Goal: Task Accomplishment & Management: Use online tool/utility

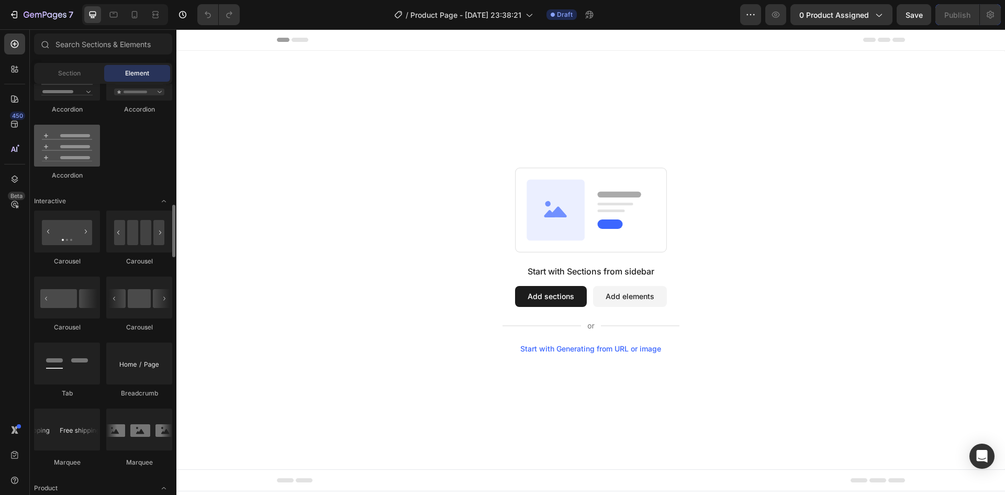
scroll to position [1257, 0]
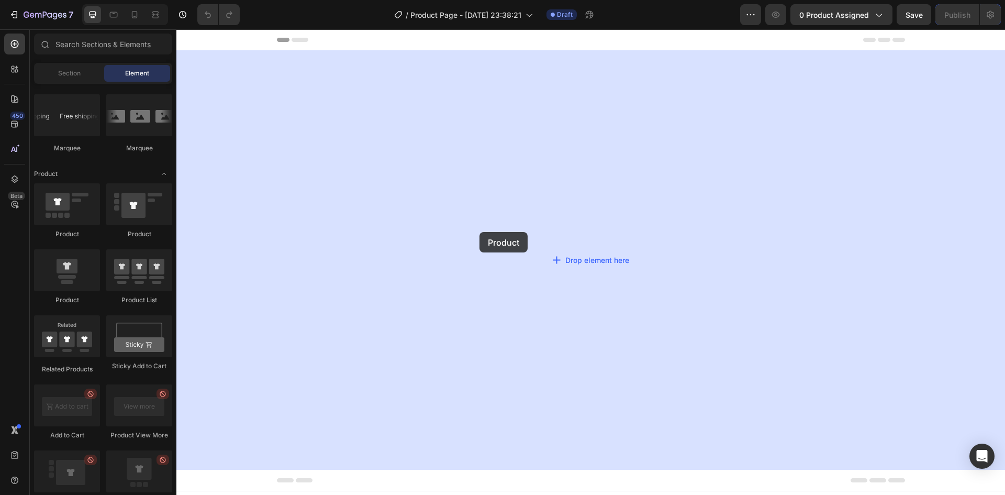
drag, startPoint x: 237, startPoint y: 242, endPoint x: 480, endPoint y: 232, distance: 242.6
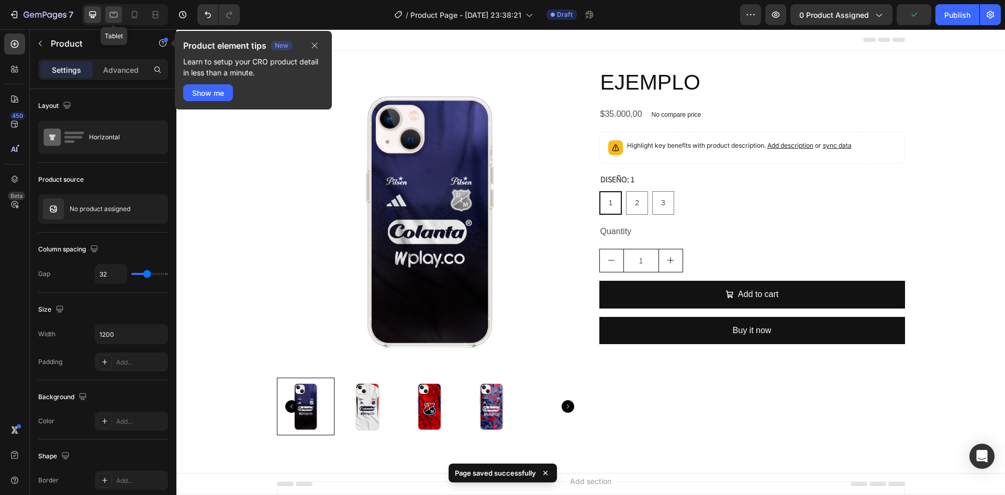
click at [113, 13] on icon at bounding box center [114, 13] width 3 height 1
type input "100%"
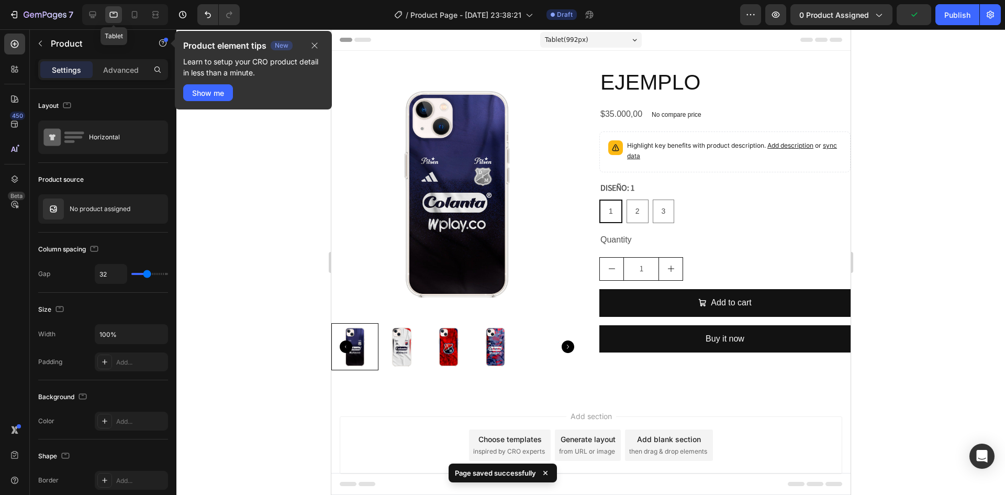
scroll to position [2, 0]
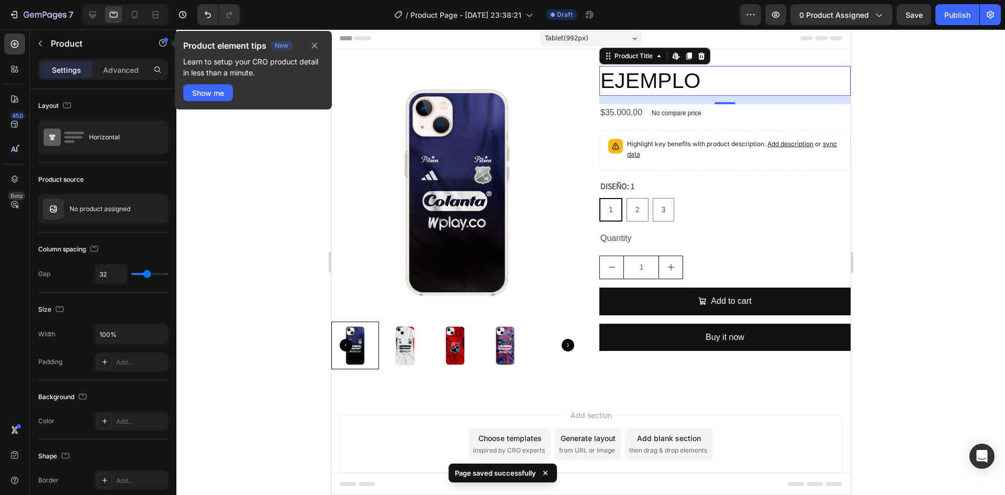
click at [664, 77] on h2 "EJEMPLO" at bounding box center [724, 81] width 251 height 30
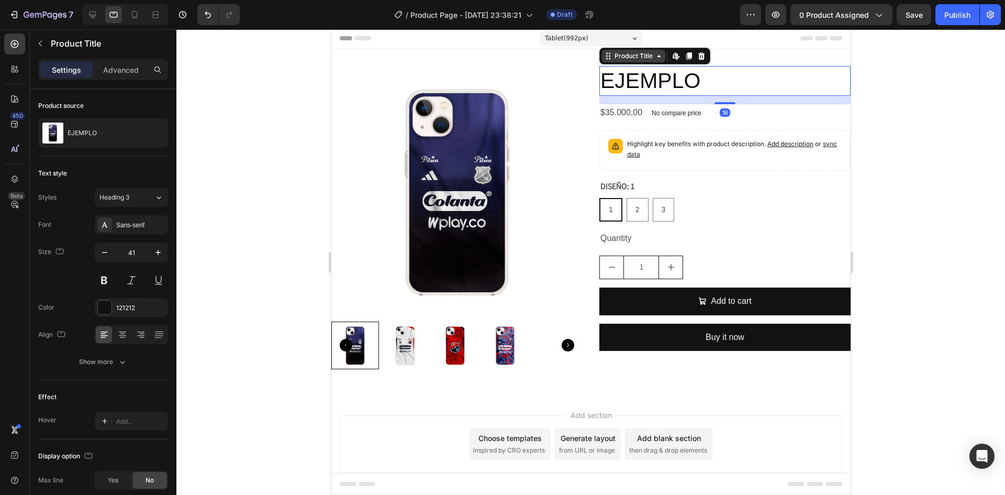
click at [628, 59] on div "Product Title" at bounding box center [633, 55] width 42 height 9
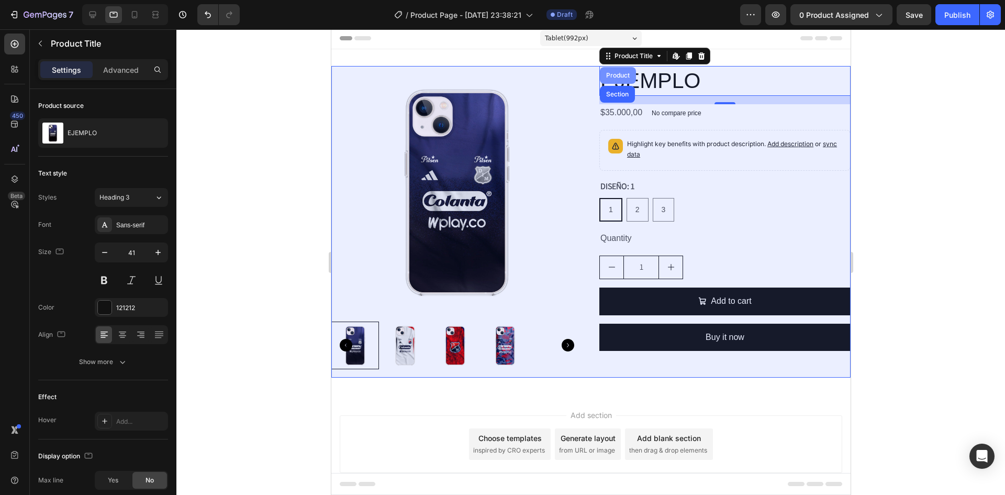
click at [625, 76] on div "Product" at bounding box center [618, 75] width 28 height 6
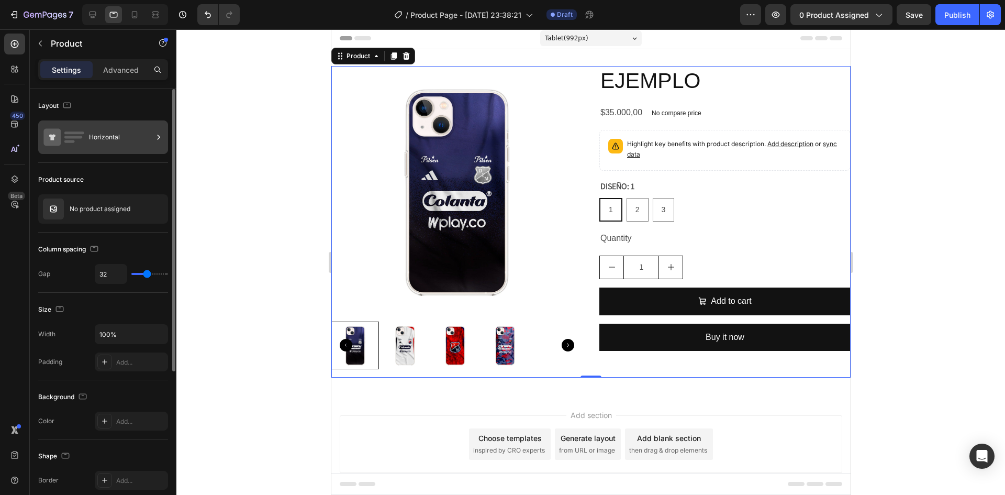
click at [125, 135] on div "Horizontal" at bounding box center [121, 137] width 64 height 24
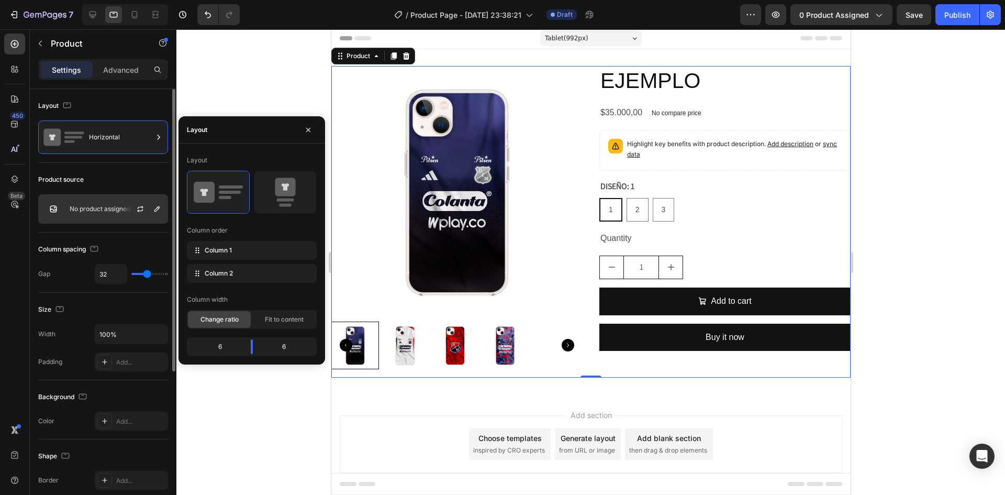
click at [120, 213] on div "No product assigned" at bounding box center [103, 208] width 130 height 29
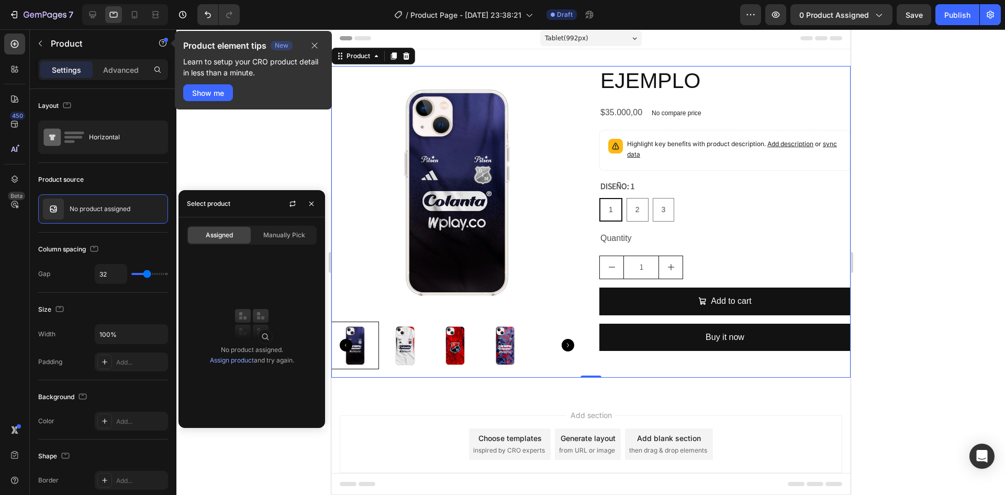
click at [239, 360] on link "Assign product" at bounding box center [232, 360] width 44 height 8
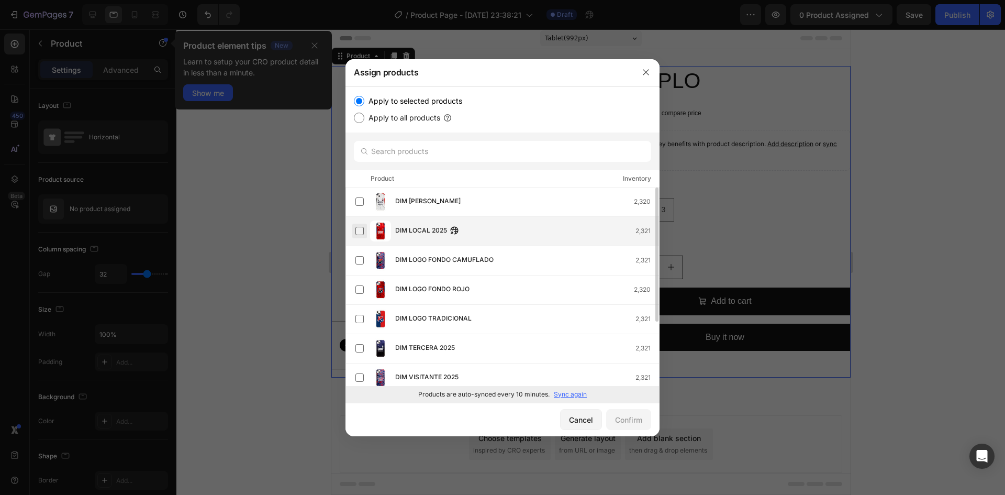
click at [357, 233] on label at bounding box center [360, 231] width 8 height 8
click at [621, 419] on div "Confirm" at bounding box center [628, 419] width 27 height 11
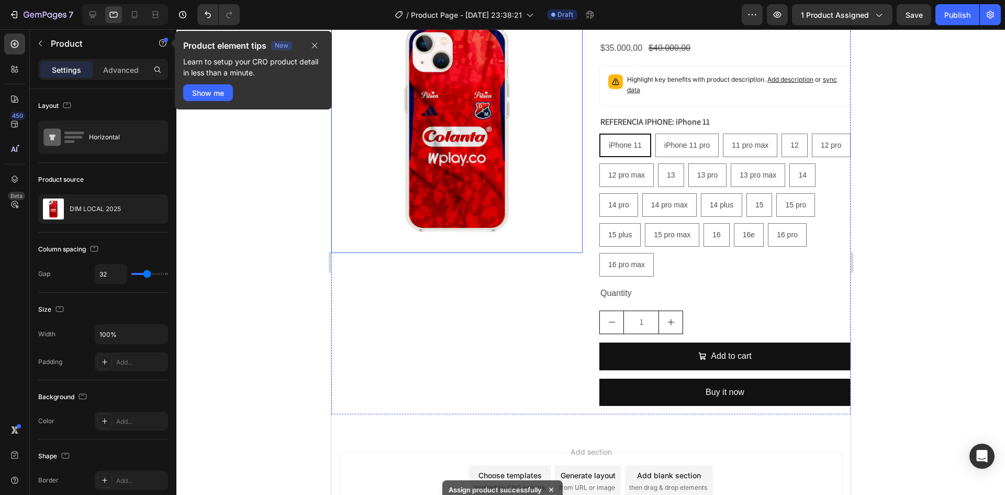
scroll to position [0, 0]
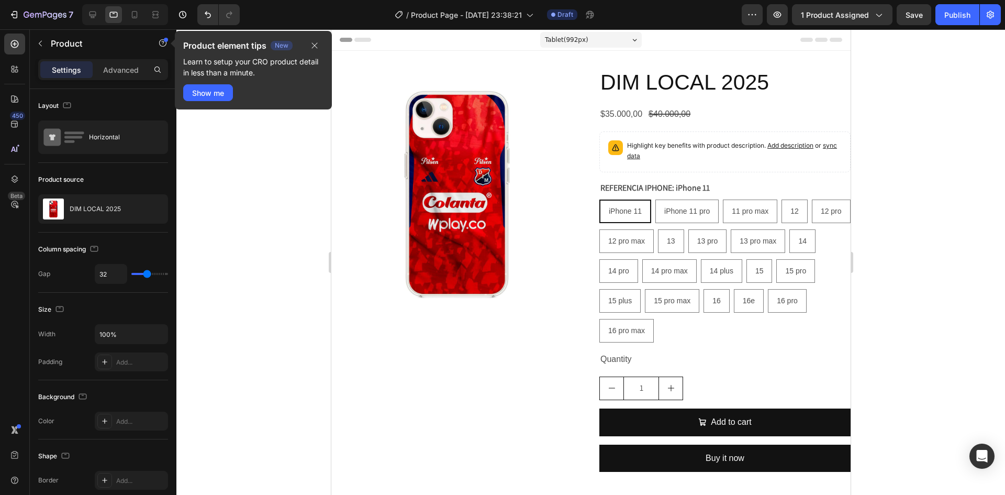
drag, startPoint x: 307, startPoint y: 273, endPoint x: 316, endPoint y: 165, distance: 108.7
click at [307, 273] on div at bounding box center [590, 261] width 829 height 465
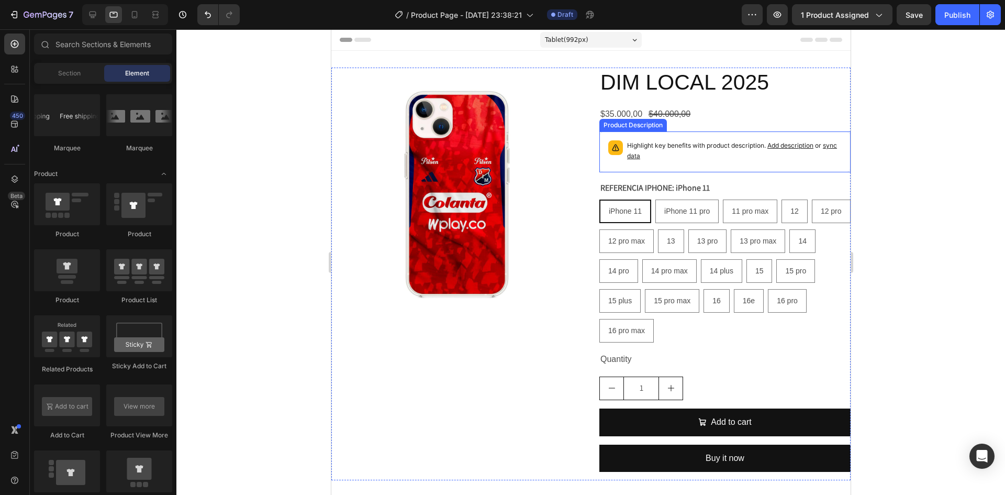
click at [688, 155] on p "Highlight key benefits with product description. Add description or sync data" at bounding box center [734, 150] width 215 height 21
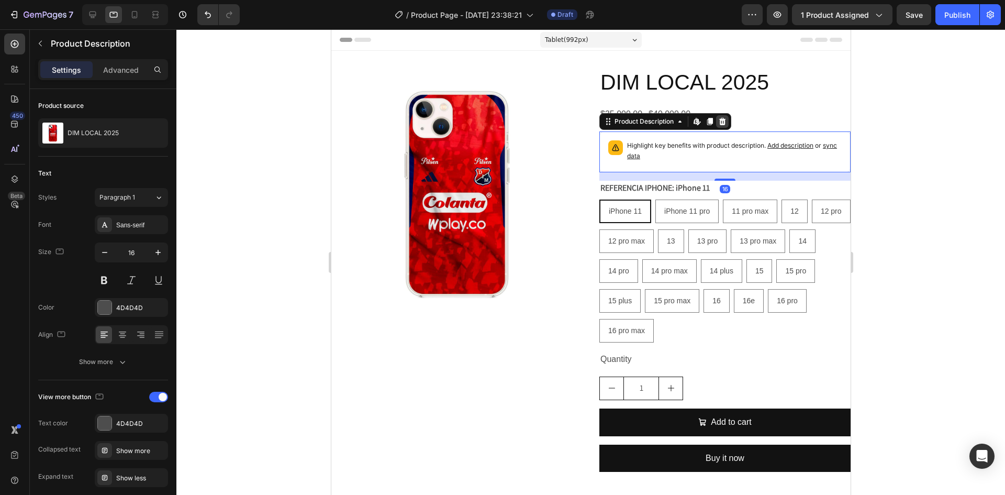
click at [723, 123] on icon at bounding box center [722, 121] width 8 height 8
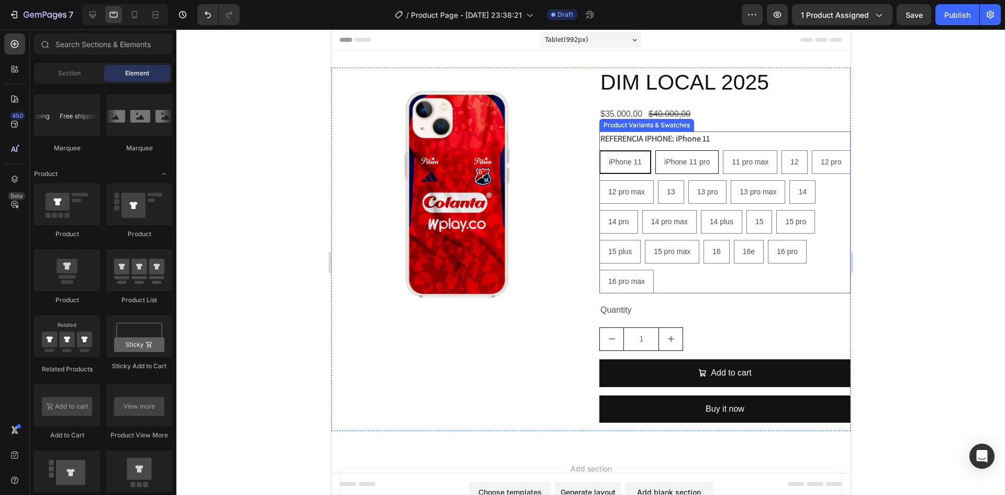
click at [693, 164] on span "iPhone 11 pro" at bounding box center [687, 162] width 46 height 8
click at [655, 150] on input "iPhone 11 pro iPhone 11 pro iPhone 11 pro" at bounding box center [654, 150] width 1 height 1
radio input "true"
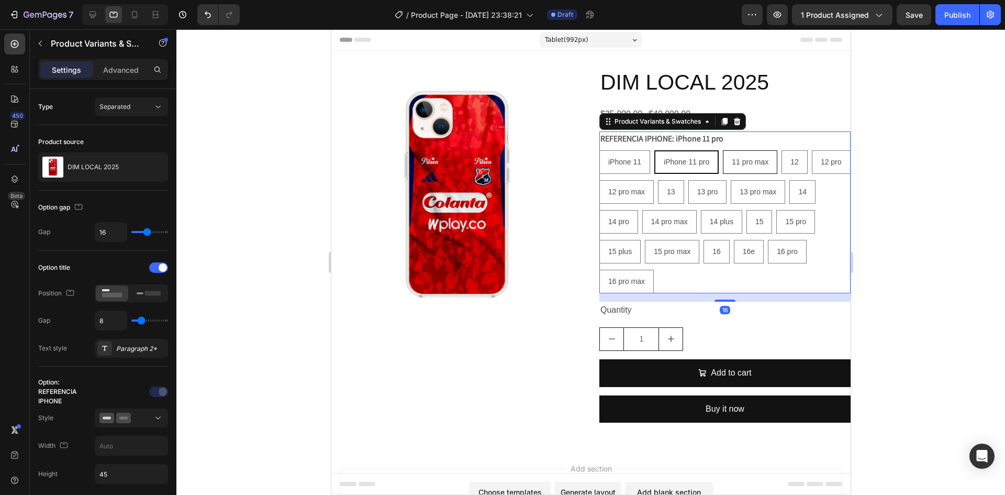
click at [760, 162] on span "11 pro max" at bounding box center [749, 162] width 37 height 8
click at [723, 150] on input "11 pro max 11 pro max 11 pro max" at bounding box center [722, 150] width 1 height 1
radio input "true"
click at [790, 161] on span "12" at bounding box center [794, 162] width 8 height 8
click at [781, 150] on input "12 12 12" at bounding box center [781, 150] width 1 height 1
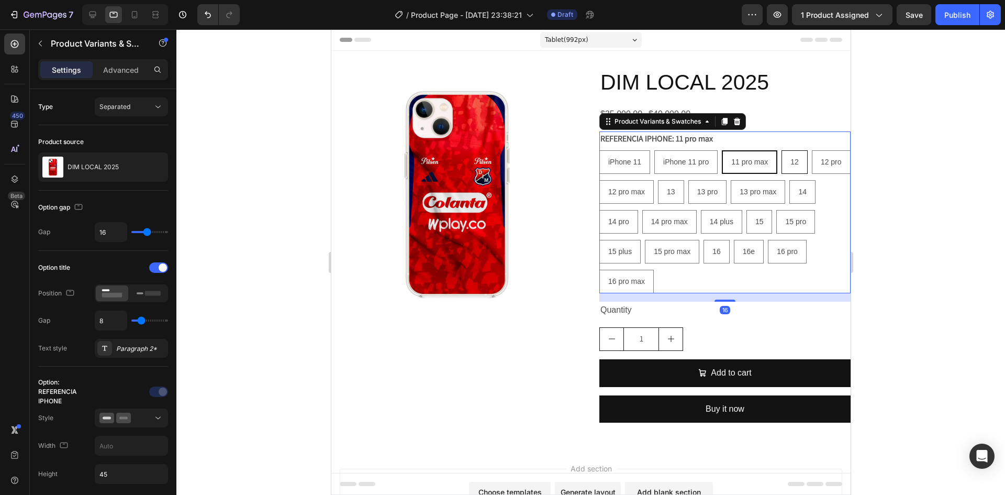
radio input "true"
drag, startPoint x: 629, startPoint y: 188, endPoint x: 662, endPoint y: 190, distance: 32.5
click at [812, 173] on div "12 pro" at bounding box center [831, 161] width 38 height 21
click at [811, 150] on input "12 pro 12 pro 12 pro" at bounding box center [811, 150] width 1 height 1
radio input "true"
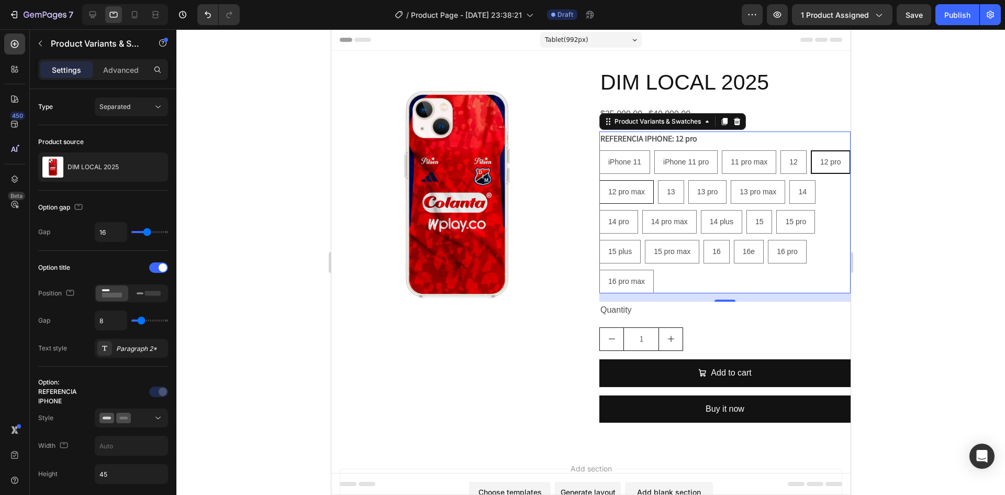
click at [653, 193] on div "12 pro max" at bounding box center [625, 191] width 53 height 21
click at [599, 180] on input "12 pro max 12 pro max 12 pro max" at bounding box center [598, 180] width 1 height 1
radio input "true"
click at [676, 193] on span "13" at bounding box center [672, 191] width 8 height 8
click at [659, 180] on input "13 13 13" at bounding box center [658, 180] width 1 height 1
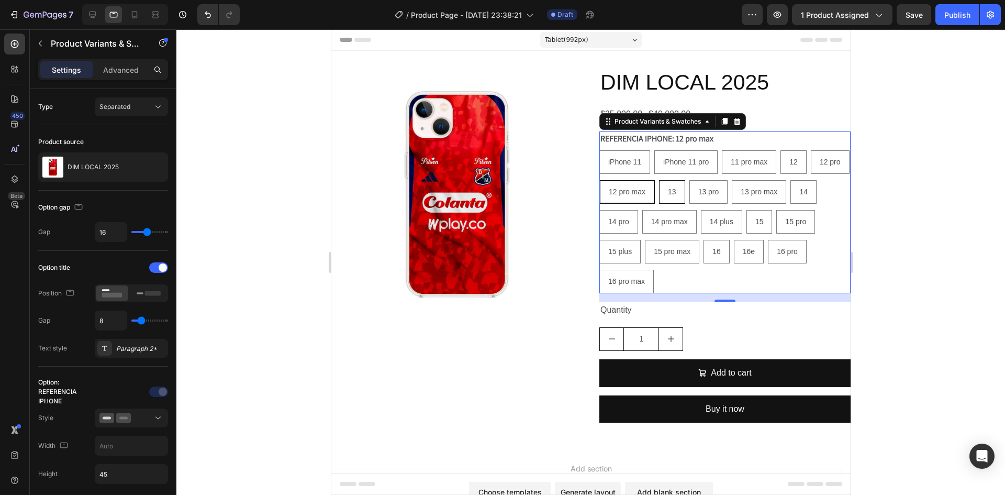
radio input "true"
click at [719, 193] on span "13 pro" at bounding box center [708, 191] width 21 height 8
click at [689, 180] on input "13 pro 13 pro 13 pro" at bounding box center [688, 180] width 1 height 1
radio input "true"
click at [777, 193] on span "13 pro max" at bounding box center [758, 191] width 37 height 8
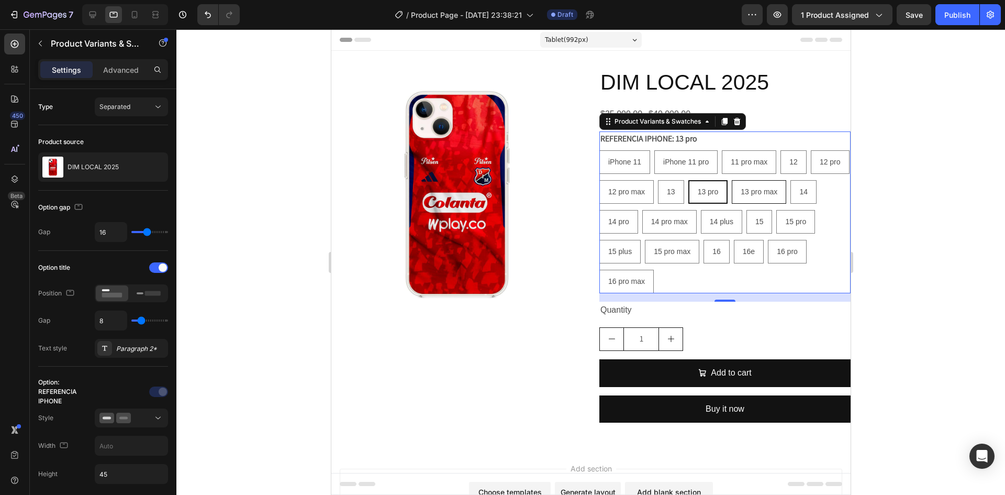
click at [731, 180] on input "13 pro max 13 pro max 13 pro max" at bounding box center [731, 180] width 1 height 1
radio input "true"
click at [806, 225] on span "15 pro" at bounding box center [795, 221] width 21 height 8
click at [776, 210] on input "15 pro 15 pro 15 pro" at bounding box center [775, 209] width 1 height 1
radio input "true"
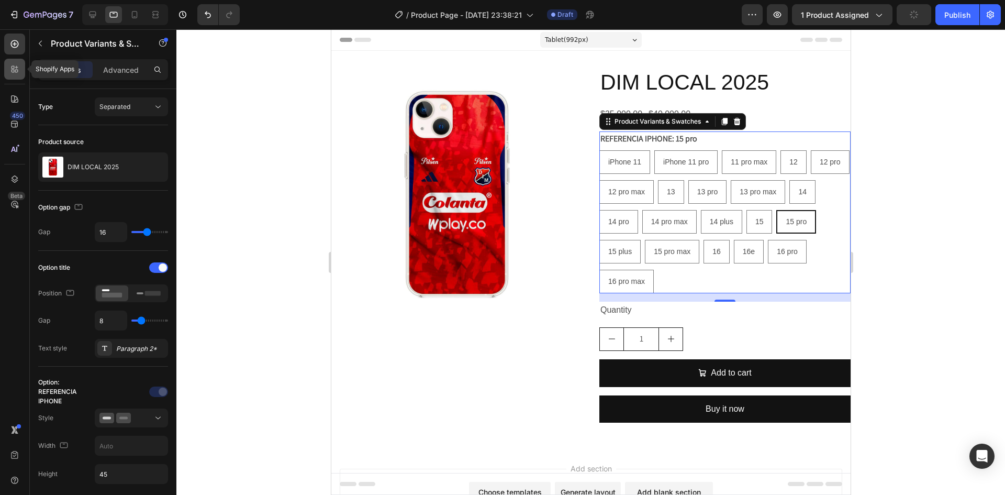
click at [15, 65] on icon at bounding box center [14, 69] width 10 height 10
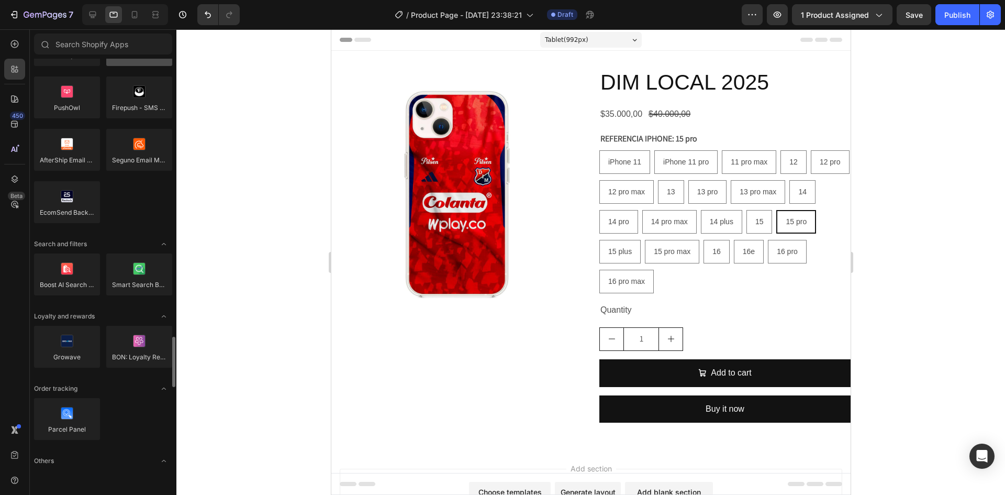
scroll to position [1885, 0]
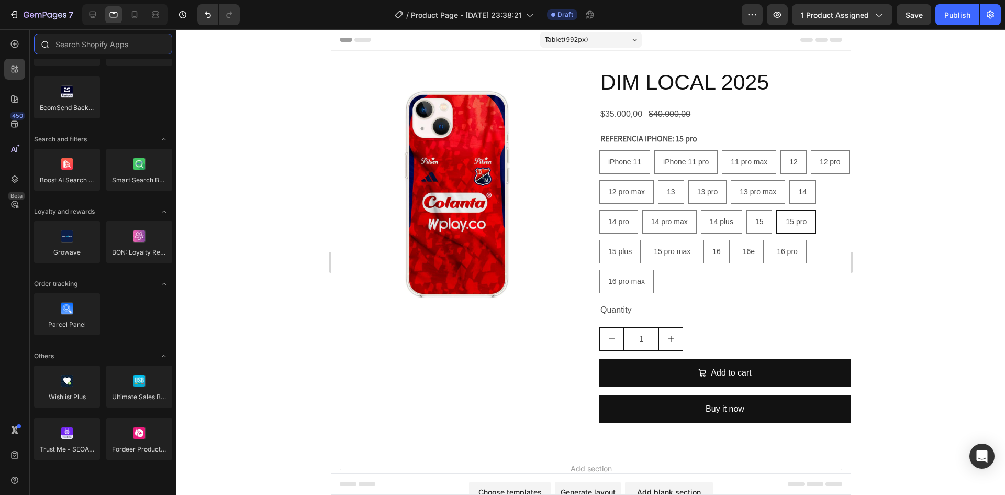
click at [122, 49] on input "text" at bounding box center [103, 44] width 138 height 21
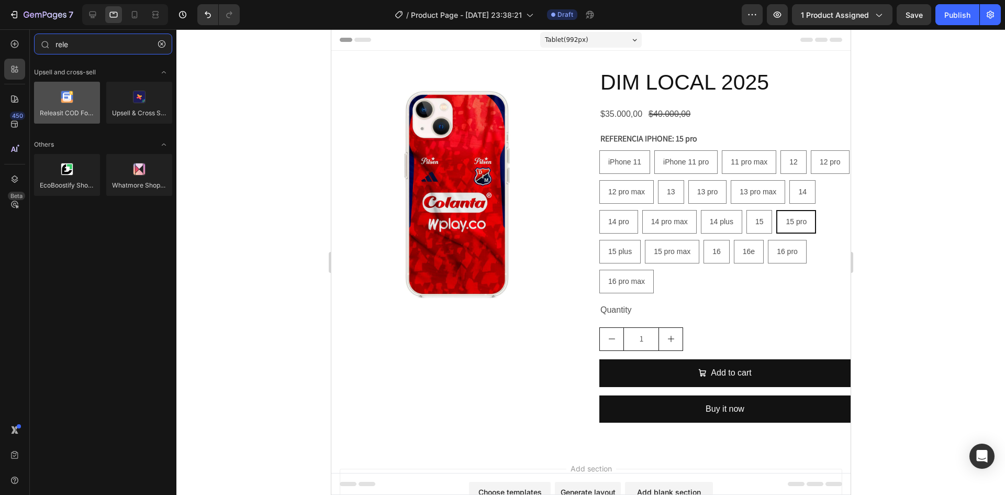
type input "rele"
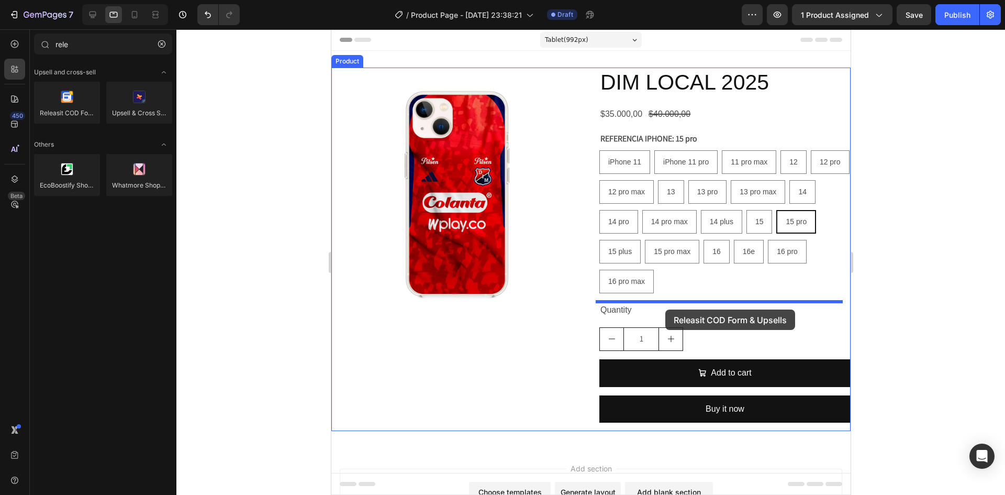
drag, startPoint x: 399, startPoint y: 127, endPoint x: 665, endPoint y: 309, distance: 322.3
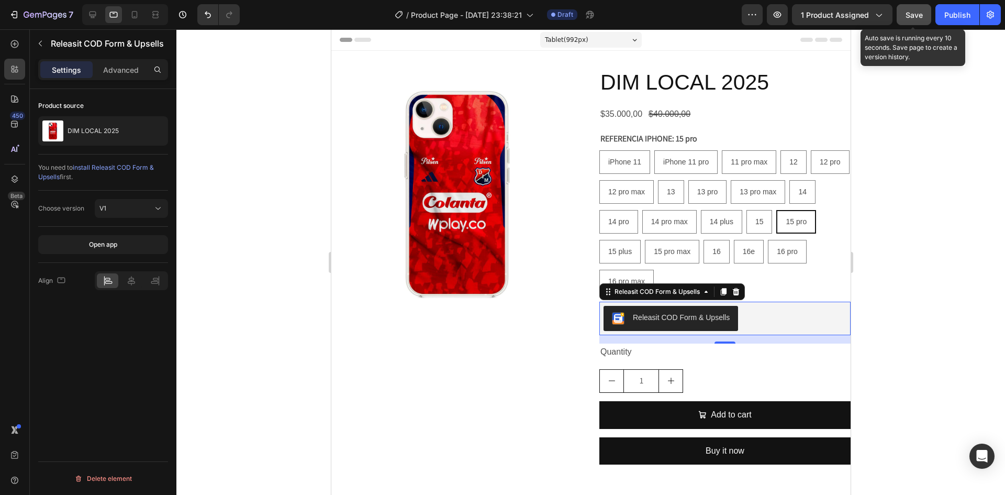
click at [909, 16] on span "Save" at bounding box center [914, 14] width 17 height 9
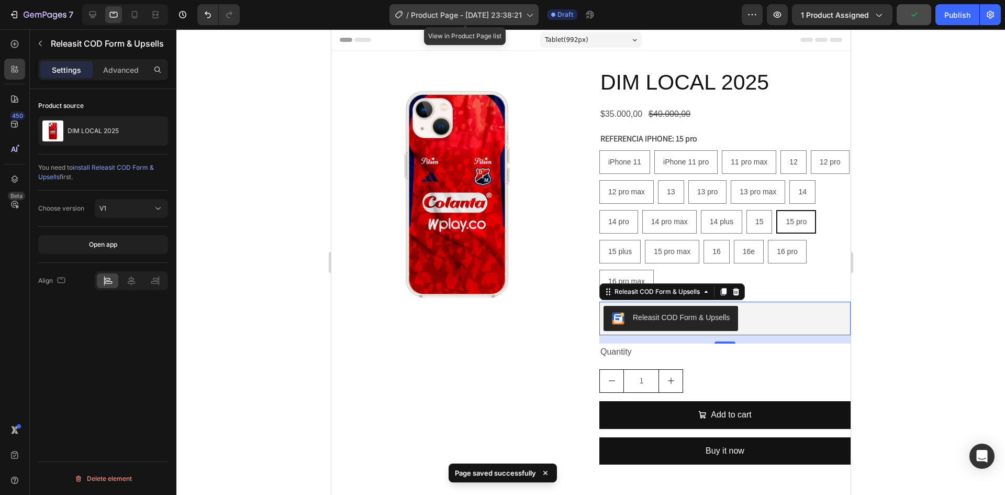
click at [537, 17] on div "/ Product Page - [DATE] 23:38:21" at bounding box center [464, 14] width 149 height 21
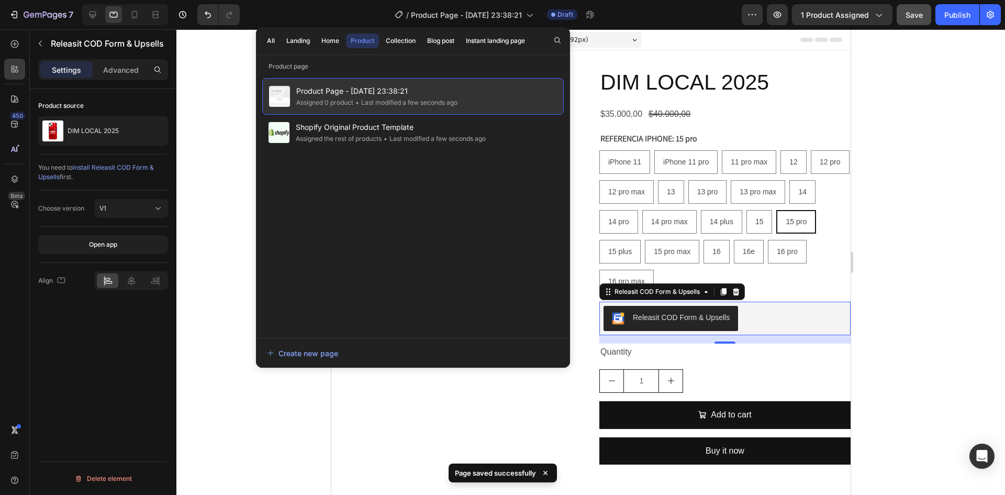
click at [393, 92] on span "Product Page - [DATE] 23:38:21" at bounding box center [376, 91] width 161 height 13
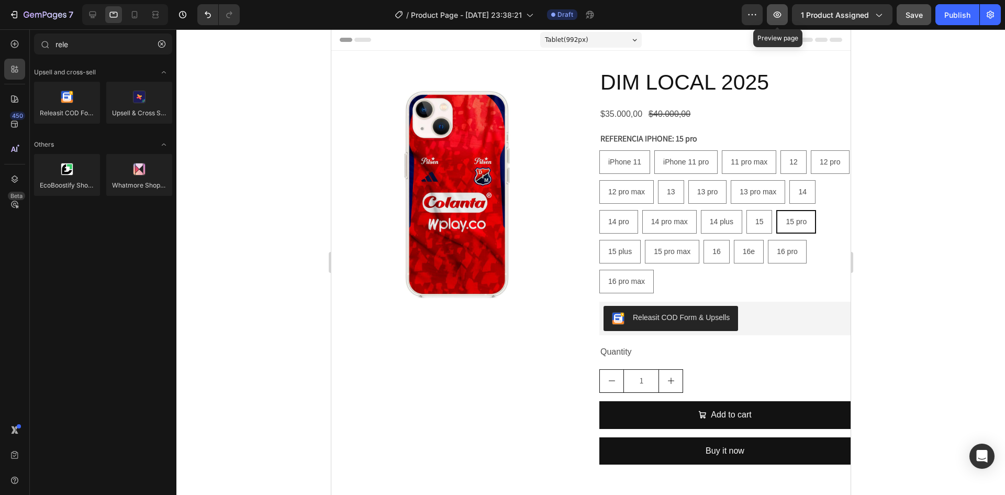
click at [782, 19] on icon "button" at bounding box center [777, 14] width 10 height 10
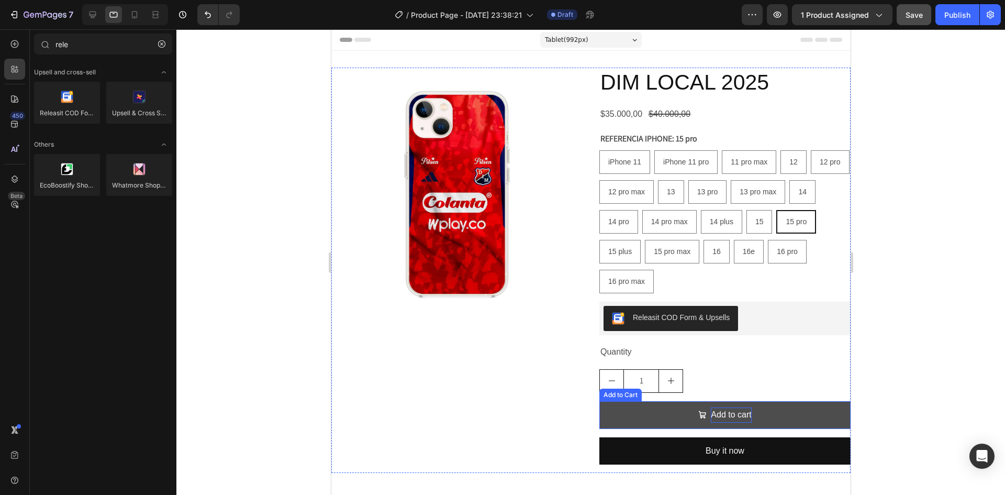
click at [718, 419] on div "Add to cart" at bounding box center [730, 414] width 40 height 15
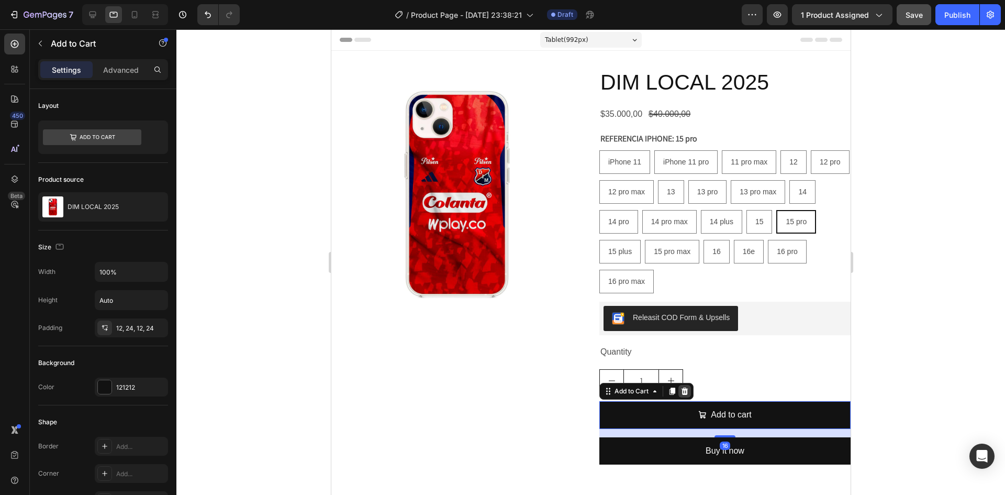
click at [683, 390] on icon at bounding box center [684, 390] width 7 height 7
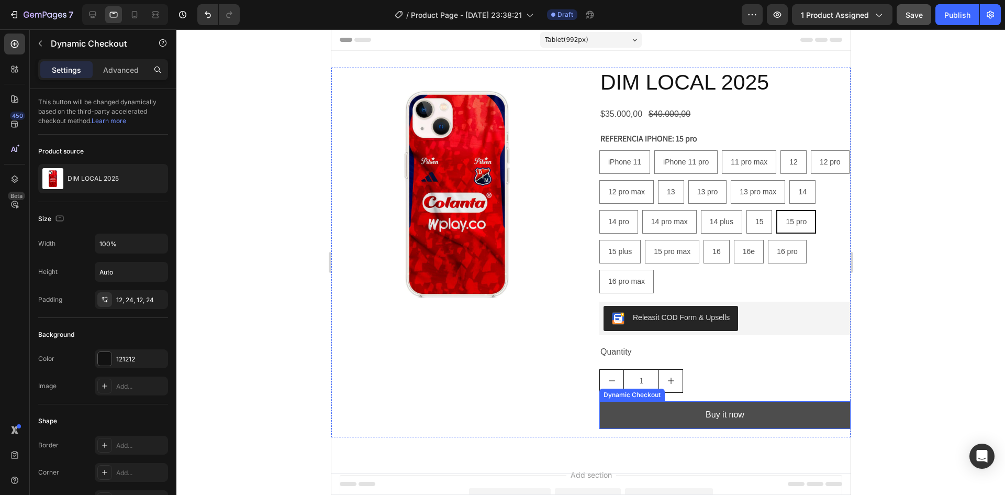
click at [775, 416] on button "Buy it now" at bounding box center [724, 415] width 251 height 28
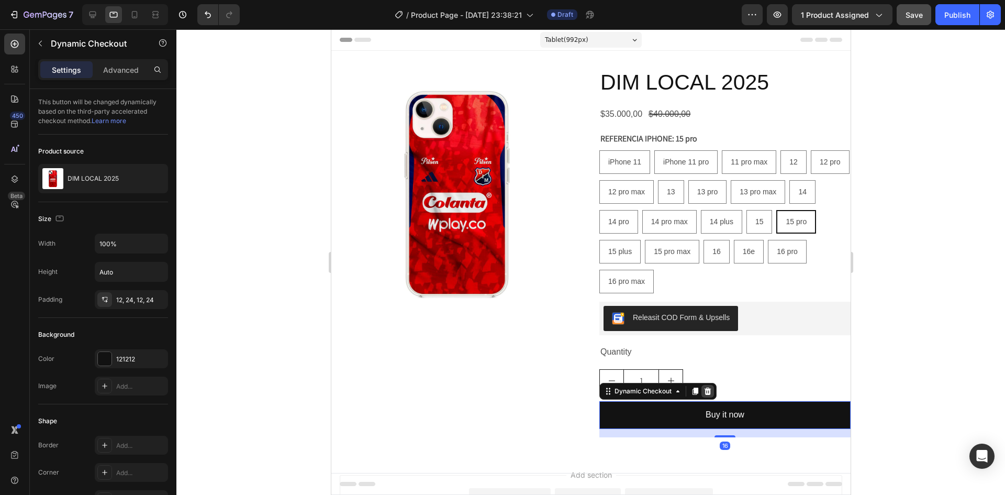
click at [708, 391] on div at bounding box center [707, 391] width 13 height 13
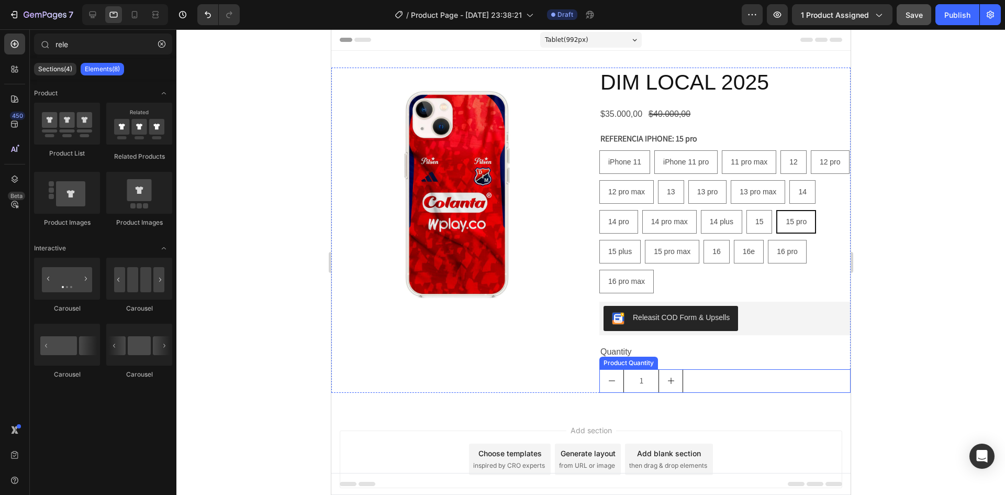
click at [700, 380] on div "1" at bounding box center [724, 381] width 251 height 24
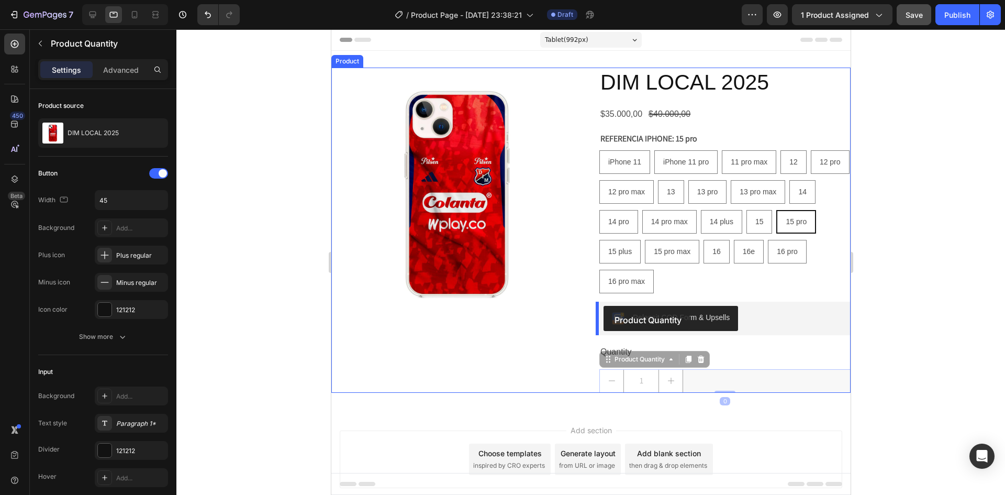
drag, startPoint x: 609, startPoint y: 363, endPoint x: 606, endPoint y: 309, distance: 54.0
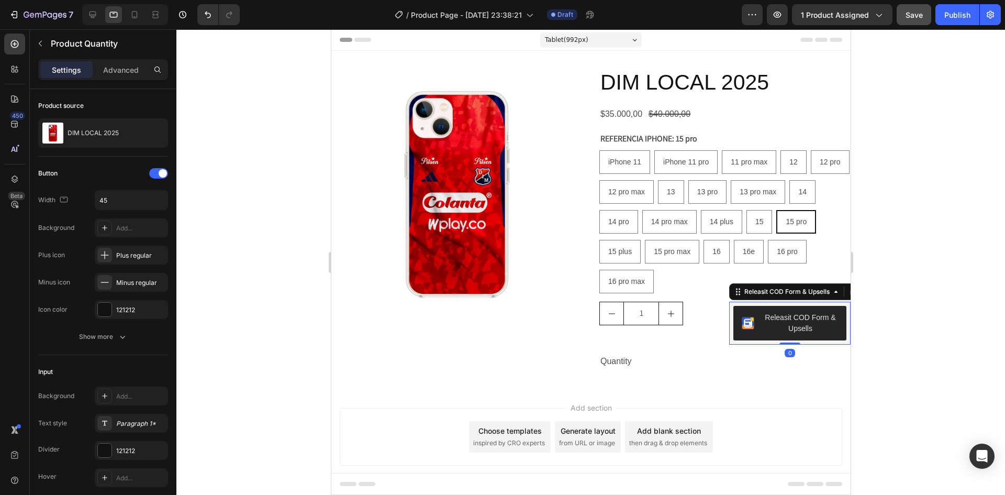
click at [733, 313] on button "Releasit COD Form & Upsells" at bounding box center [789, 323] width 113 height 35
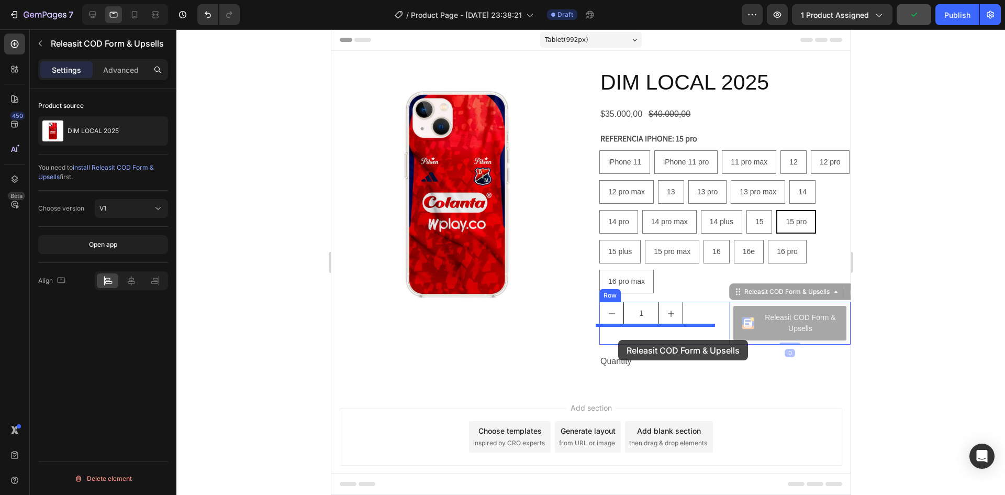
drag, startPoint x: 731, startPoint y: 292, endPoint x: 618, endPoint y: 340, distance: 123.2
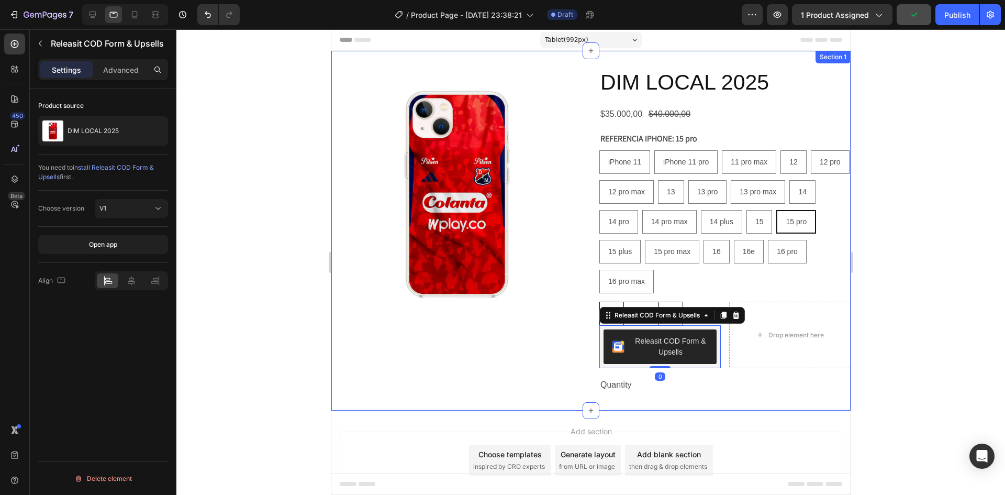
click at [713, 408] on div "Product Images DIM LOCAL 2025 Product Title $35.000,00 Product Price Product Pr…" at bounding box center [590, 231] width 519 height 360
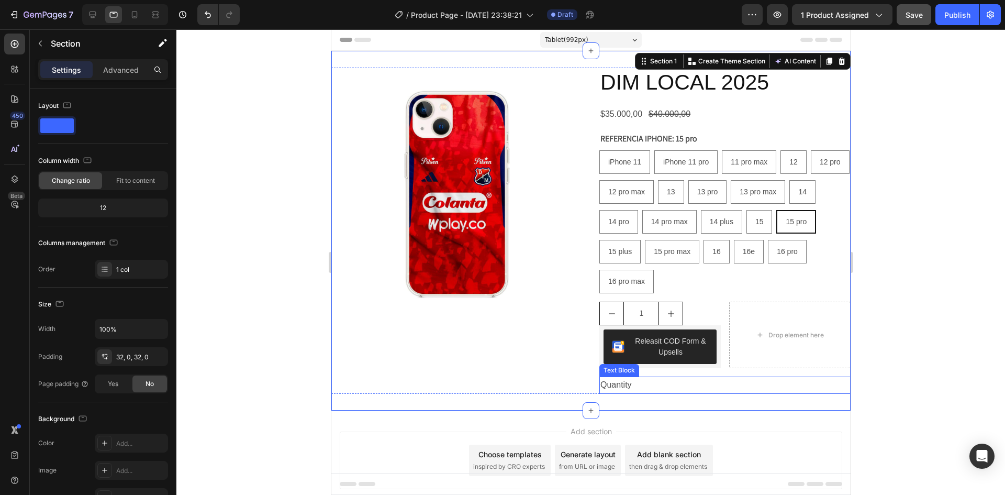
click at [619, 384] on div "Quantity" at bounding box center [724, 384] width 251 height 17
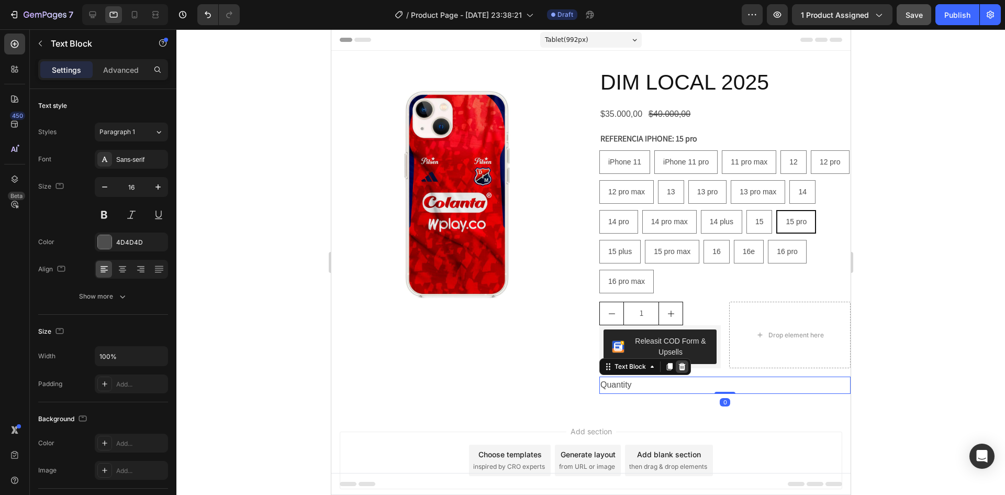
click at [680, 369] on icon at bounding box center [682, 366] width 7 height 7
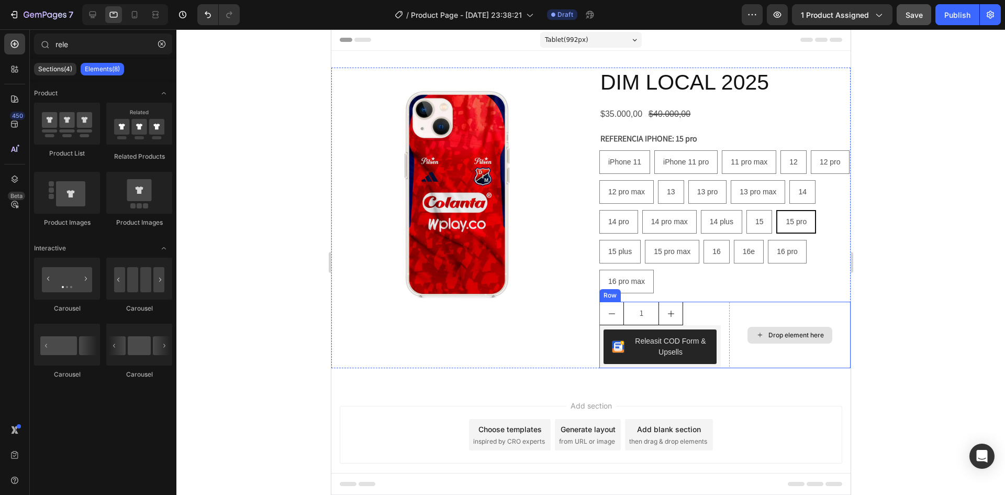
click at [762, 325] on div "Drop element here" at bounding box center [789, 335] width 121 height 66
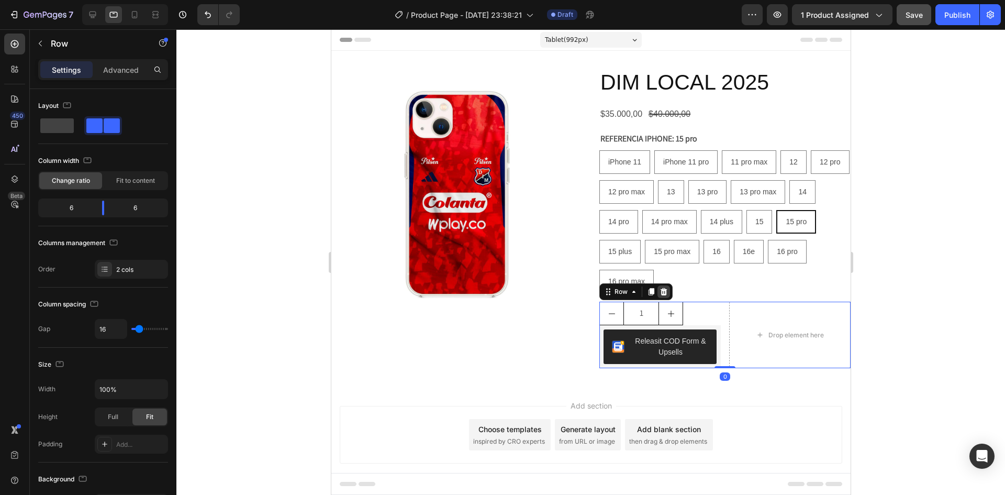
click at [661, 292] on icon at bounding box center [663, 291] width 7 height 7
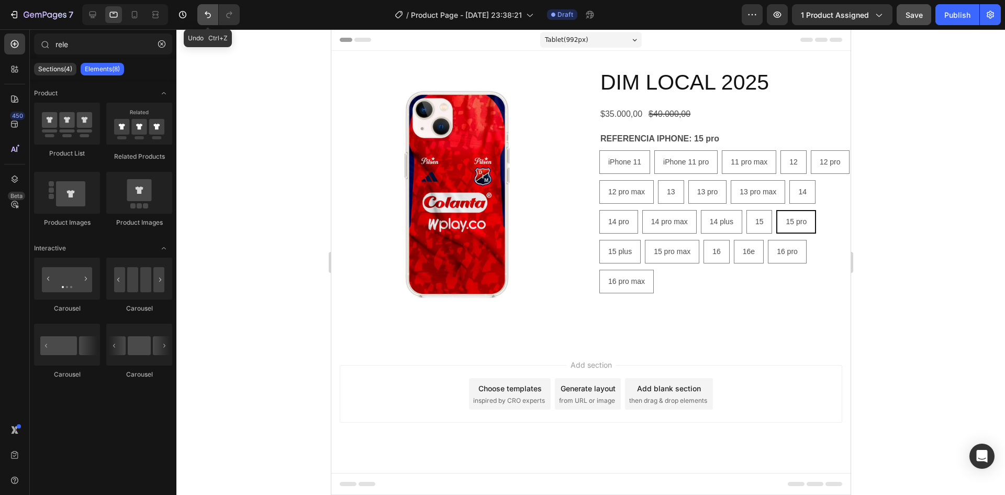
click at [204, 12] on icon "Undo/Redo" at bounding box center [208, 14] width 10 height 10
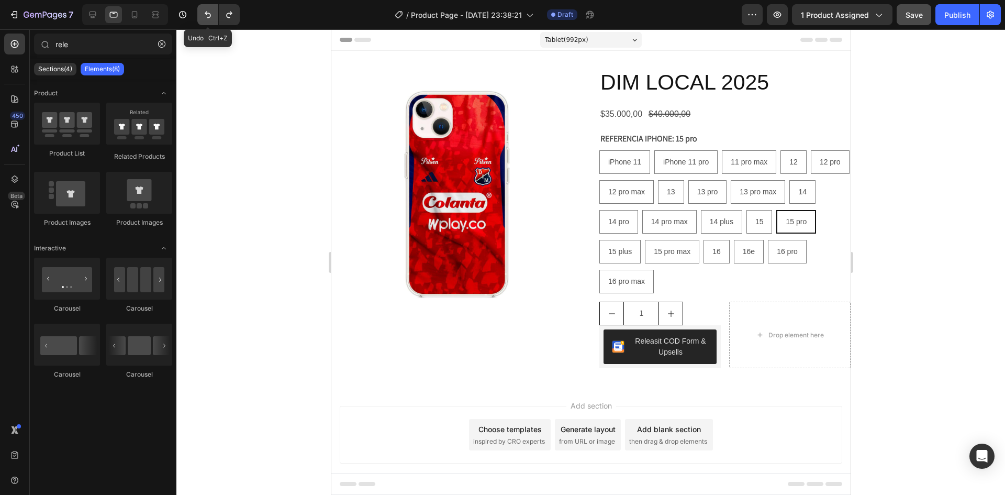
click at [204, 12] on icon "Undo/Redo" at bounding box center [208, 14] width 10 height 10
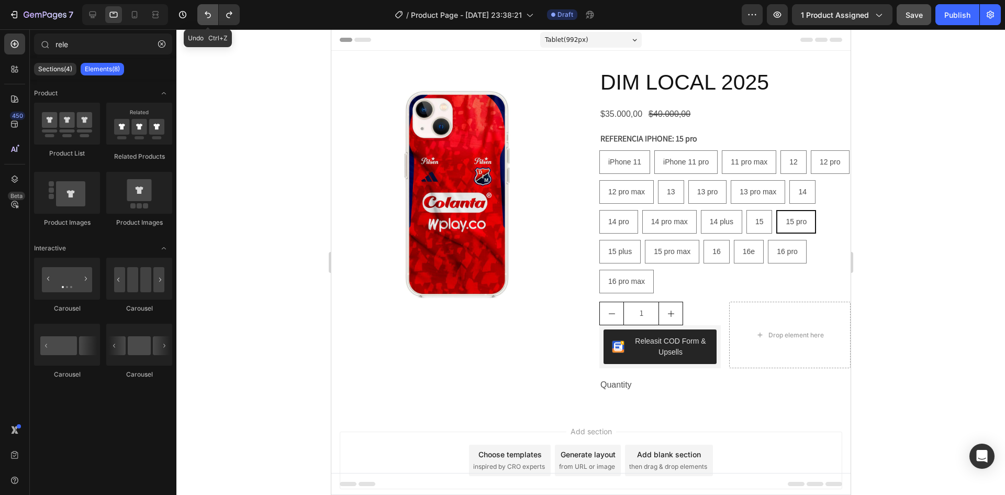
click at [204, 12] on icon "Undo/Redo" at bounding box center [208, 14] width 10 height 10
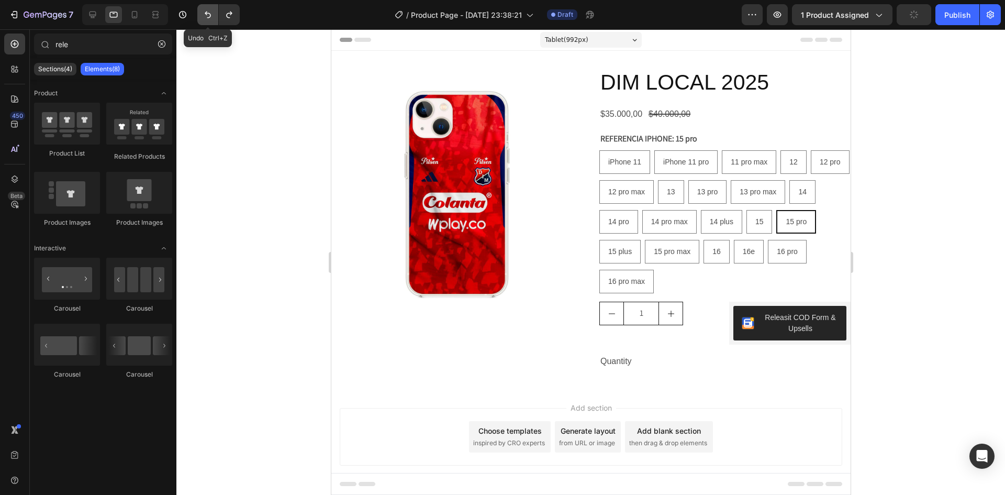
click at [204, 12] on icon "Undo/Redo" at bounding box center [208, 14] width 10 height 10
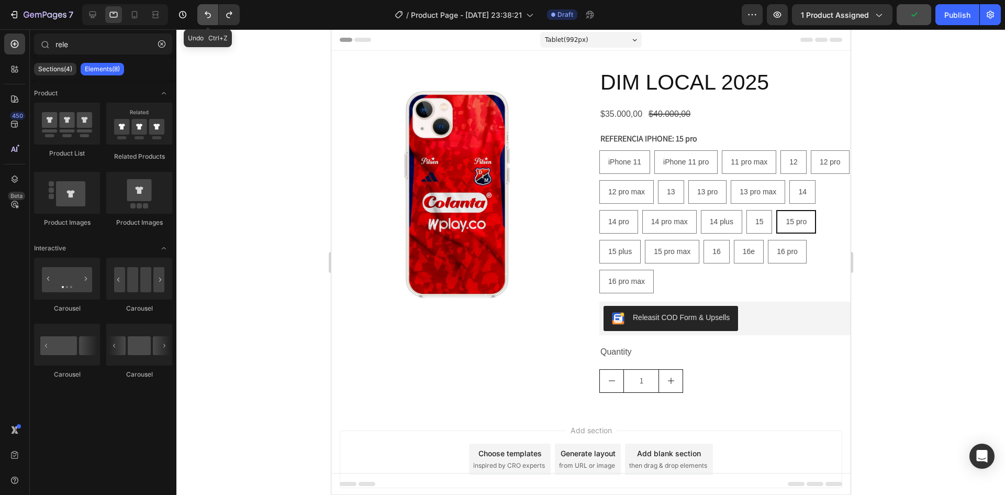
click at [204, 12] on icon "Undo/Redo" at bounding box center [208, 14] width 10 height 10
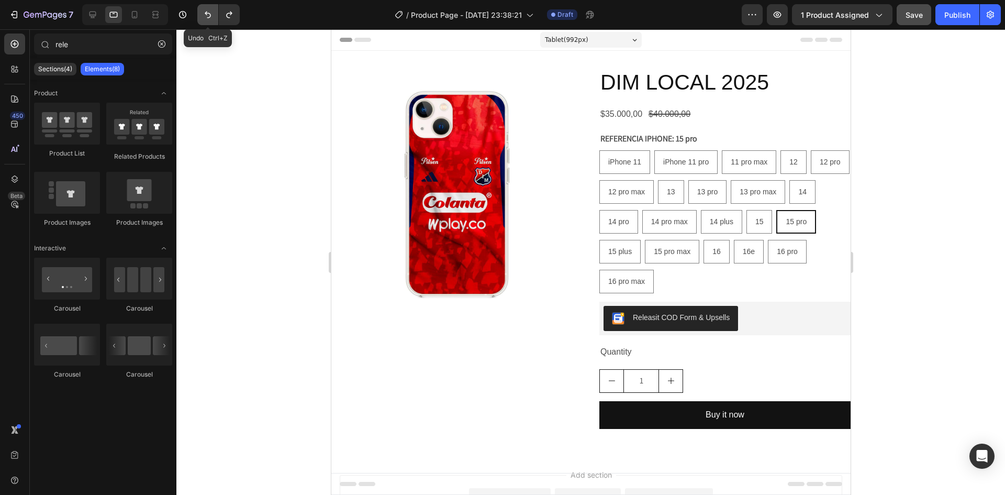
click at [204, 12] on icon "Undo/Redo" at bounding box center [208, 14] width 10 height 10
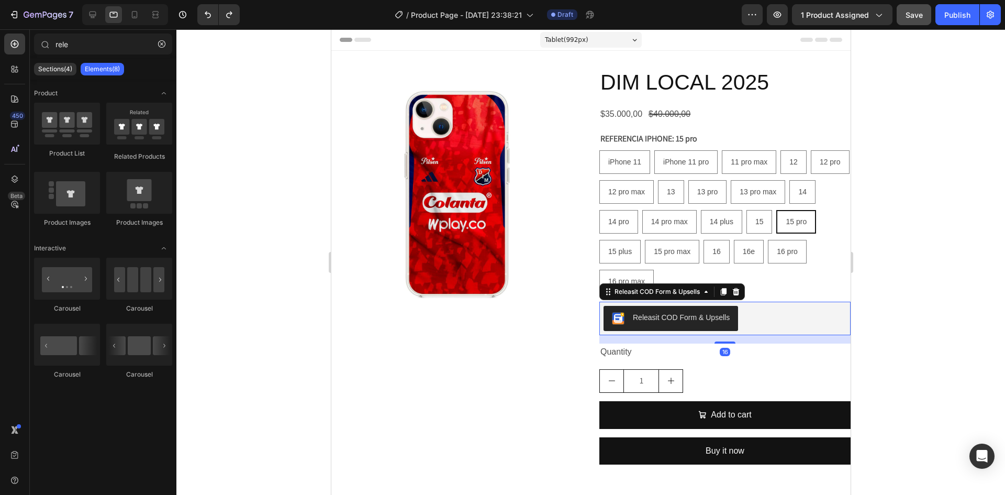
click at [599, 303] on div "Releasit COD Form & Upsells" at bounding box center [724, 319] width 251 height 34
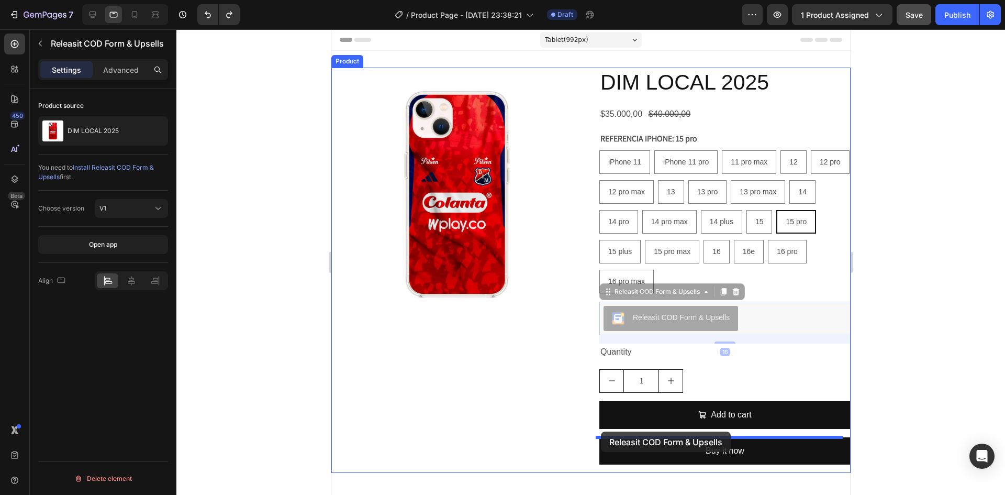
drag, startPoint x: 603, startPoint y: 293, endPoint x: 601, endPoint y: 431, distance: 138.2
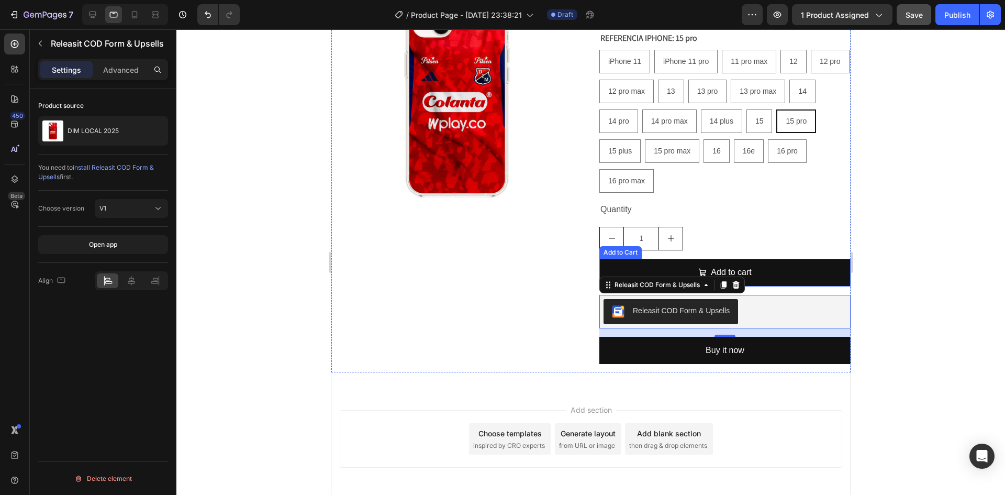
scroll to position [105, 0]
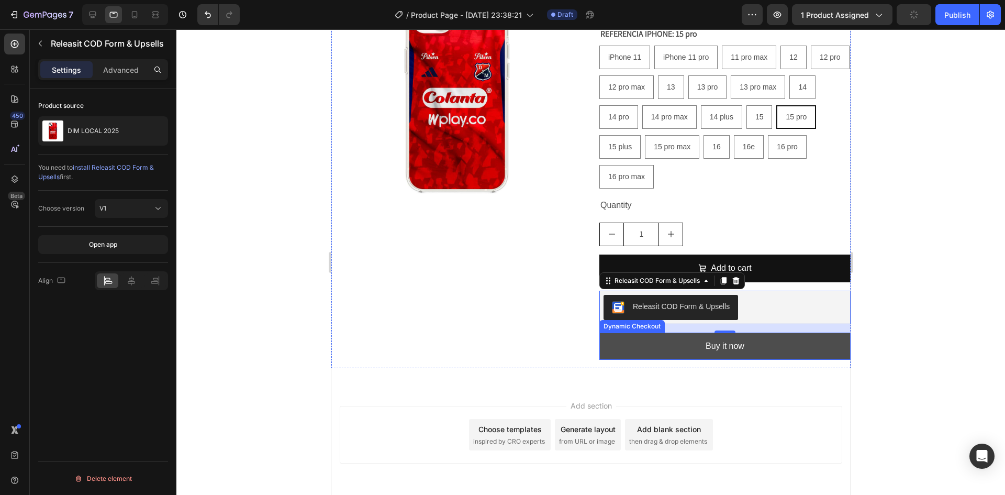
click at [773, 351] on button "Buy it now" at bounding box center [724, 346] width 251 height 28
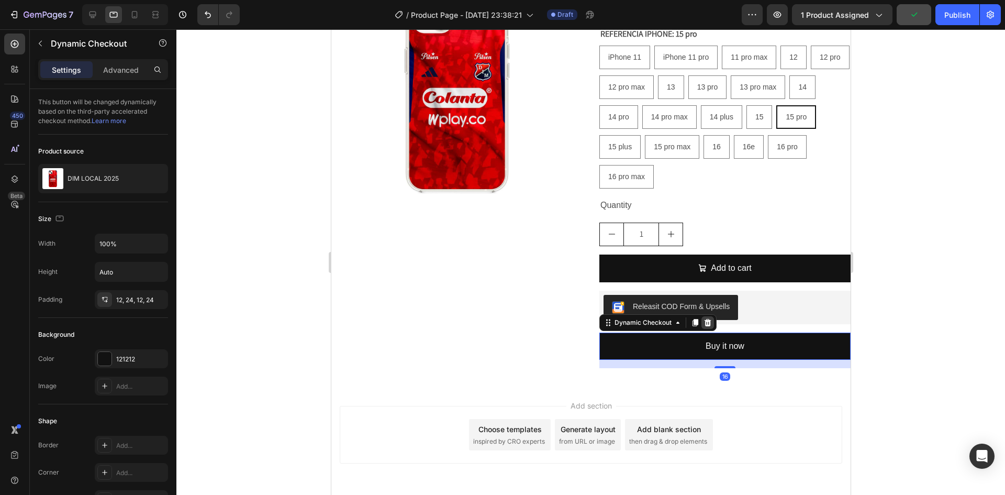
click at [704, 323] on icon at bounding box center [707, 322] width 7 height 7
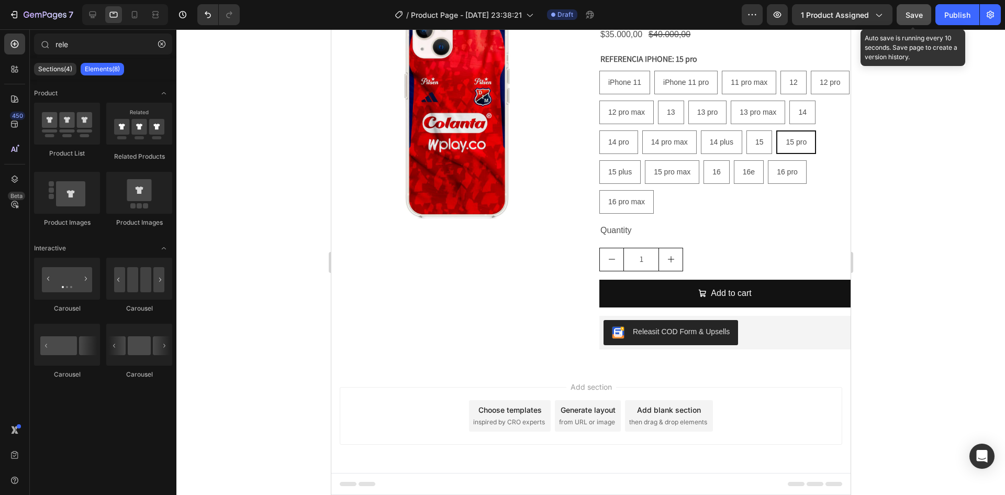
click at [905, 21] on button "Save" at bounding box center [914, 14] width 35 height 21
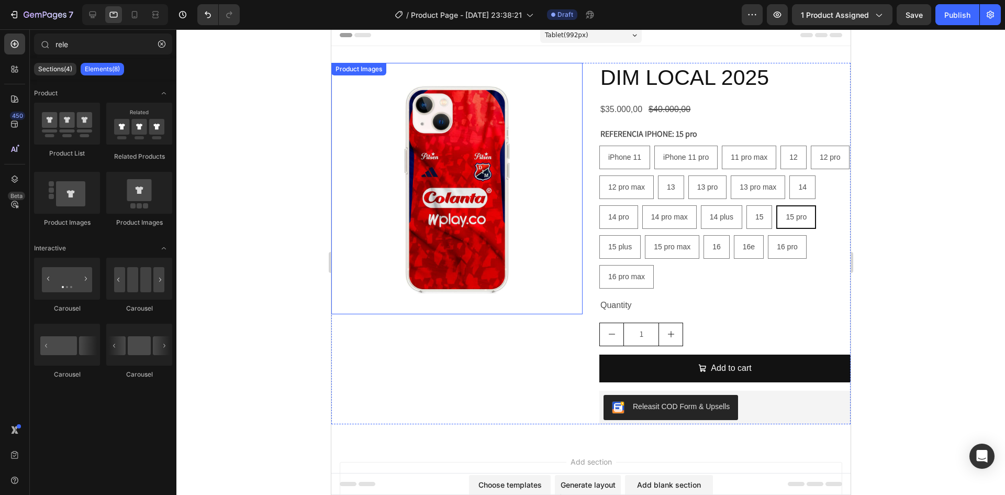
scroll to position [0, 0]
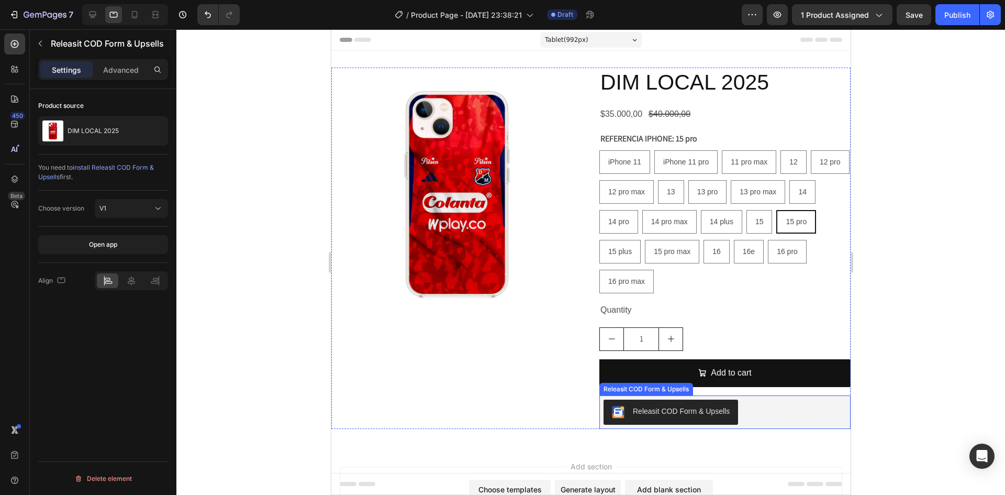
click at [793, 413] on div "Releasit COD Form & Upsells" at bounding box center [724, 411] width 243 height 25
click at [732, 385] on icon at bounding box center [735, 385] width 7 height 7
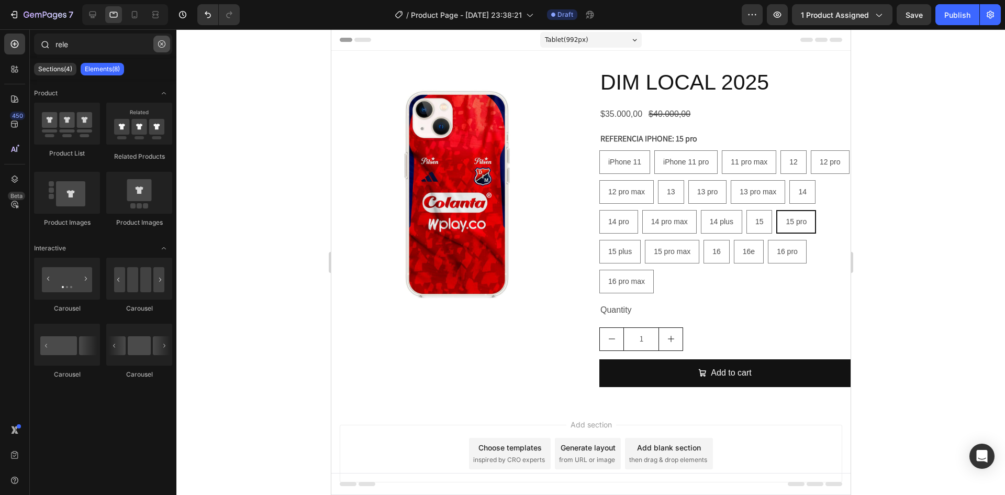
click at [159, 46] on icon "button" at bounding box center [161, 43] width 7 height 7
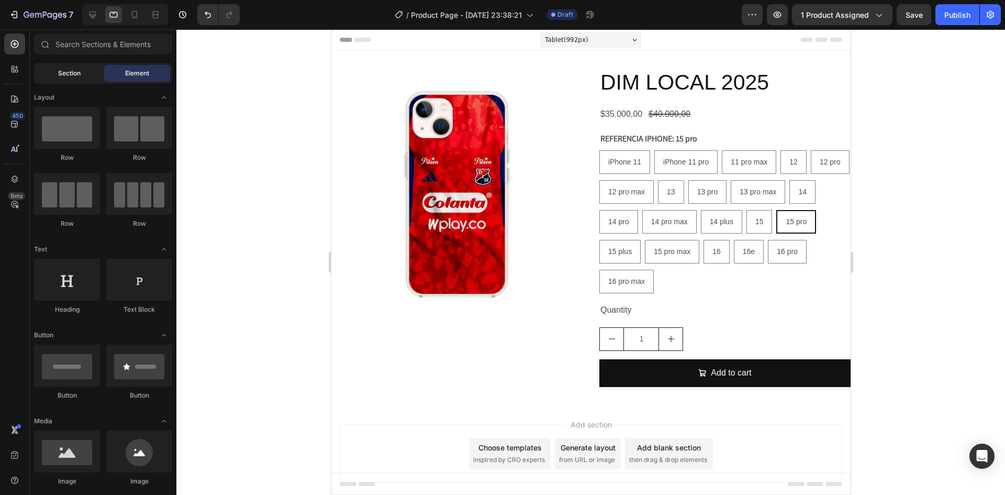
click at [56, 77] on div "Section" at bounding box center [69, 73] width 66 height 17
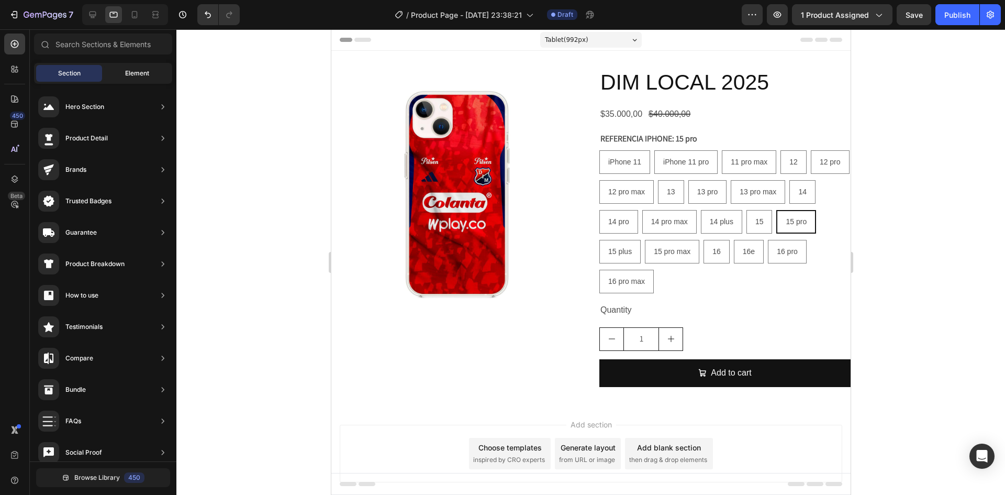
click at [132, 66] on div "Element" at bounding box center [137, 73] width 66 height 17
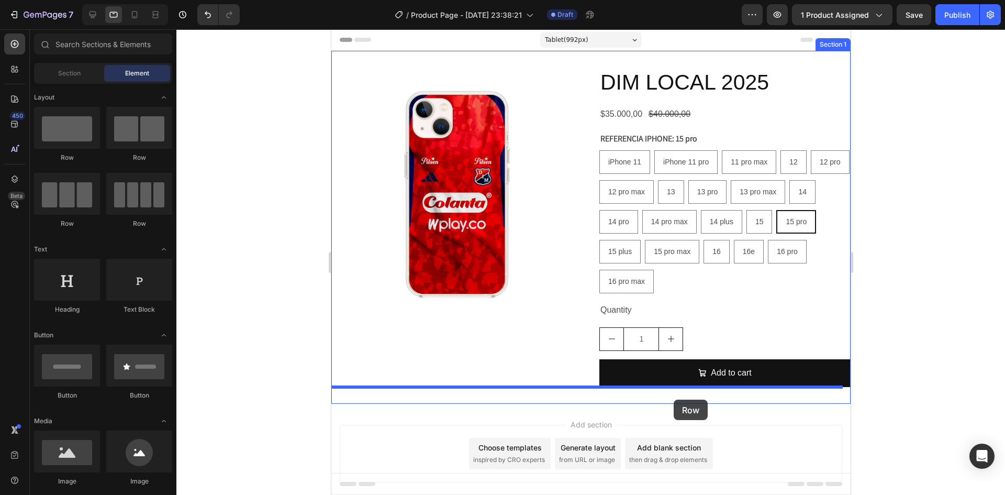
drag, startPoint x: 400, startPoint y: 161, endPoint x: 673, endPoint y: 399, distance: 362.6
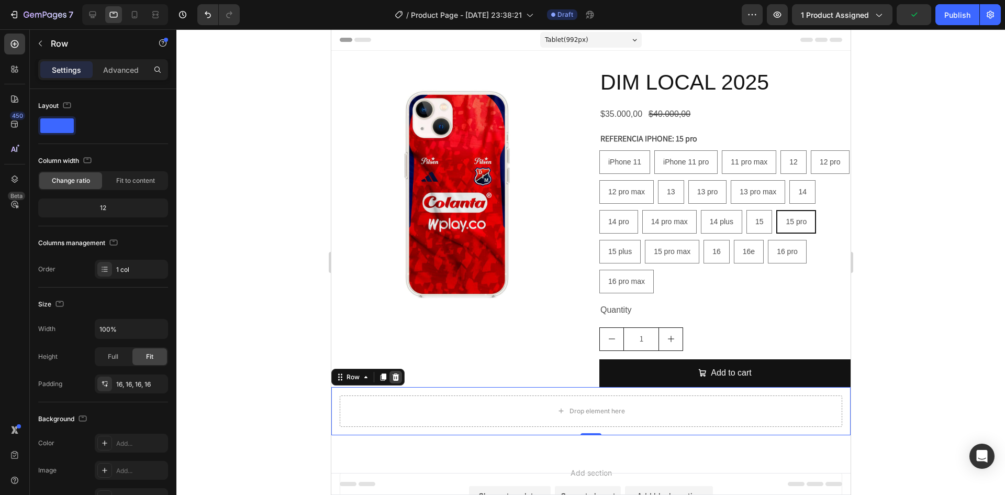
click at [396, 380] on icon at bounding box center [395, 376] width 7 height 7
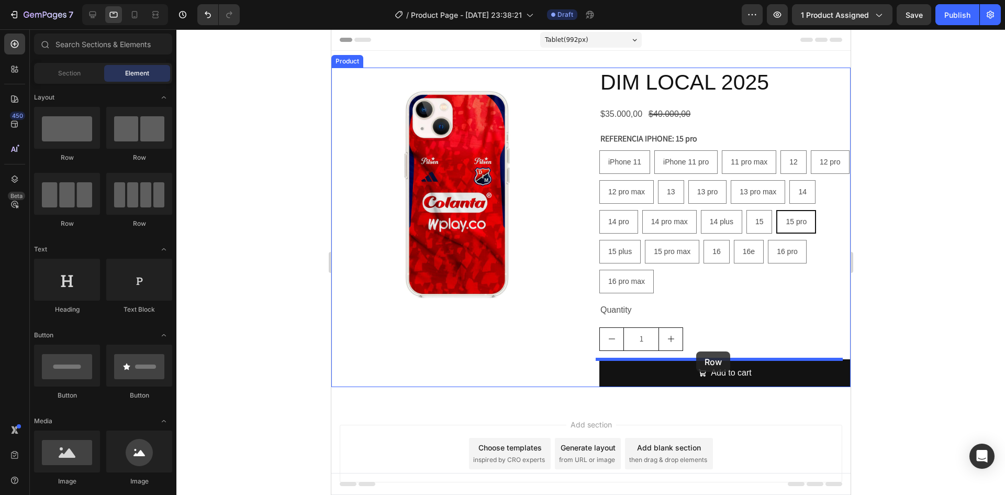
drag, startPoint x: 398, startPoint y: 167, endPoint x: 696, endPoint y: 351, distance: 350.3
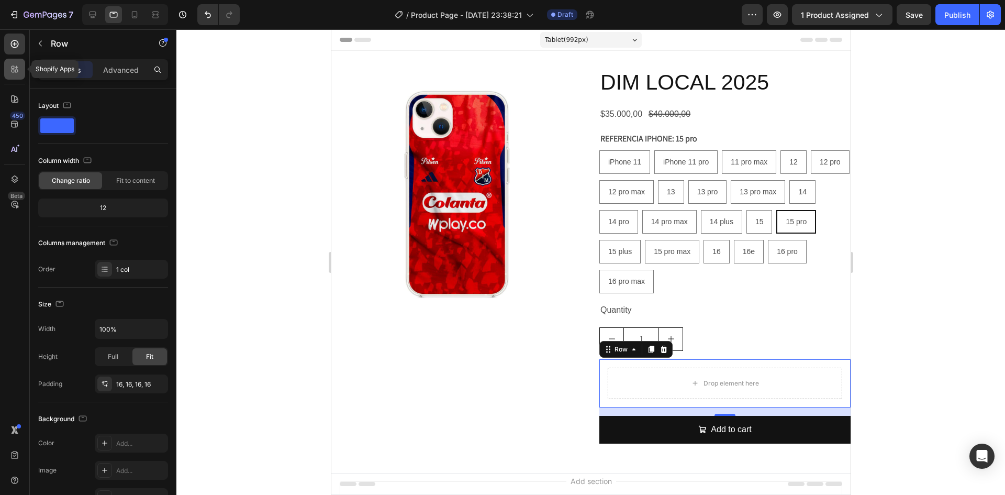
click at [14, 76] on div at bounding box center [14, 69] width 21 height 21
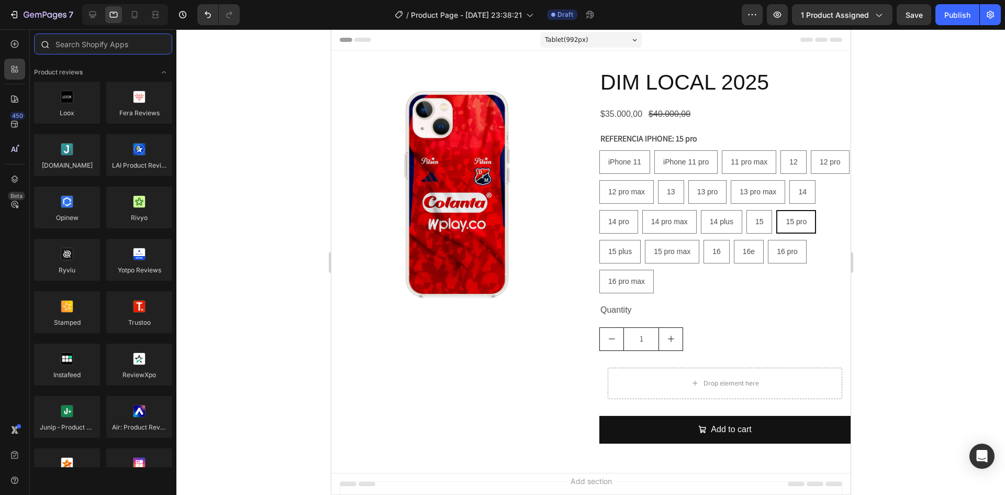
click at [98, 49] on input "text" at bounding box center [103, 44] width 138 height 21
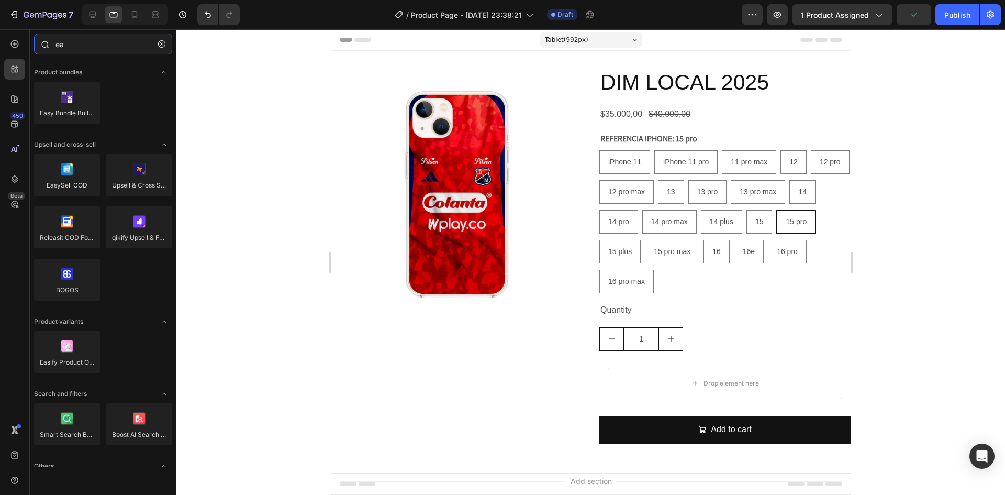
type input "e"
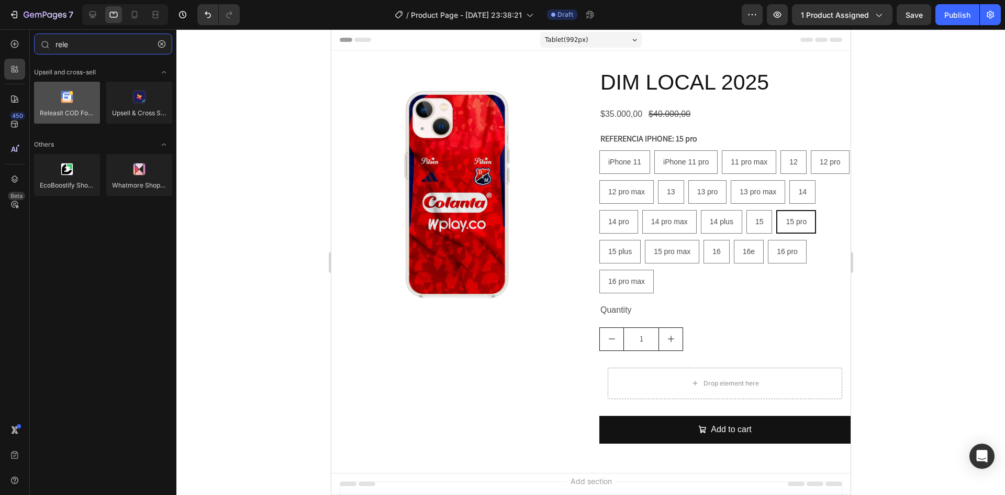
type input "rele"
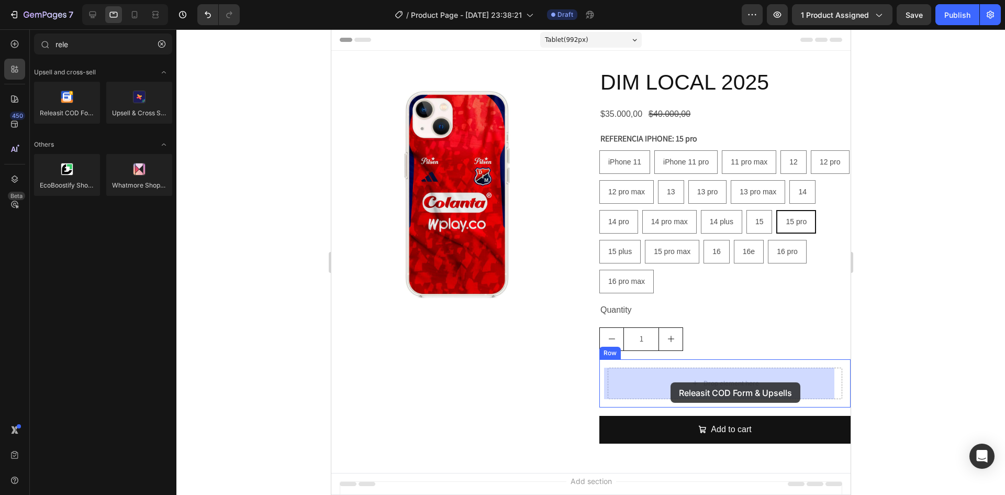
drag, startPoint x: 395, startPoint y: 134, endPoint x: 670, endPoint y: 382, distance: 371.1
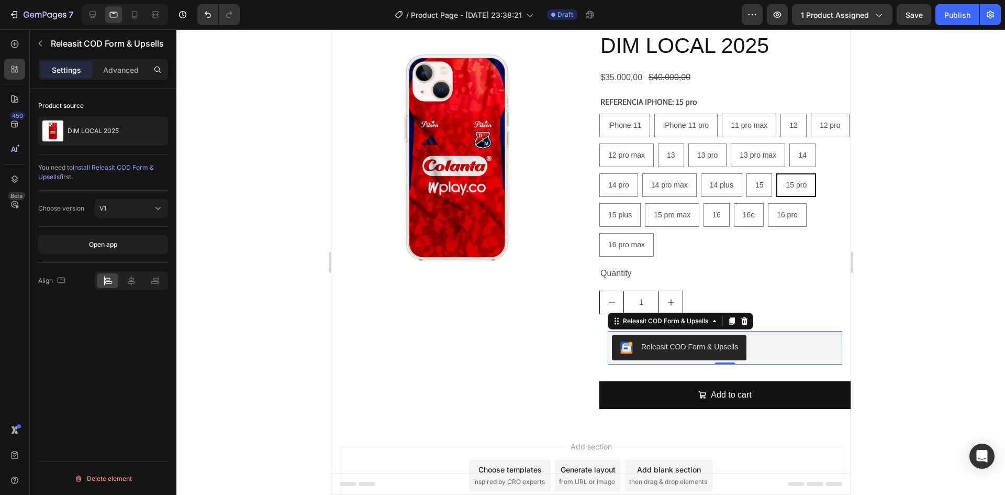
scroll to position [52, 0]
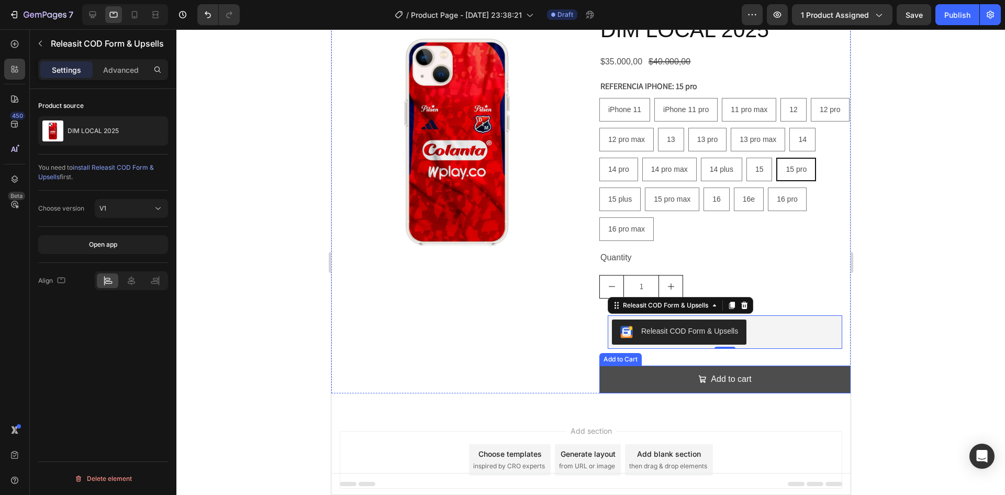
click at [656, 376] on button "Add to cart" at bounding box center [724, 379] width 251 height 28
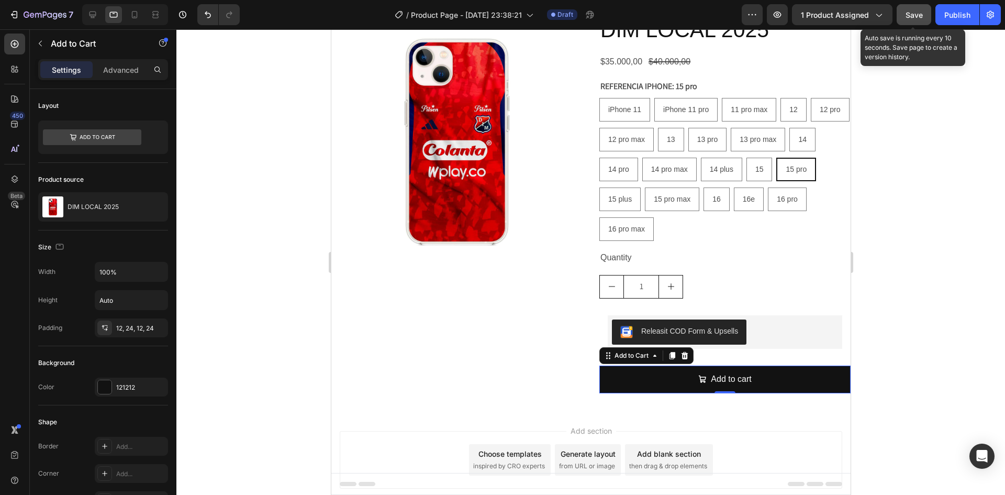
click at [924, 15] on button "Save" at bounding box center [914, 14] width 35 height 21
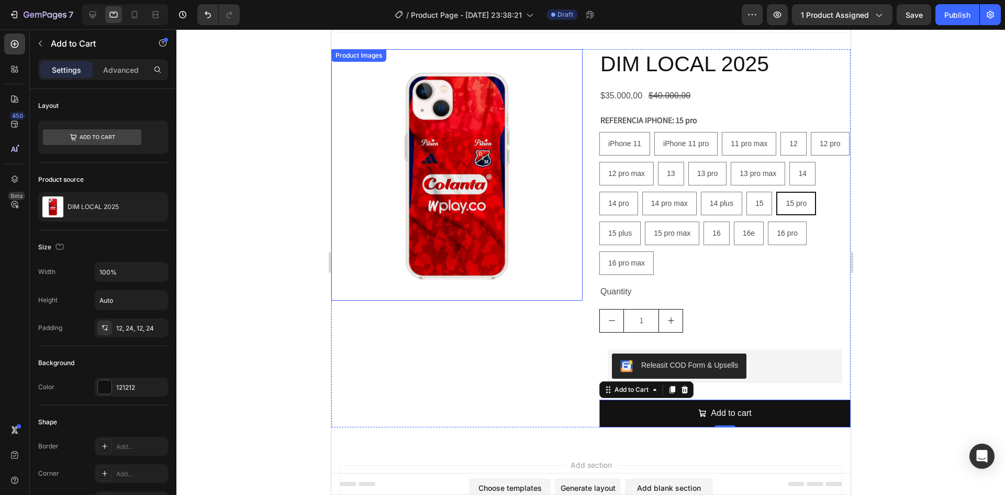
scroll to position [0, 0]
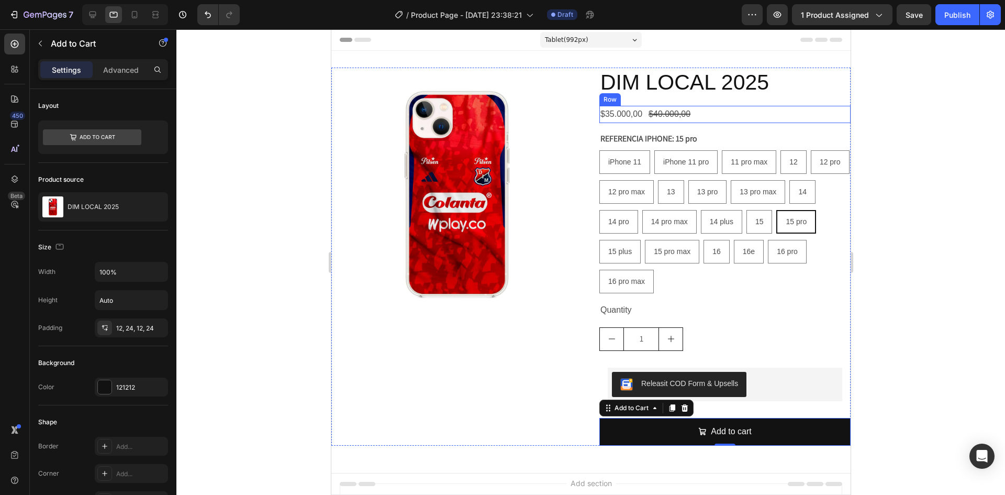
click at [834, 121] on div "$35.000,00 Product Price Product Price $40.000,00 Product Price Product Price R…" at bounding box center [724, 114] width 251 height 17
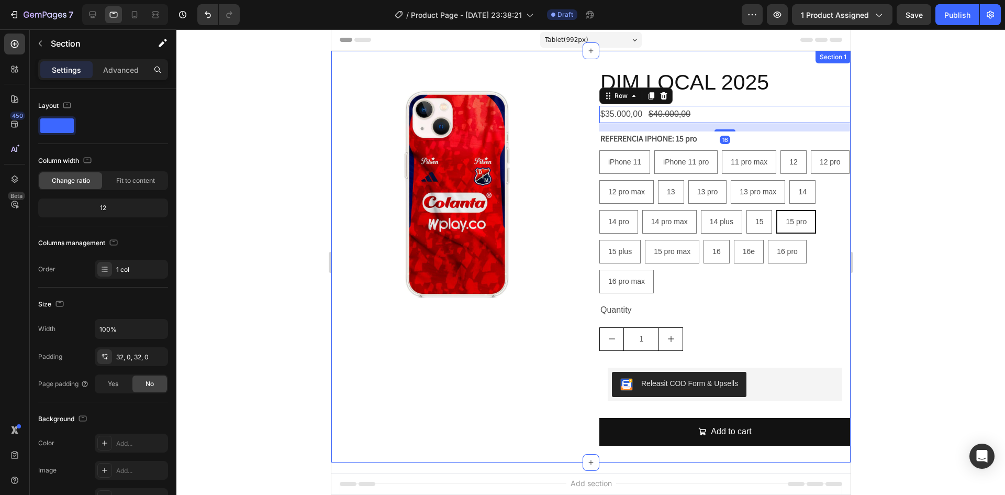
click at [348, 56] on div "Product Images DIM LOCAL 2025 Product Title $35.000,00 Product Price Product Pr…" at bounding box center [590, 257] width 519 height 412
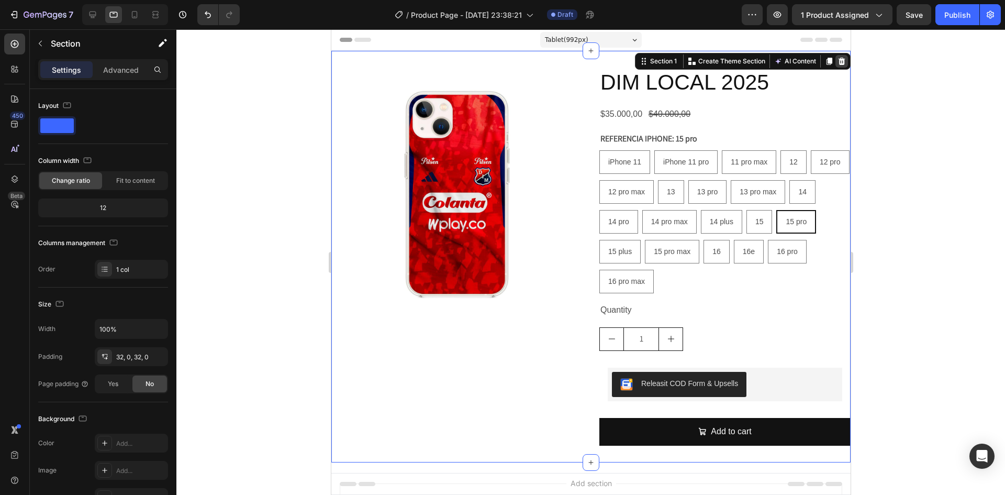
click at [838, 63] on icon at bounding box center [841, 61] width 7 height 7
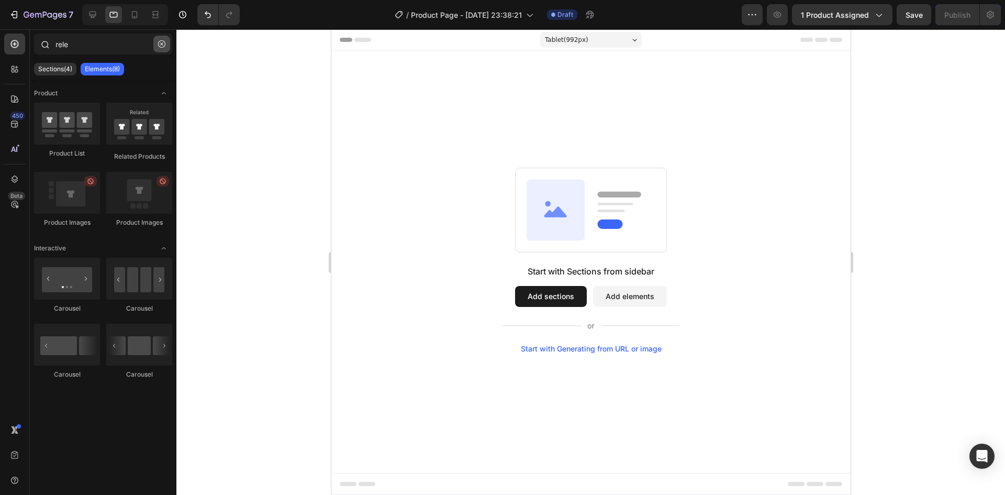
click at [159, 46] on icon "button" at bounding box center [161, 43] width 7 height 7
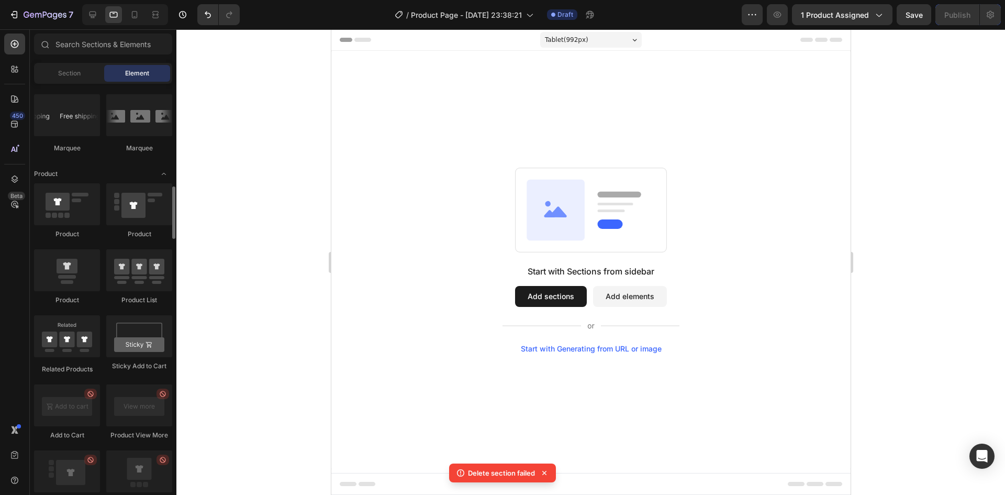
scroll to position [1204, 0]
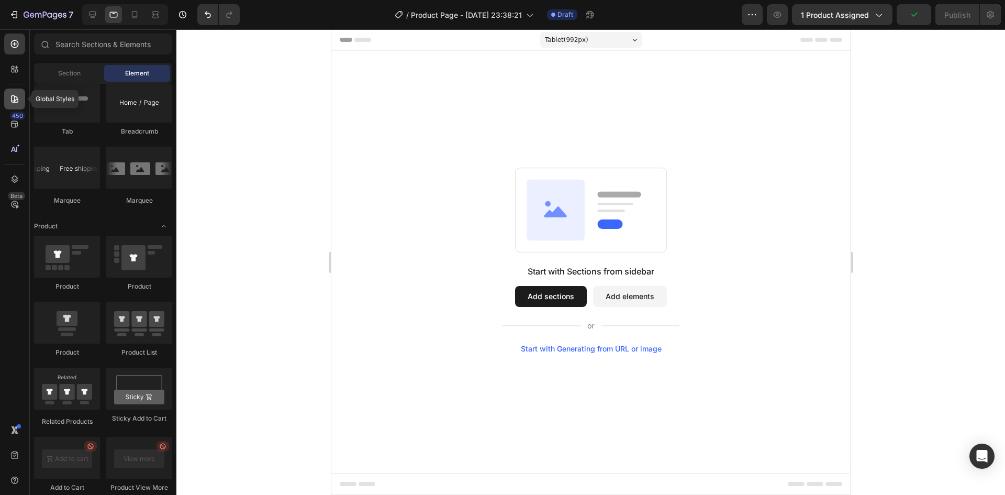
click at [19, 103] on icon at bounding box center [14, 99] width 10 height 10
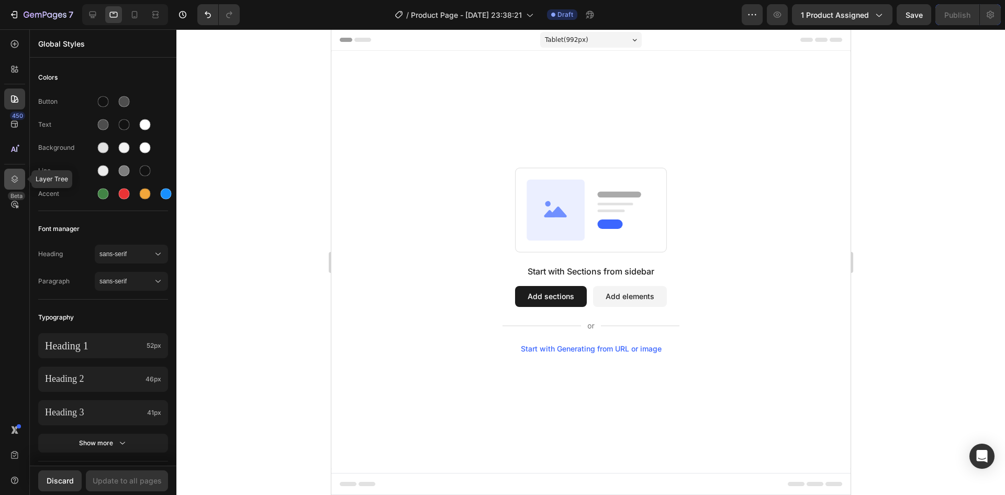
click at [16, 180] on icon at bounding box center [14, 179] width 10 height 10
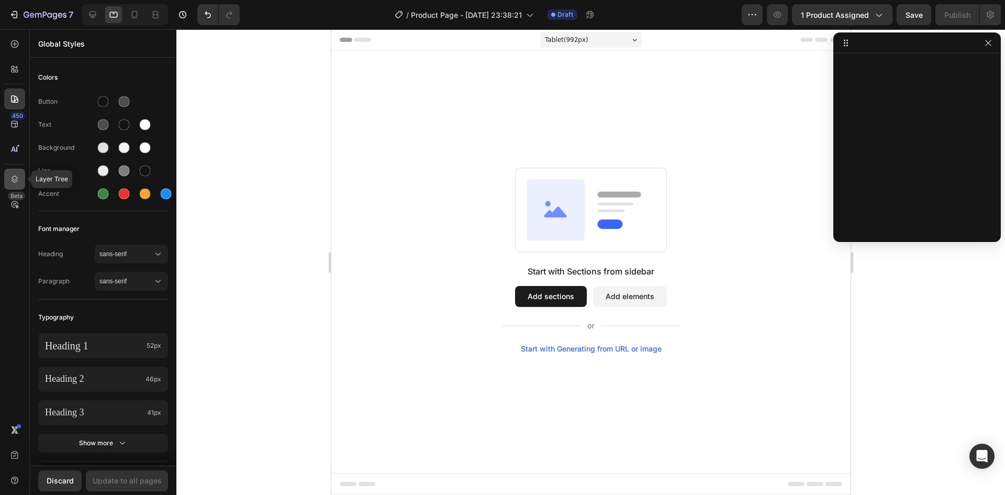
click at [16, 180] on icon at bounding box center [14, 179] width 10 height 10
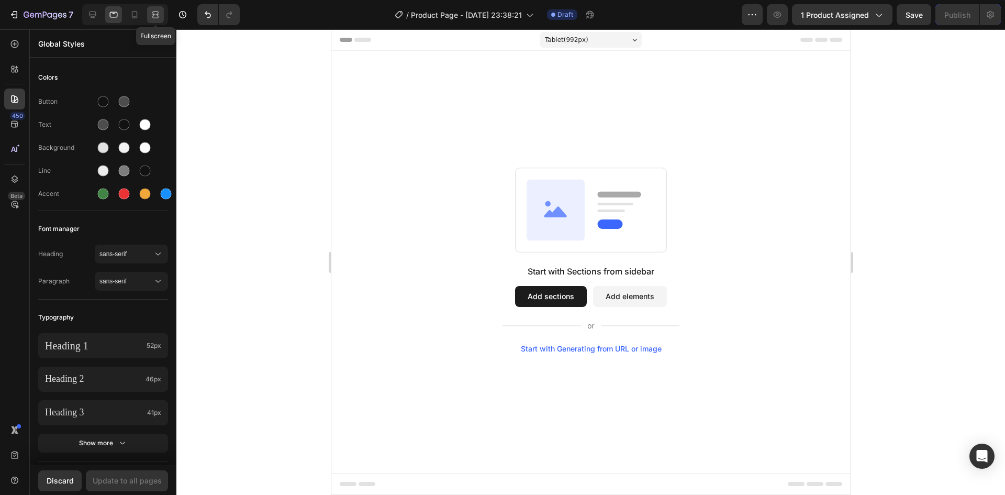
click at [156, 18] on icon at bounding box center [155, 17] width 6 height 2
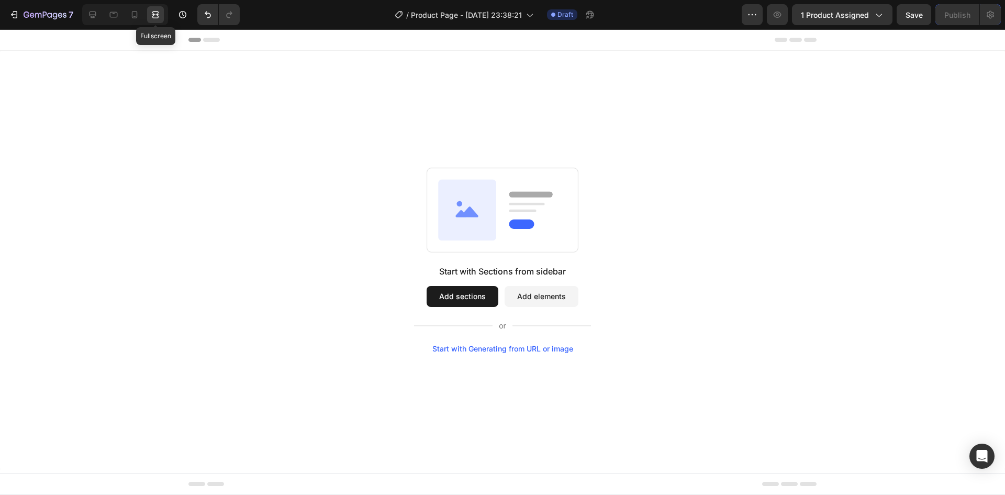
click at [156, 18] on icon at bounding box center [155, 17] width 6 height 2
click at [133, 22] on div at bounding box center [134, 14] width 17 height 17
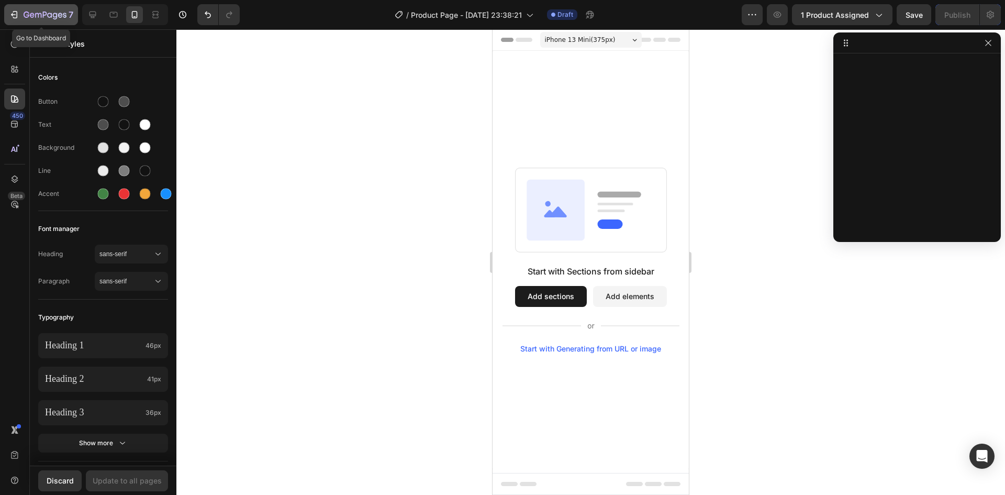
click at [60, 18] on icon "button" at bounding box center [45, 15] width 43 height 9
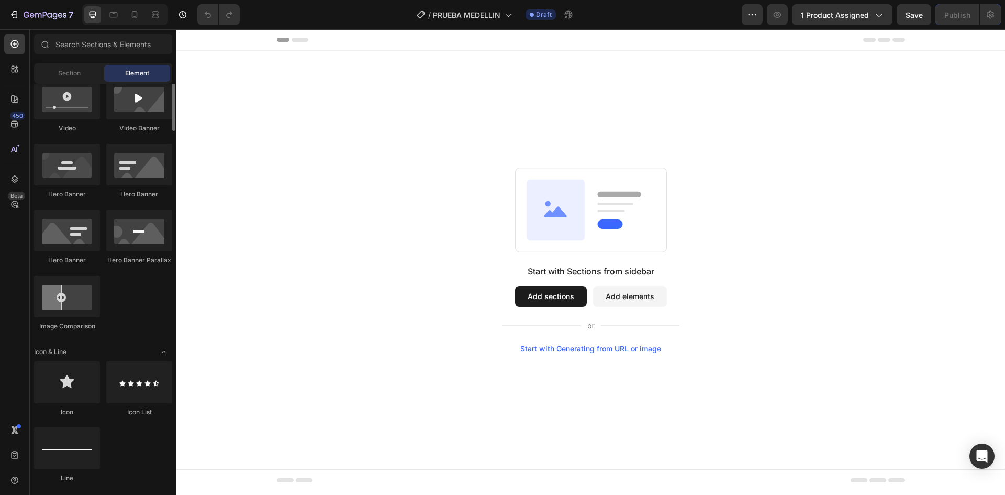
scroll to position [314, 0]
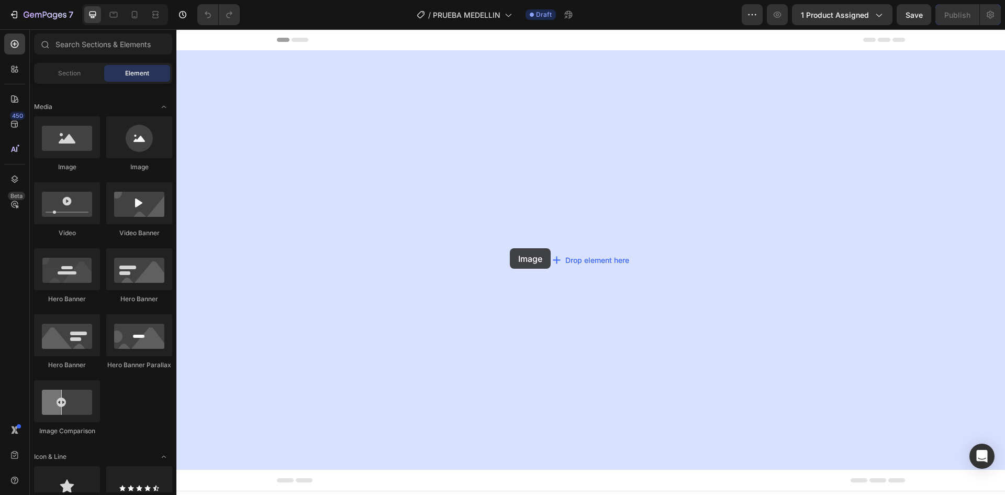
drag, startPoint x: 243, startPoint y: 170, endPoint x: 510, endPoint y: 248, distance: 277.7
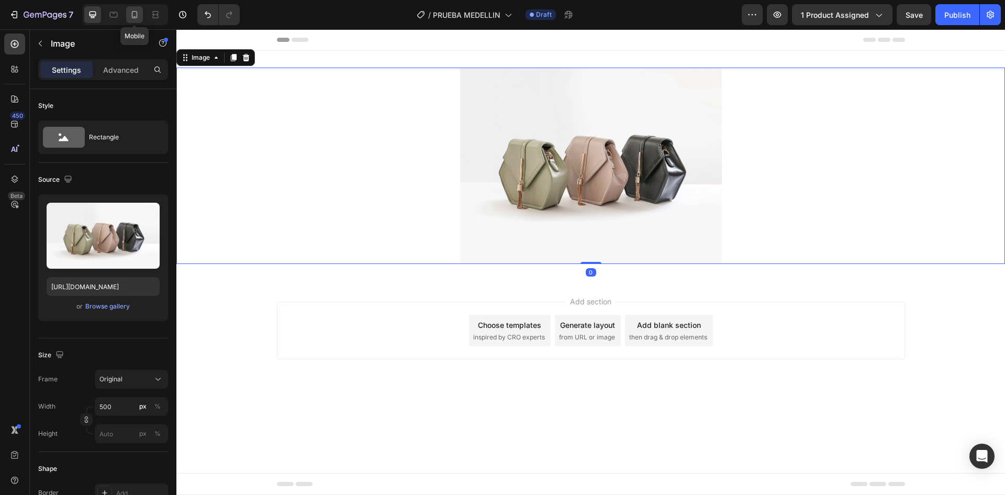
click at [132, 14] on icon at bounding box center [135, 14] width 6 height 7
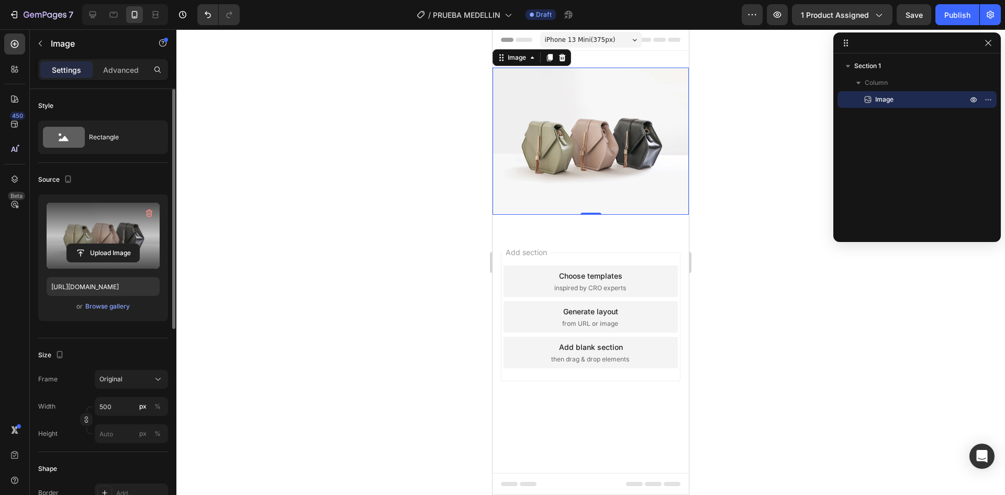
click at [108, 240] on label at bounding box center [103, 236] width 113 height 66
click at [108, 244] on input "file" at bounding box center [103, 253] width 72 height 18
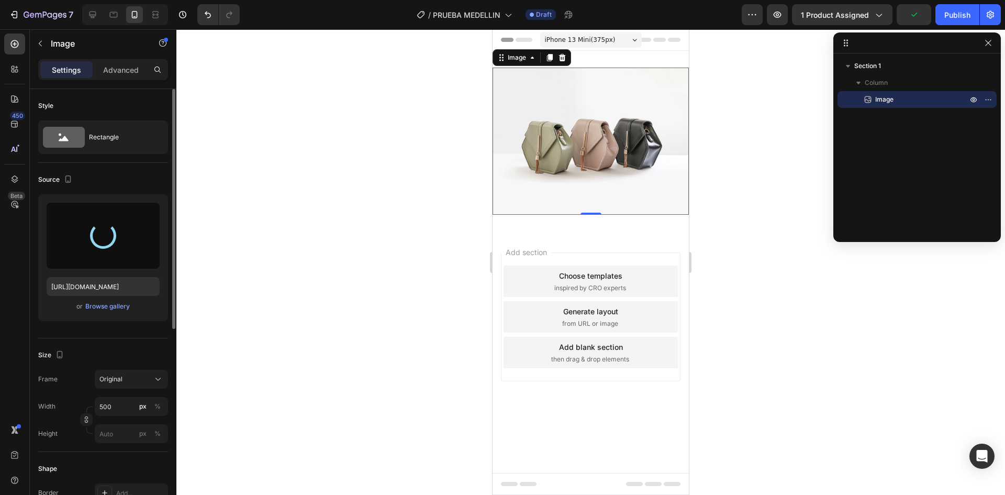
type input "https://cdn.shopify.com/s/files/1/0774/7685/6061/files/gempages_586081252839260…"
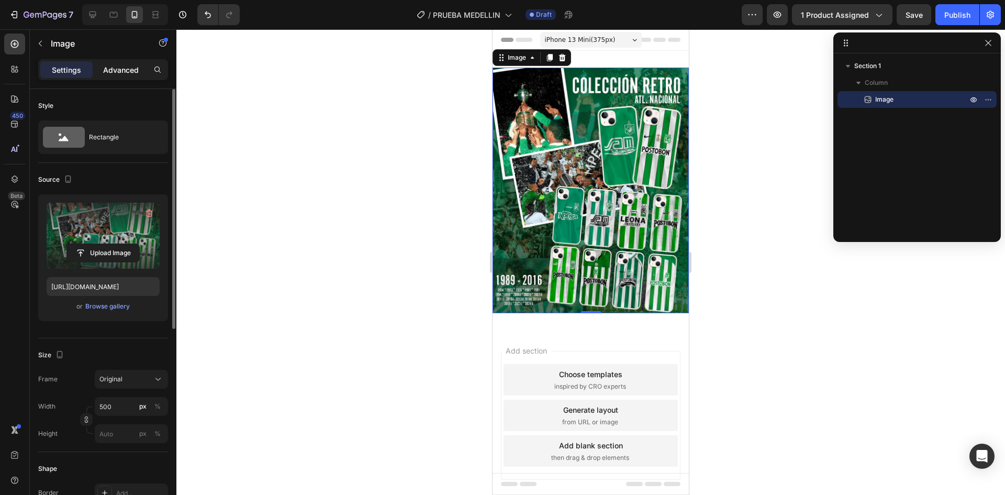
click at [139, 74] on div "Advanced" at bounding box center [121, 69] width 52 height 17
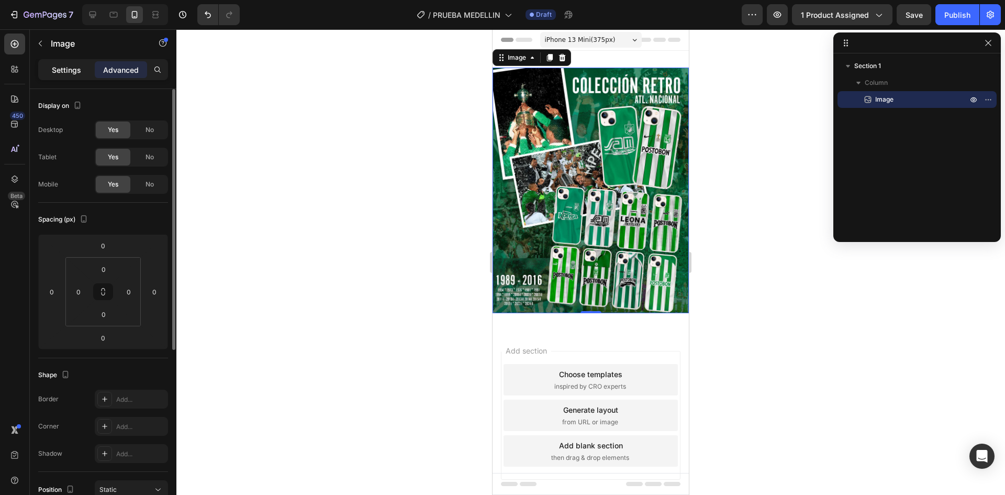
click at [66, 76] on div "Settings" at bounding box center [66, 69] width 52 height 17
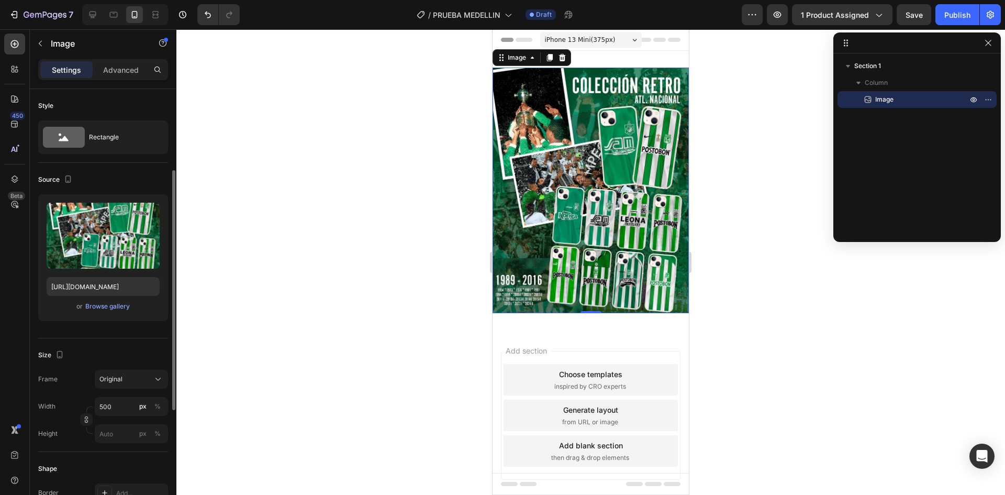
scroll to position [105, 0]
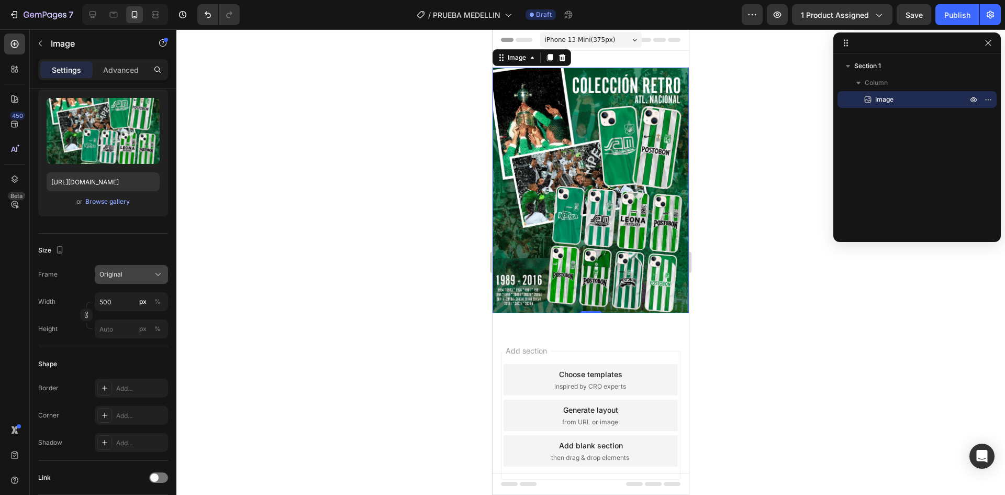
click at [160, 276] on icon at bounding box center [158, 274] width 10 height 10
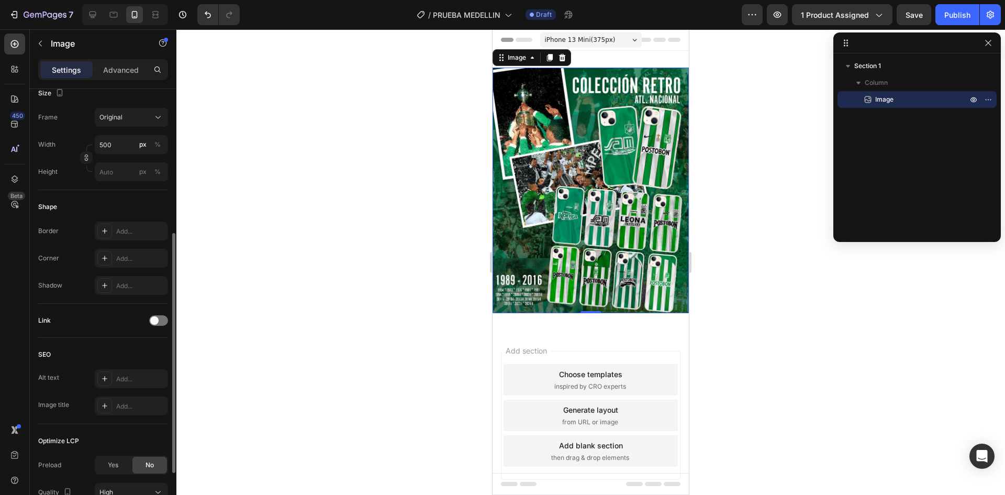
scroll to position [355, 0]
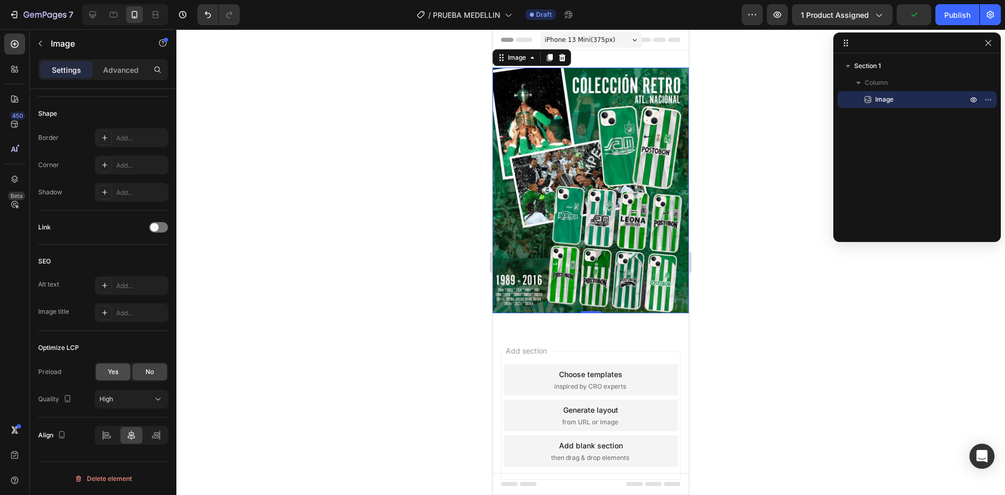
click at [111, 367] on span "Yes" at bounding box center [113, 371] width 10 height 9
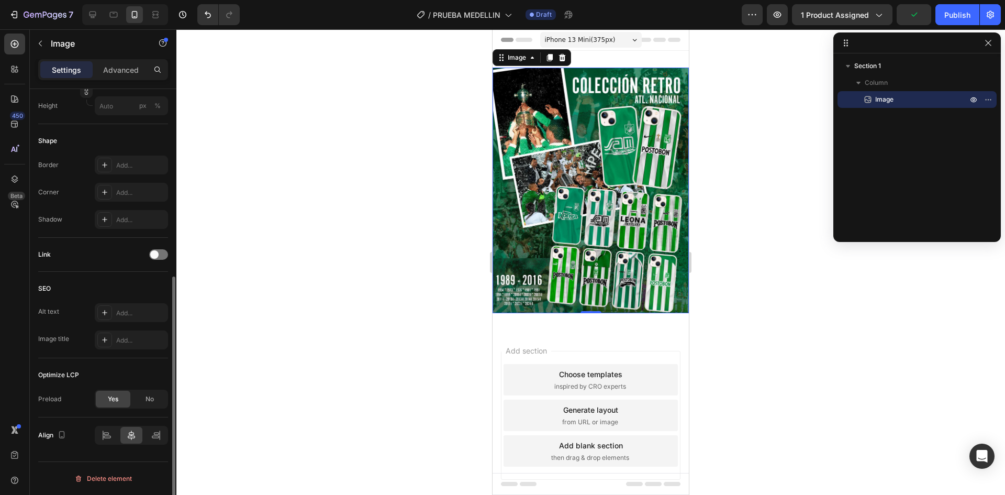
scroll to position [328, 0]
click at [148, 395] on span "No" at bounding box center [150, 398] width 8 height 9
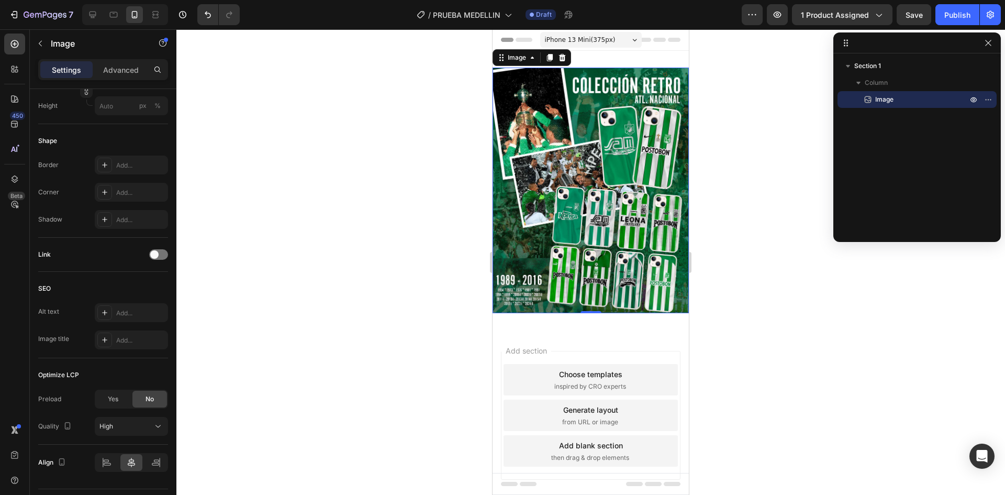
click at [442, 307] on div at bounding box center [590, 261] width 829 height 465
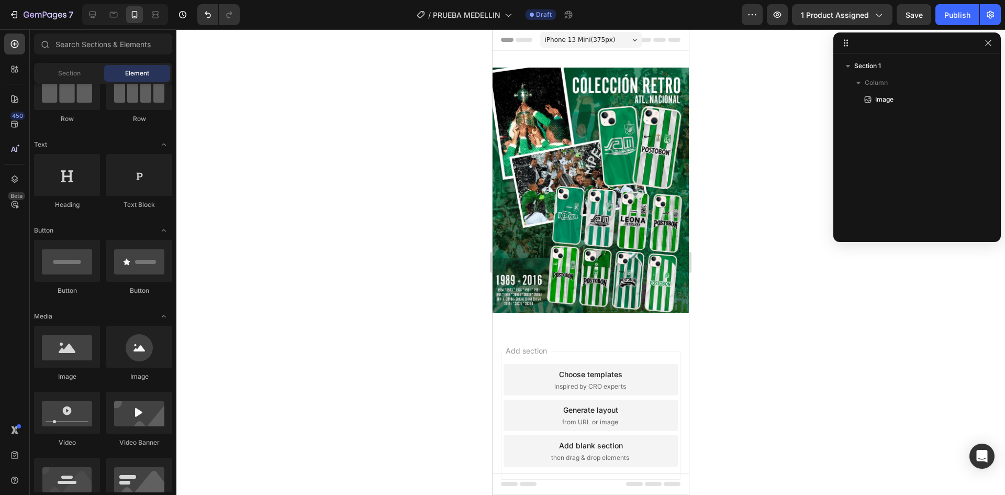
scroll to position [0, 0]
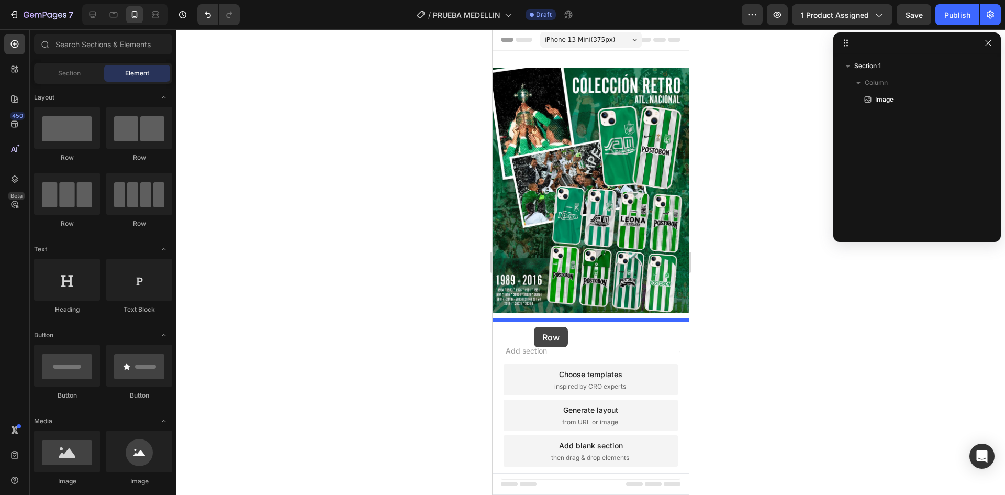
drag, startPoint x: 546, startPoint y: 232, endPoint x: 534, endPoint y: 327, distance: 95.0
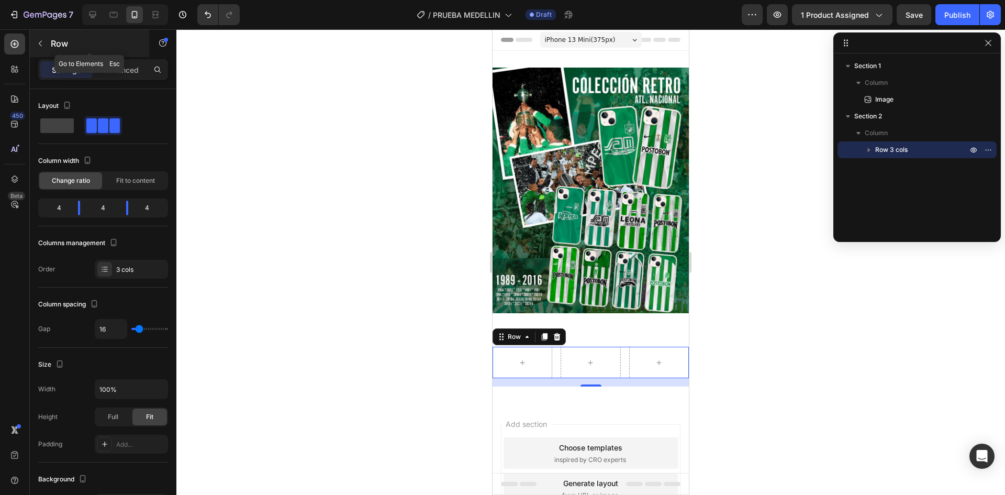
click at [51, 40] on p "Row" at bounding box center [95, 43] width 89 height 13
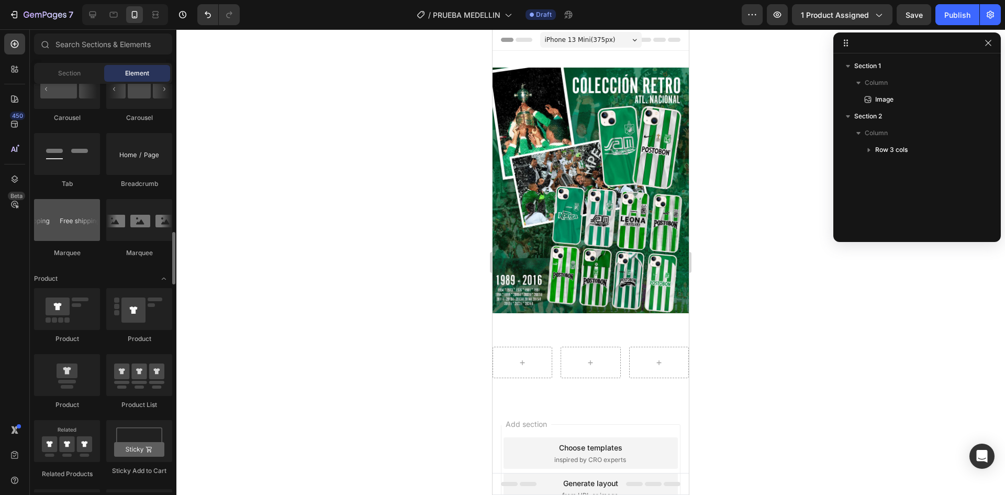
scroll to position [1257, 0]
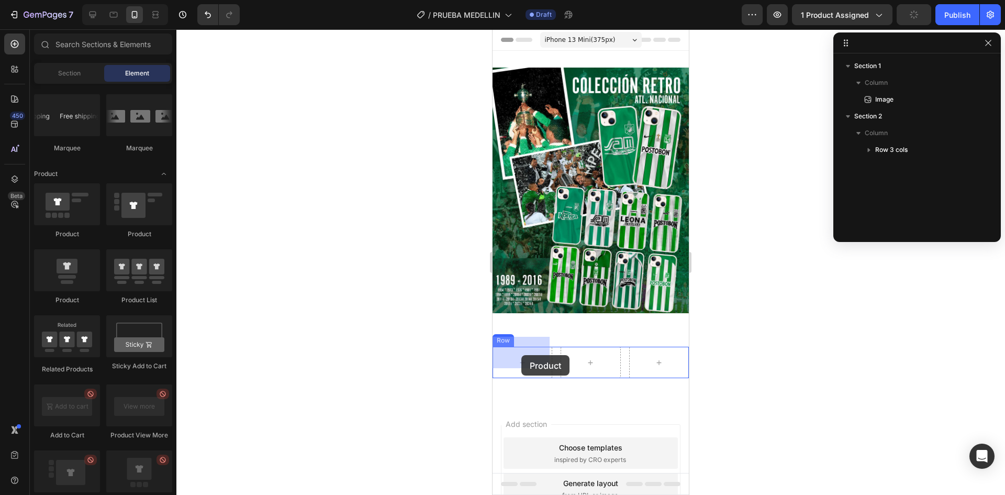
drag, startPoint x: 625, startPoint y: 243, endPoint x: 521, endPoint y: 355, distance: 151.9
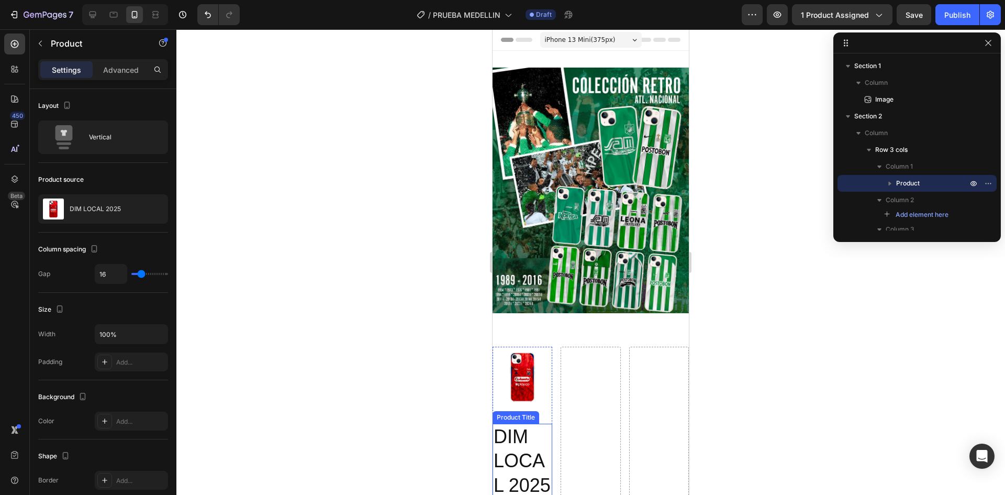
click at [518, 442] on h2 "DIM LOCAL 2025" at bounding box center [523, 461] width 60 height 75
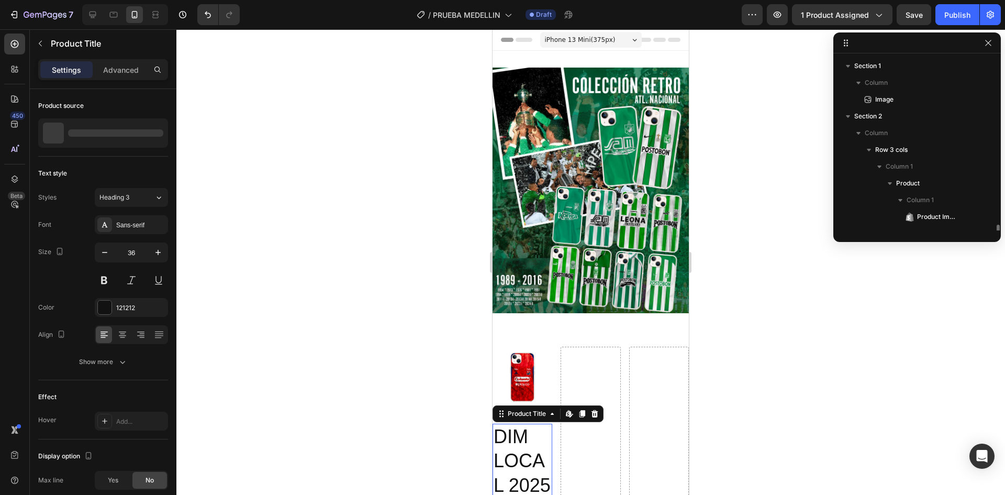
scroll to position [115, 0]
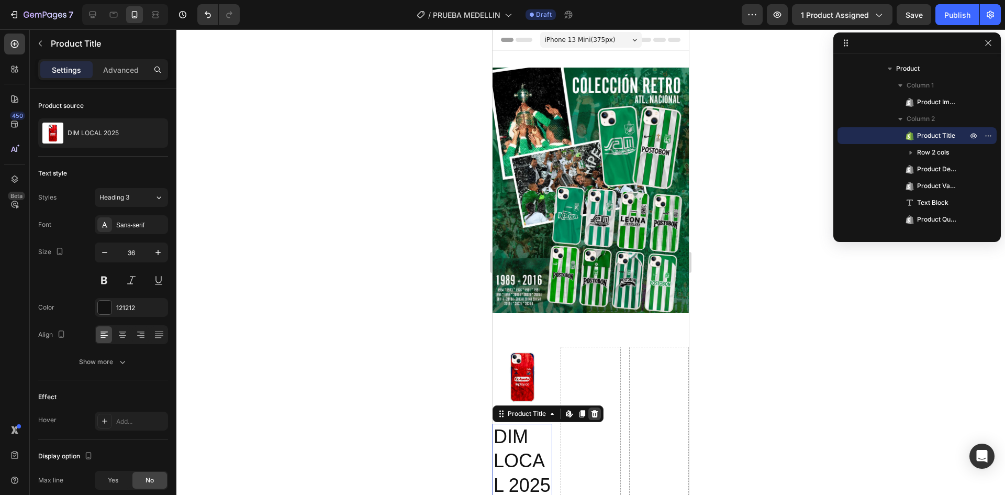
click at [594, 409] on icon at bounding box center [595, 412] width 7 height 7
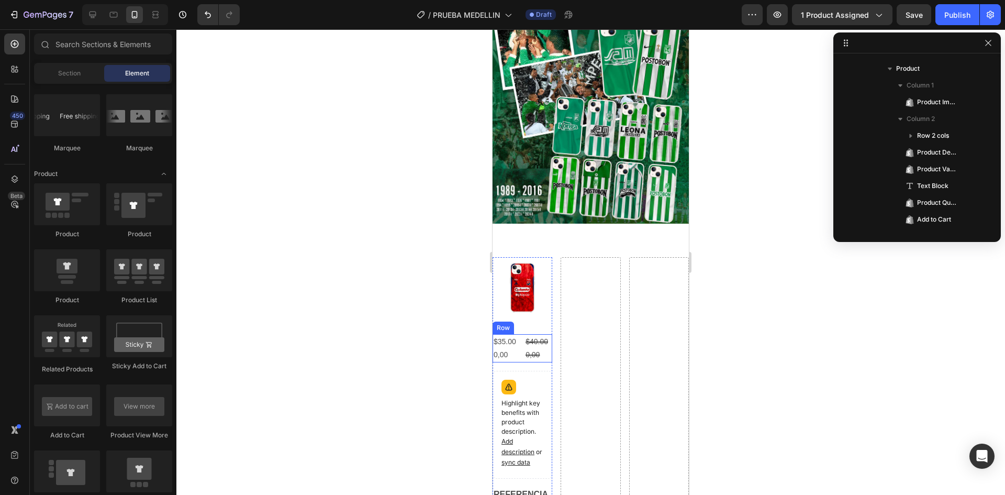
scroll to position [105, 0]
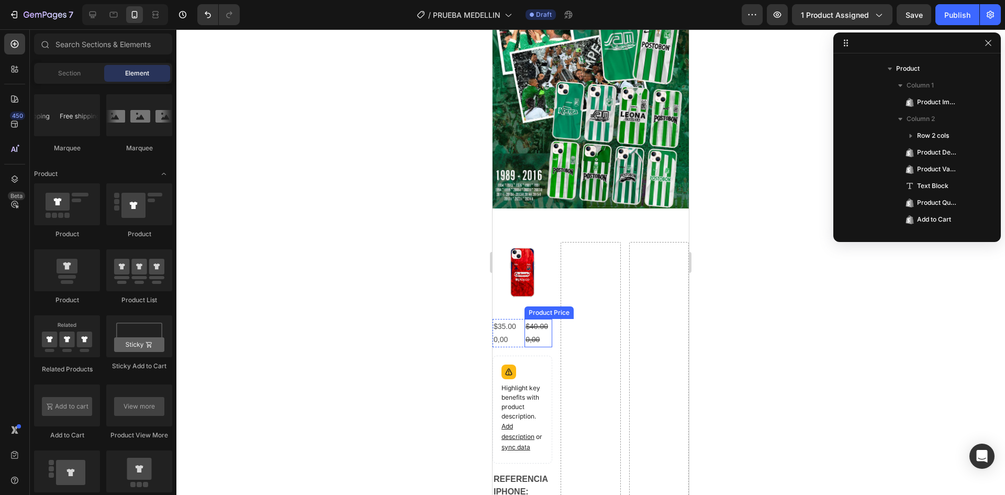
click at [533, 319] on div "$40.000,00" at bounding box center [539, 333] width 28 height 28
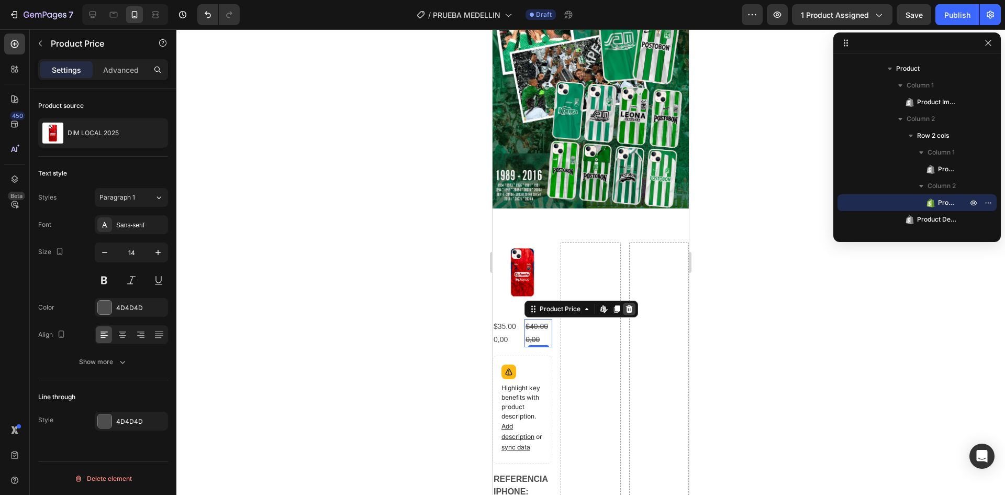
click at [630, 305] on icon at bounding box center [629, 309] width 8 height 8
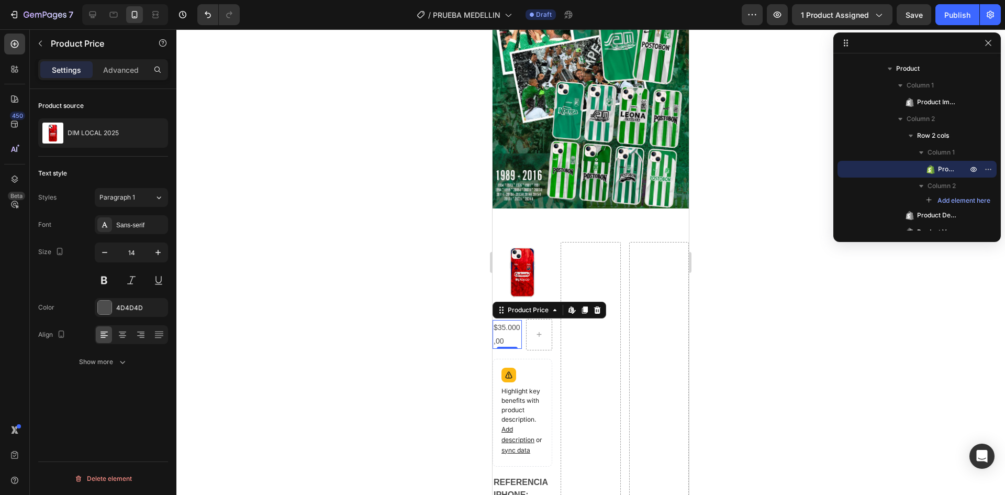
click at [503, 322] on div "$35.000,00" at bounding box center [507, 334] width 29 height 28
click at [596, 306] on icon at bounding box center [597, 310] width 8 height 8
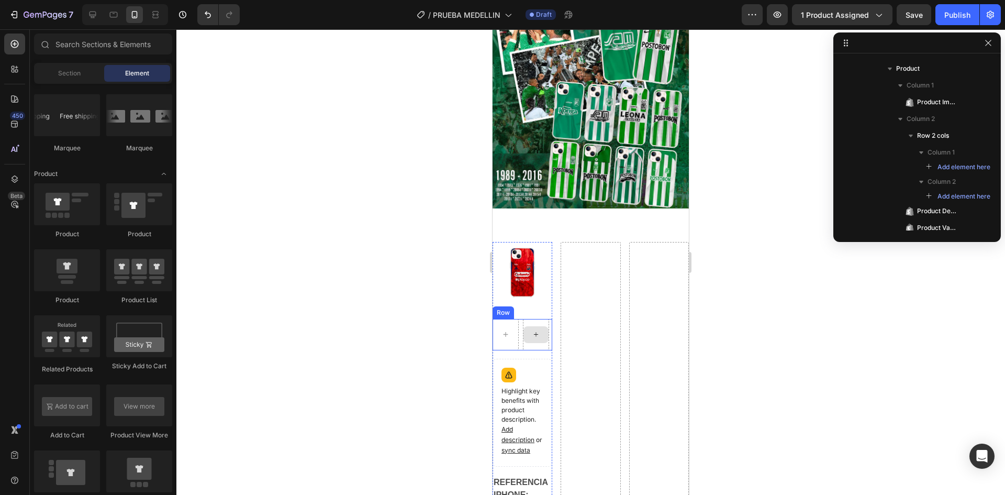
click at [541, 326] on div at bounding box center [536, 334] width 25 height 17
click at [502, 330] on icon at bounding box center [506, 334] width 8 height 9
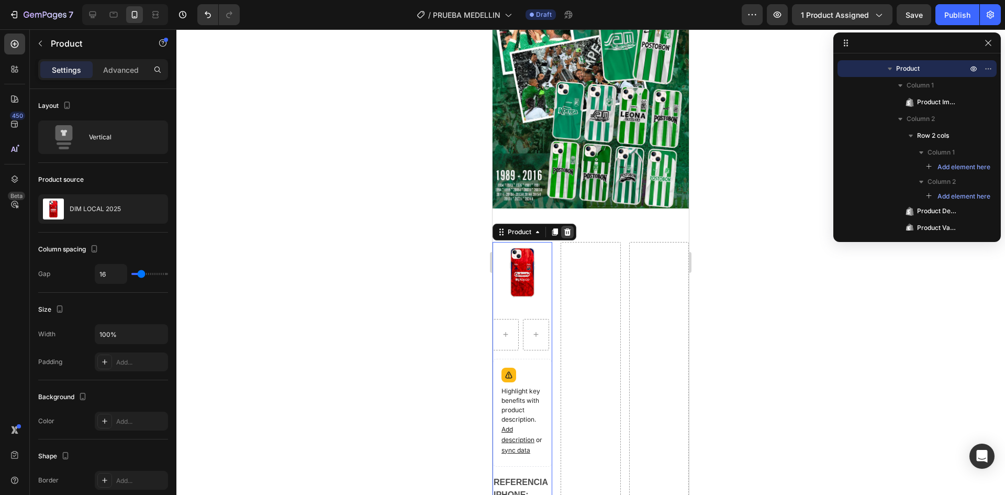
click at [570, 228] on icon at bounding box center [567, 231] width 7 height 7
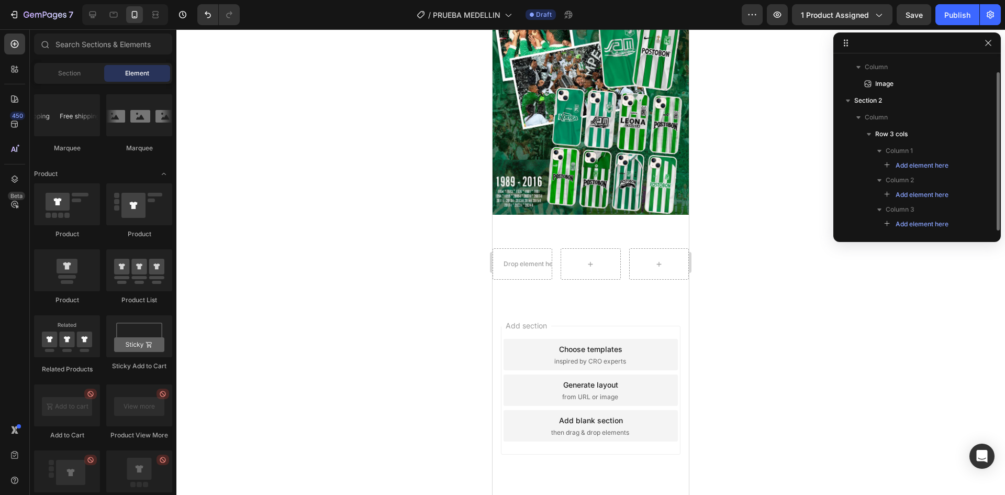
scroll to position [16, 0]
click at [521, 260] on icon at bounding box center [522, 264] width 8 height 9
click at [545, 219] on div "Image Section 1" at bounding box center [591, 91] width 196 height 279
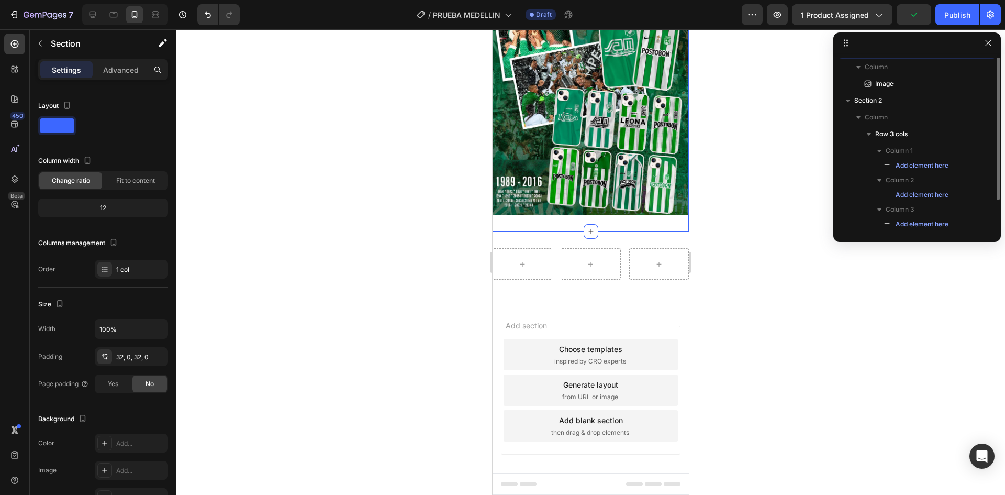
scroll to position [0, 0]
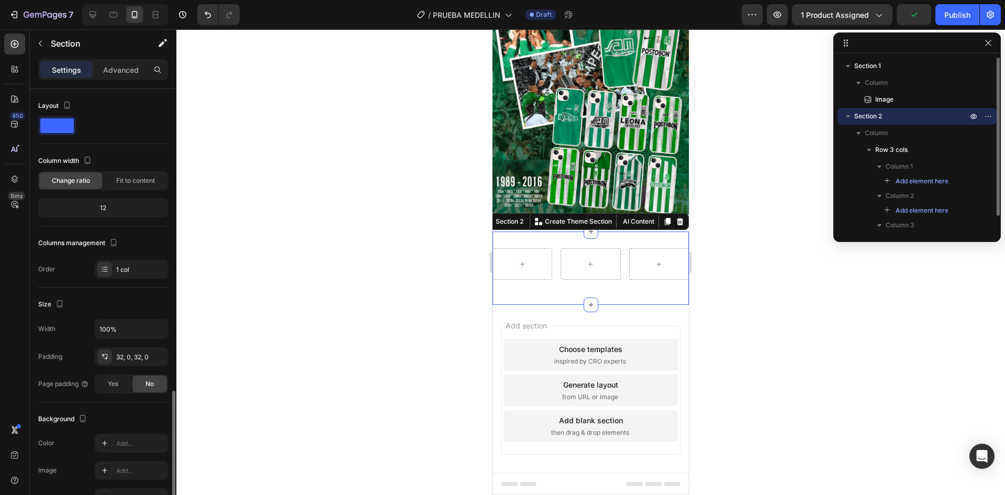
click at [548, 231] on div "Row Section 2 You can create reusable sections Create Theme Section AI Content …" at bounding box center [591, 267] width 196 height 73
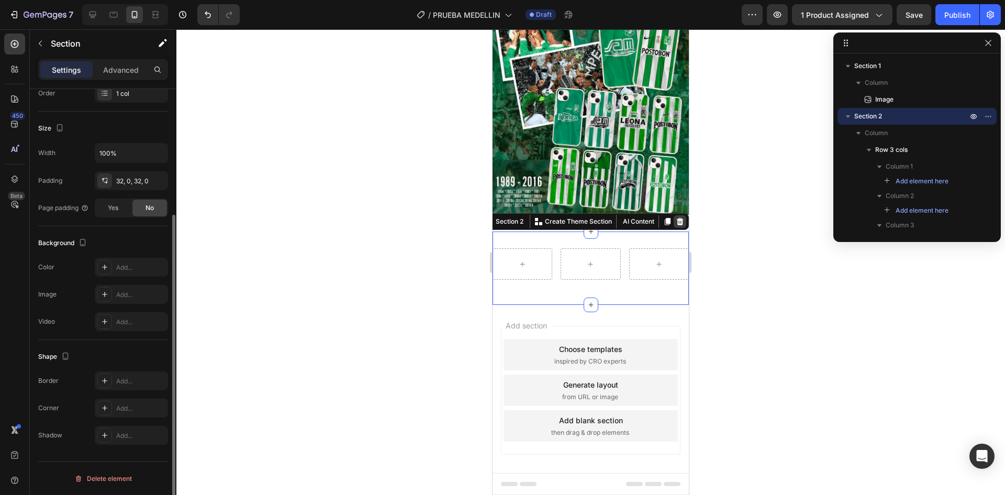
click at [677, 218] on icon at bounding box center [680, 221] width 7 height 7
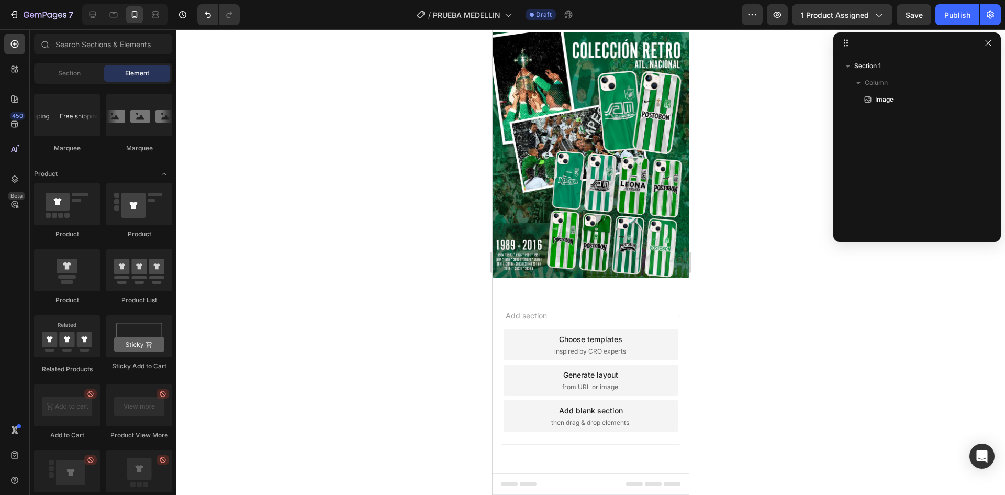
scroll to position [25, 0]
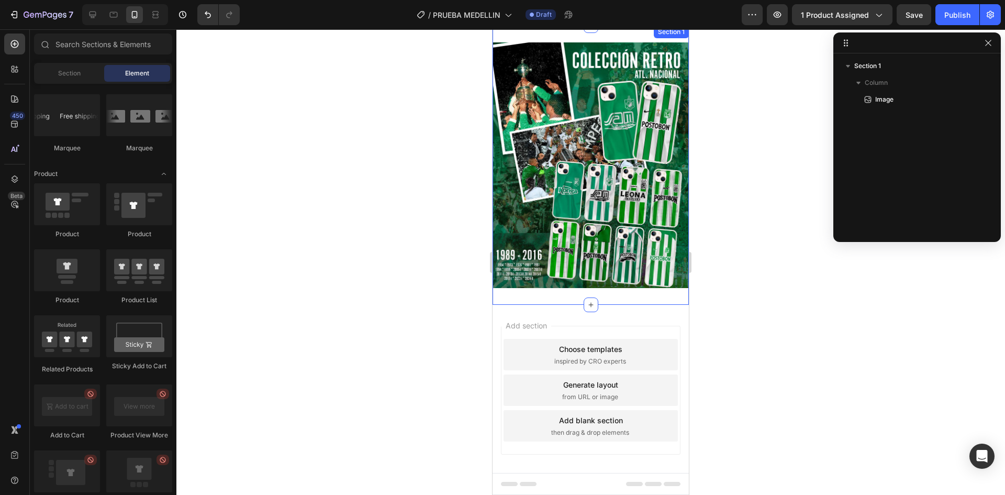
click at [558, 286] on div "Image Section 1" at bounding box center [591, 165] width 196 height 279
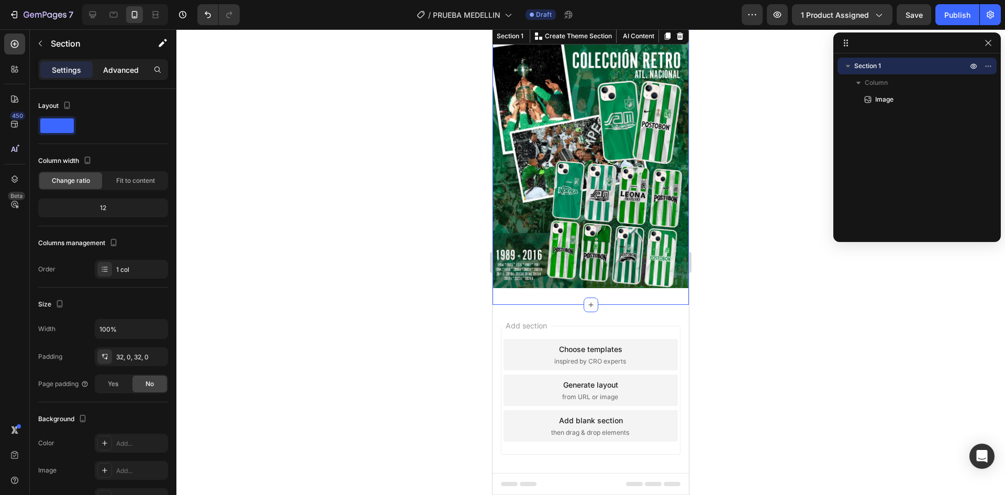
click at [123, 68] on p "Advanced" at bounding box center [121, 69] width 36 height 11
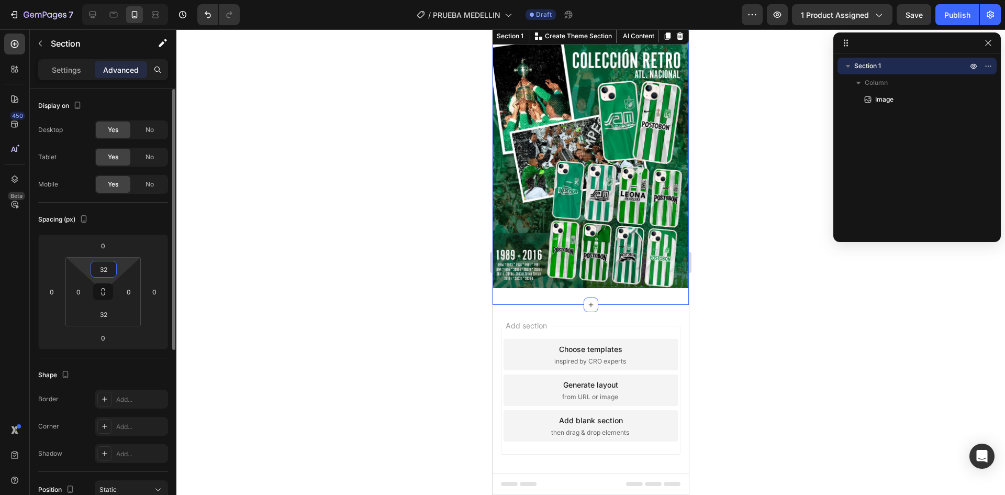
click at [108, 272] on input "32" at bounding box center [103, 269] width 21 height 16
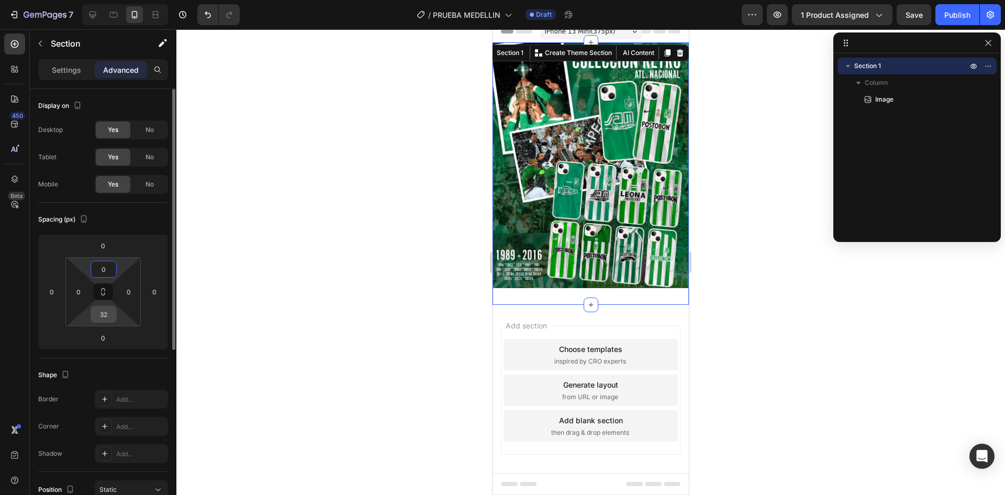
type input "0"
click at [106, 312] on input "32" at bounding box center [103, 314] width 21 height 16
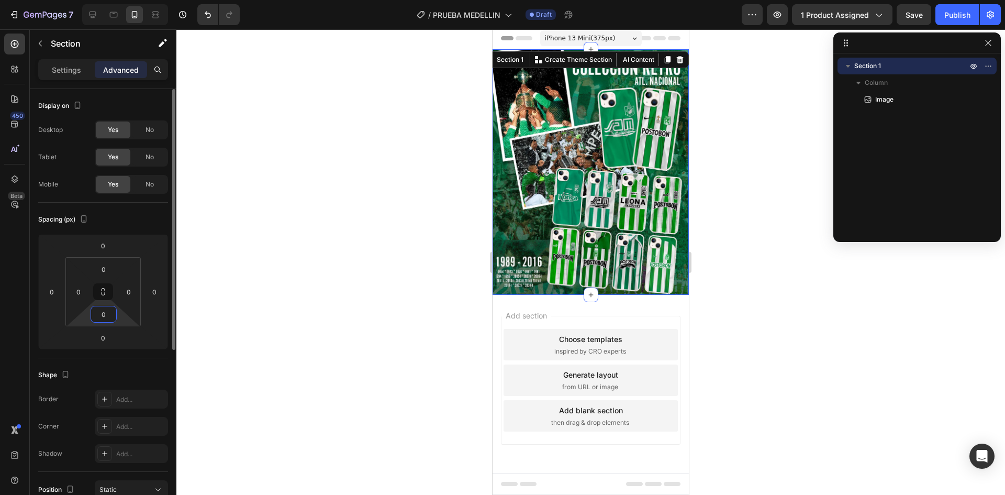
scroll to position [0, 0]
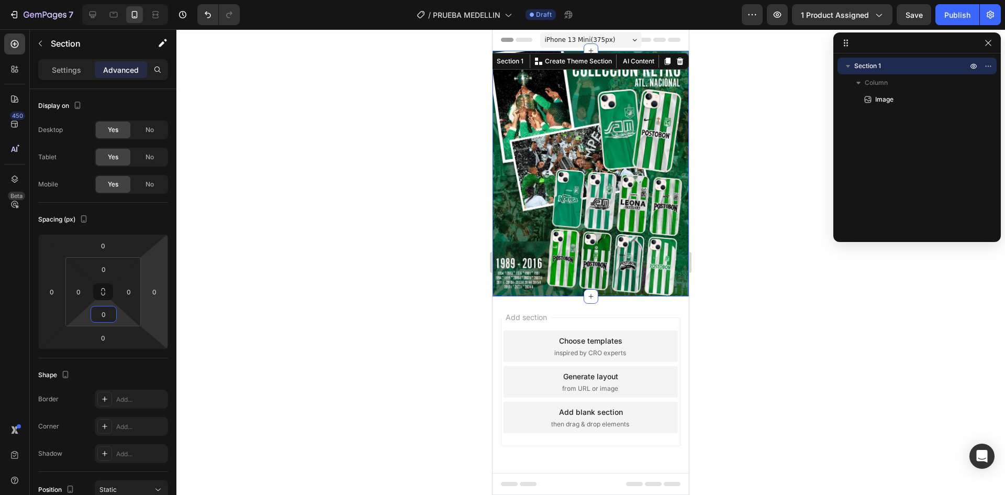
type input "0"
click at [427, 326] on div at bounding box center [590, 261] width 829 height 465
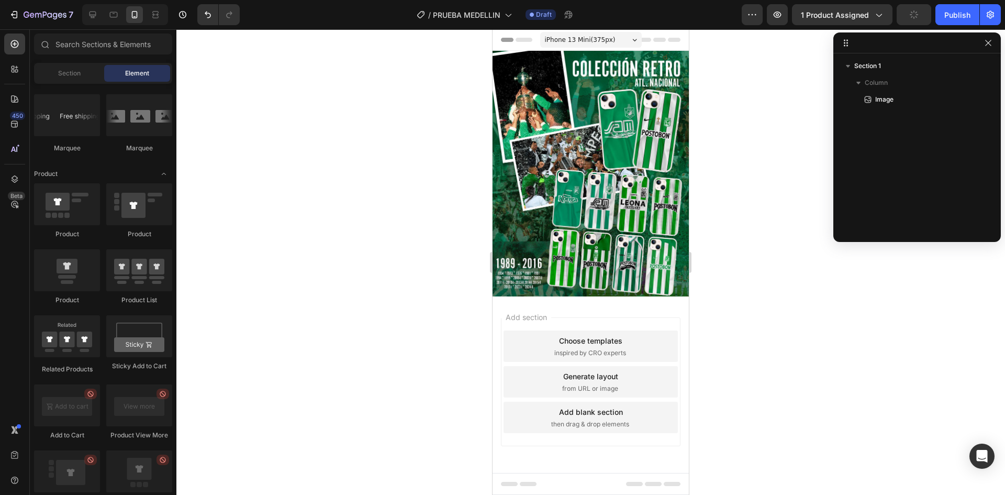
click at [601, 36] on span "iPhone 13 Mini ( 375 px)" at bounding box center [580, 40] width 71 height 10
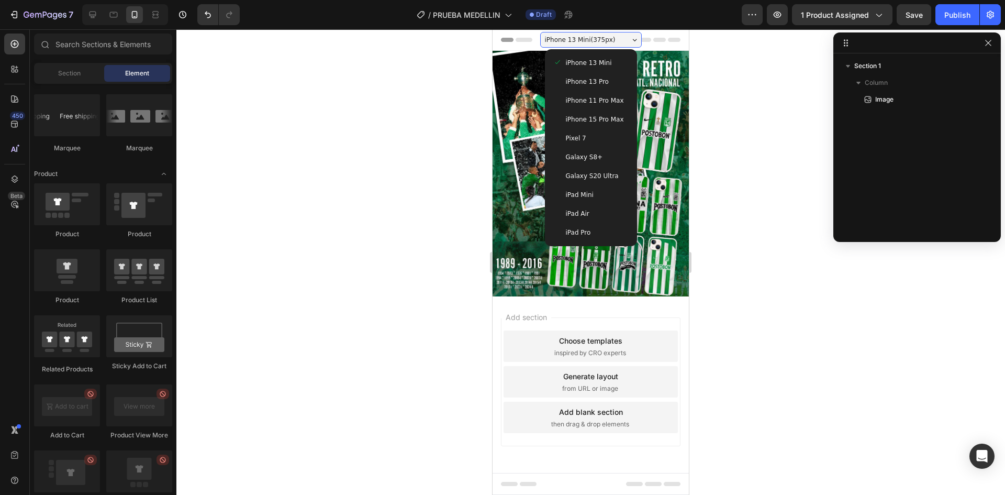
click at [591, 234] on div "iPad Pro" at bounding box center [590, 232] width 75 height 10
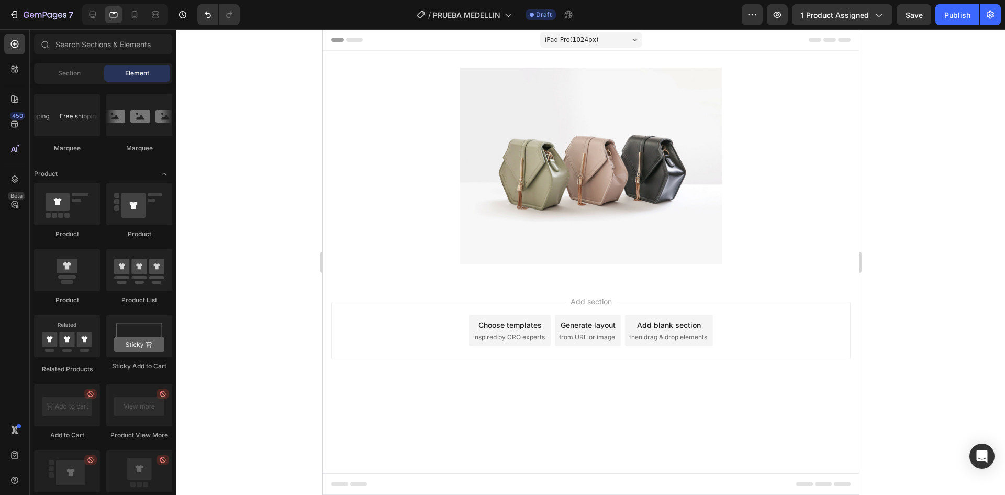
click at [596, 42] on div "iPad Pro ( 1024 px)" at bounding box center [591, 40] width 102 height 16
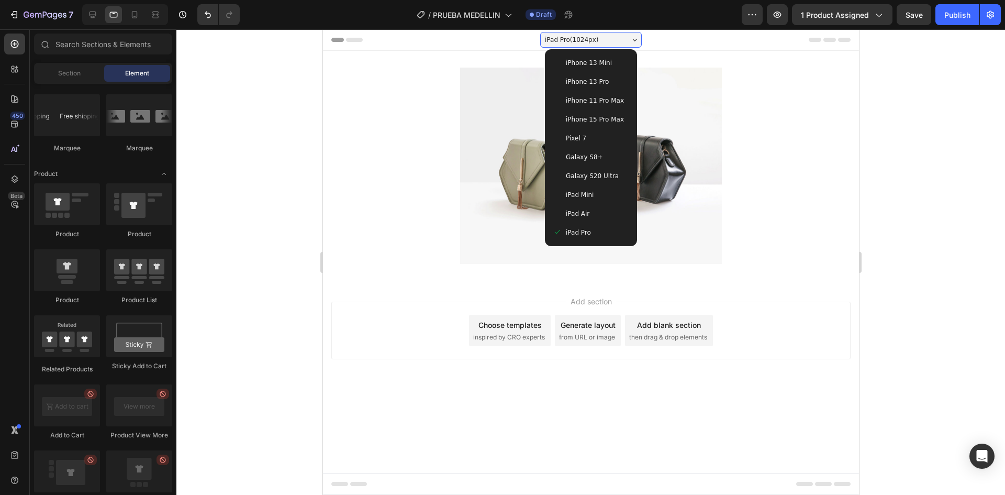
click at [594, 75] on div "iPhone 13 Pro" at bounding box center [591, 81] width 84 height 19
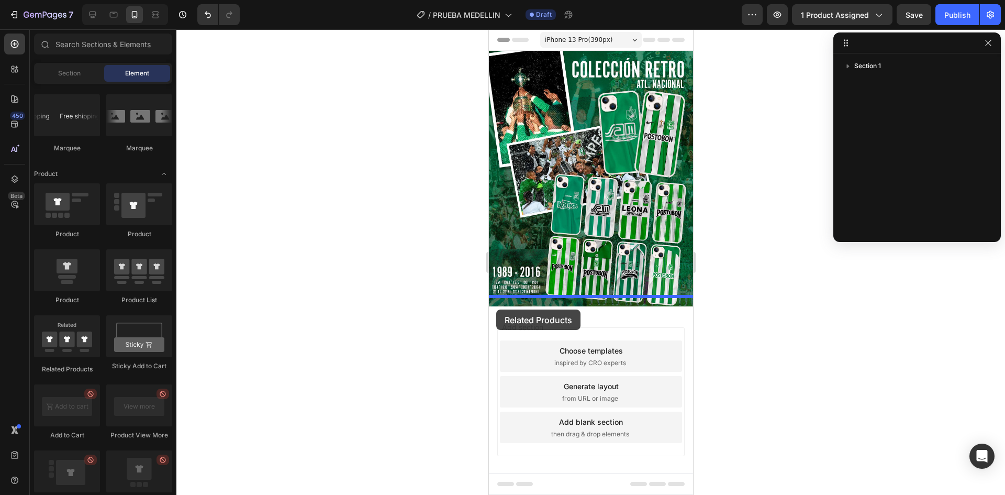
drag, startPoint x: 562, startPoint y: 382, endPoint x: 496, endPoint y: 309, distance: 98.2
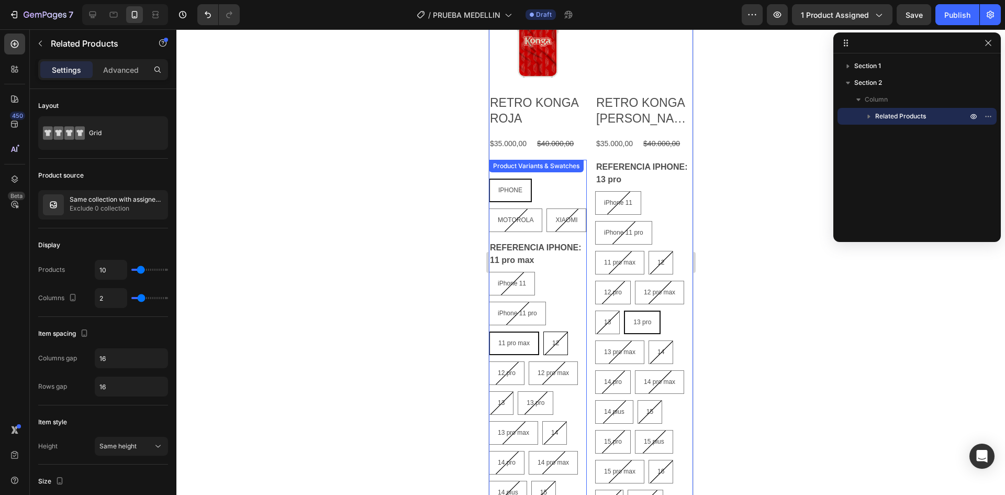
scroll to position [314, 0]
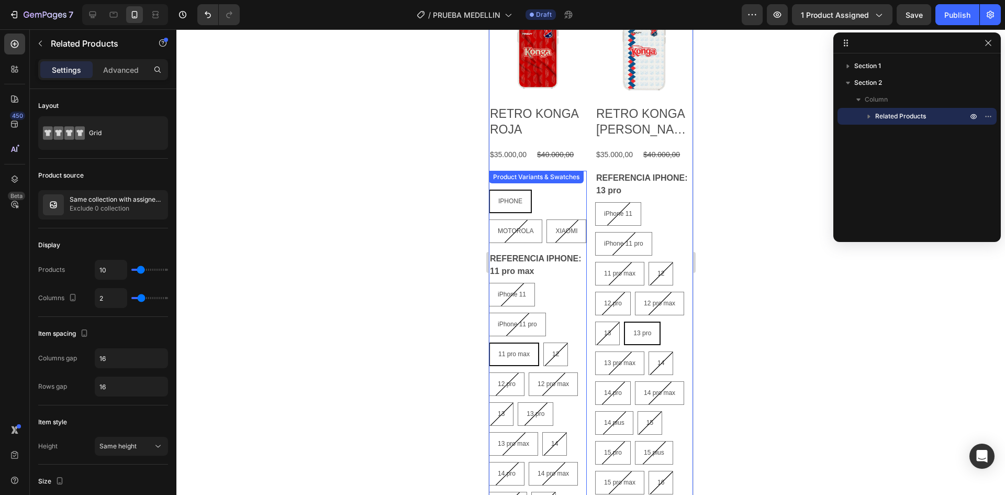
click at [573, 203] on div "IPHONE IPHONE IPHONE MOTOROLA MOTOROLA MOTOROLA XIAOMI XIAOMI XIAOMI" at bounding box center [537, 216] width 98 height 53
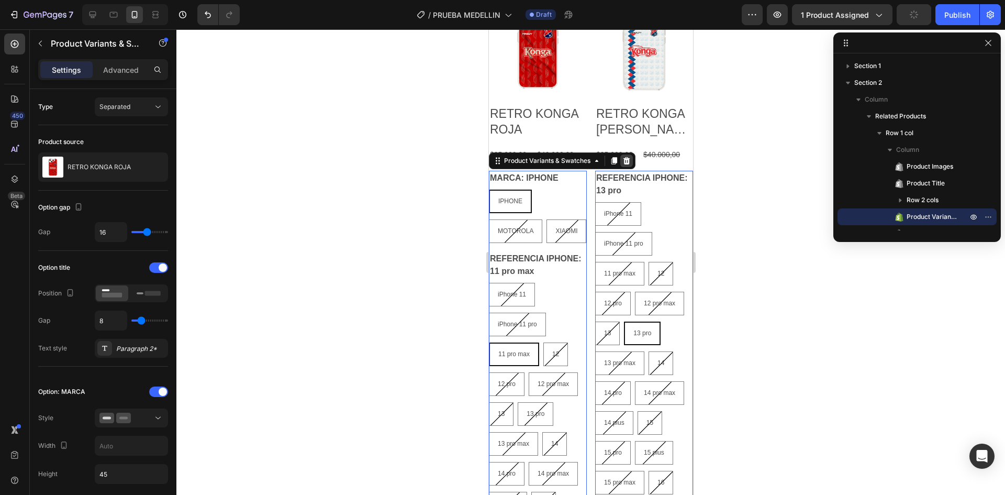
click at [630, 160] on icon at bounding box center [626, 161] width 8 height 8
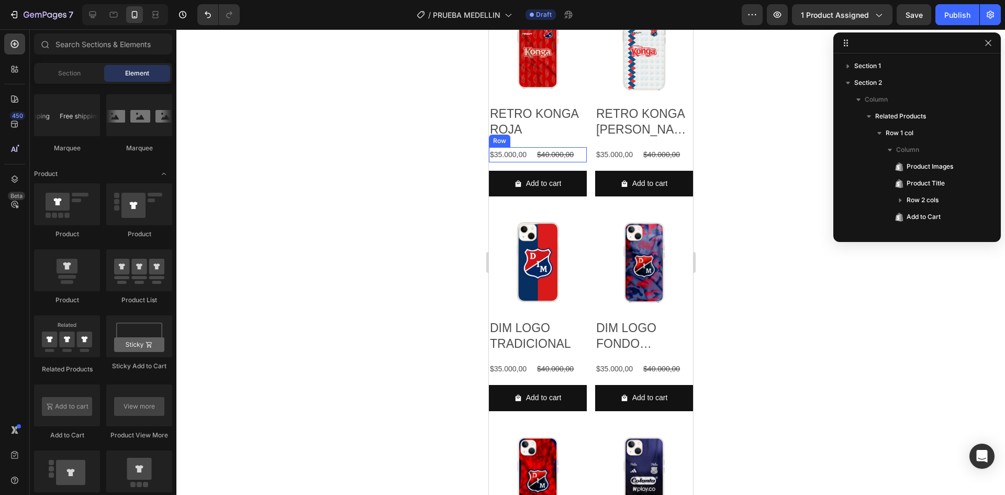
click at [580, 151] on div "$35.000,00 Product Price Product Price $40.000,00 Product Price Product Price R…" at bounding box center [537, 154] width 98 height 15
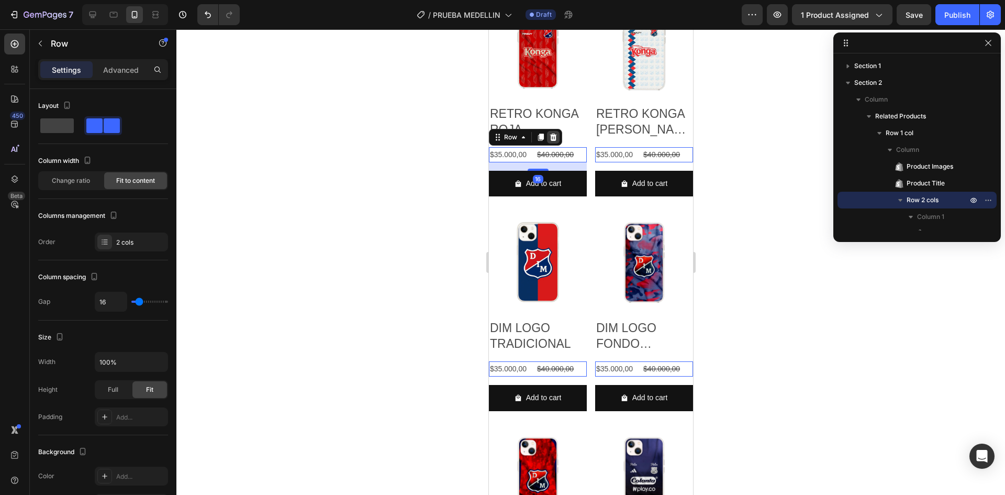
click at [557, 135] on icon at bounding box center [553, 137] width 8 height 8
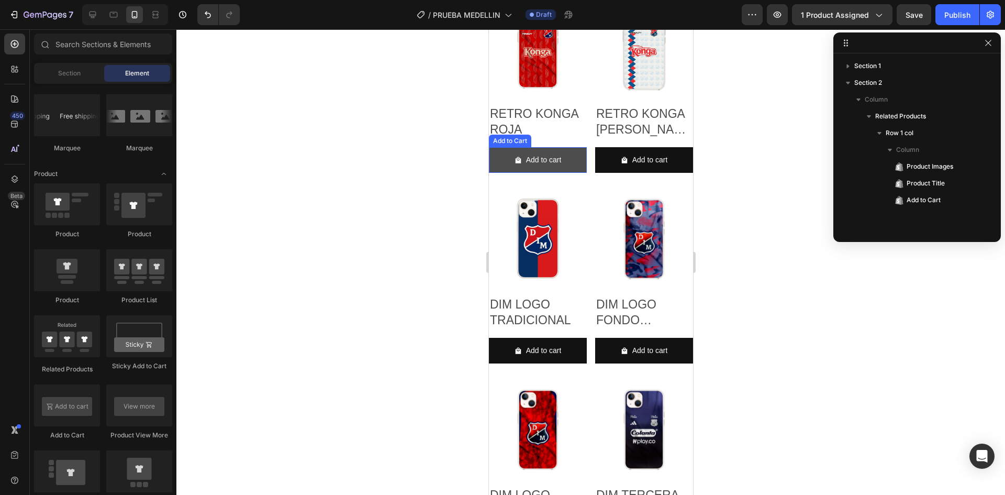
click at [574, 162] on button "Add to cart" at bounding box center [537, 160] width 98 height 26
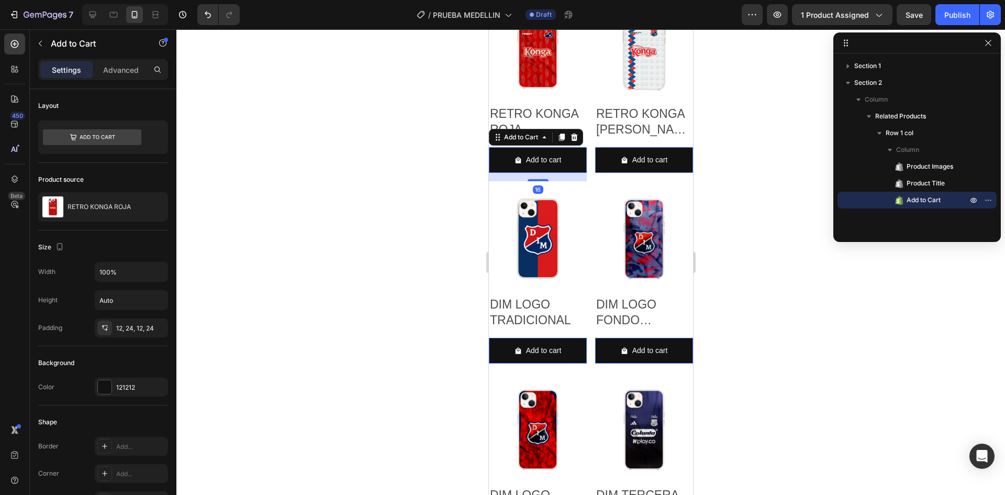
click at [402, 226] on div at bounding box center [590, 261] width 829 height 465
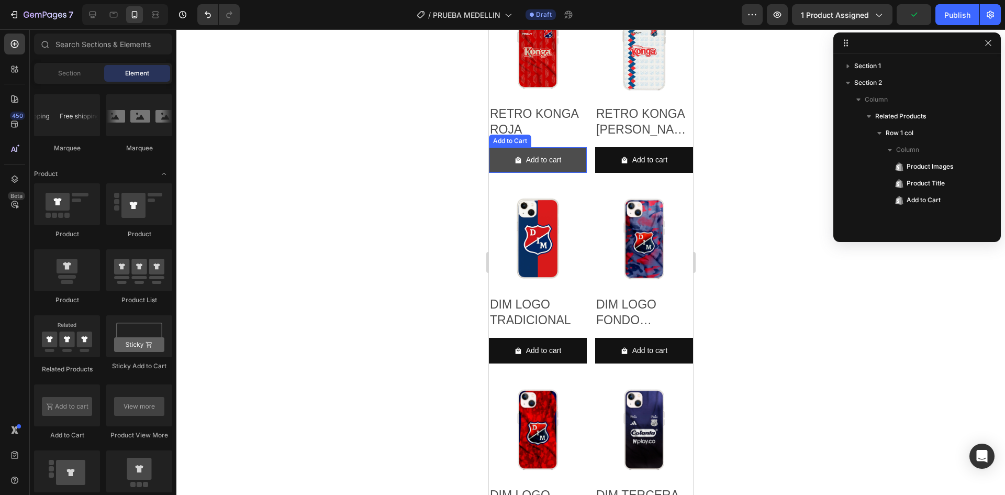
click at [577, 147] on button "Add to cart" at bounding box center [537, 160] width 98 height 26
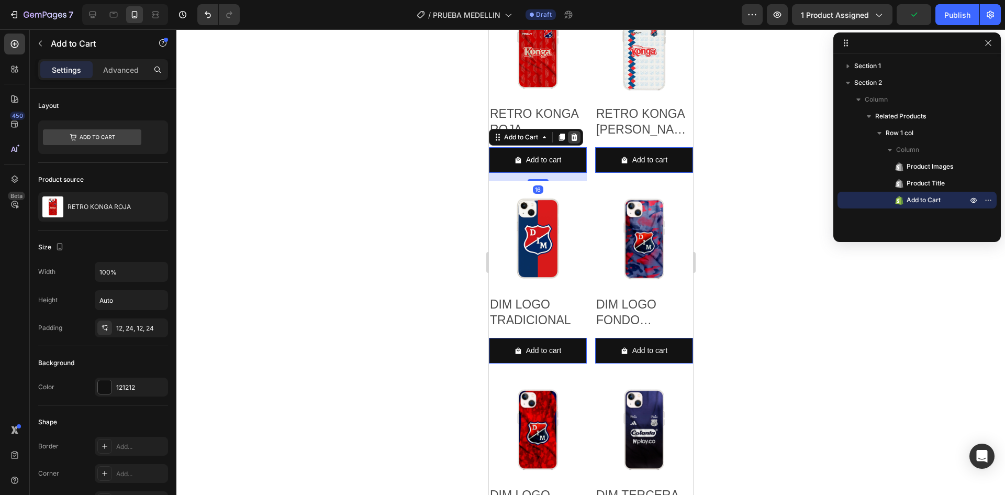
click at [571, 133] on icon at bounding box center [574, 137] width 8 height 8
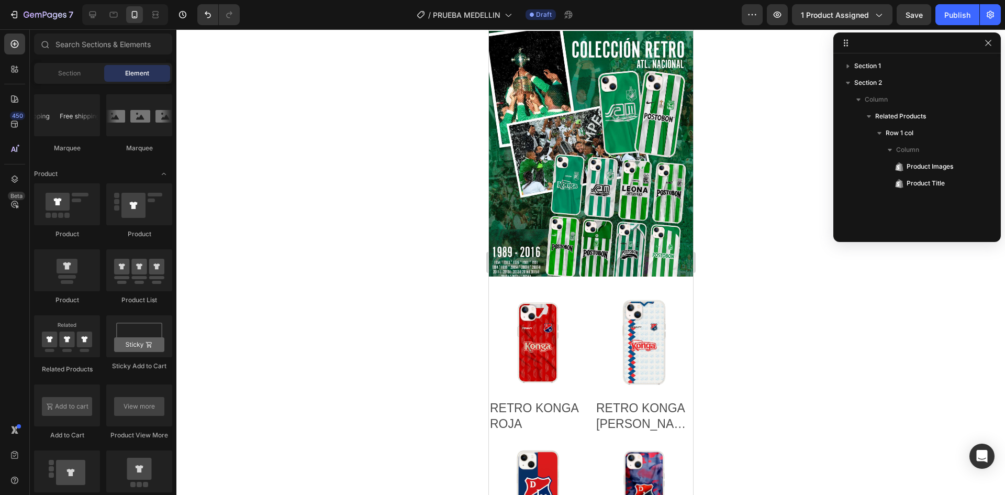
scroll to position [0, 0]
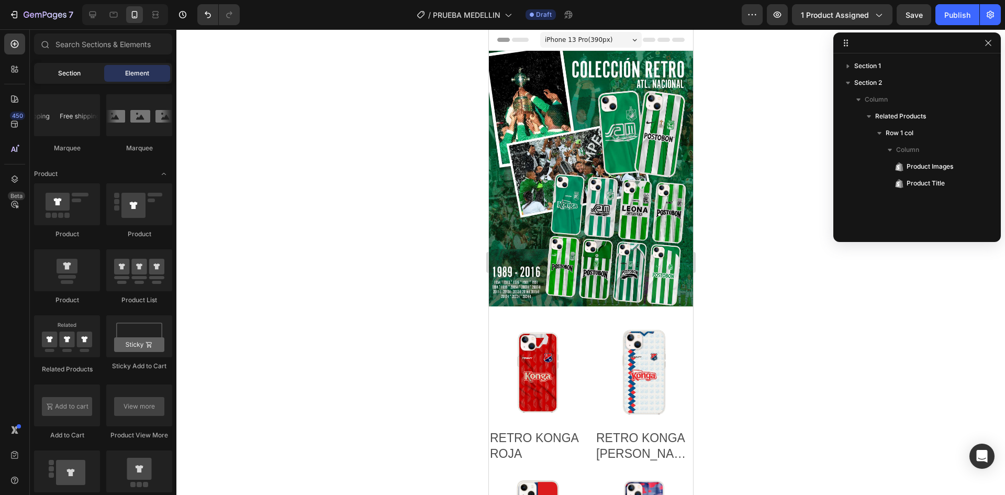
click at [84, 71] on div "Section" at bounding box center [69, 73] width 66 height 17
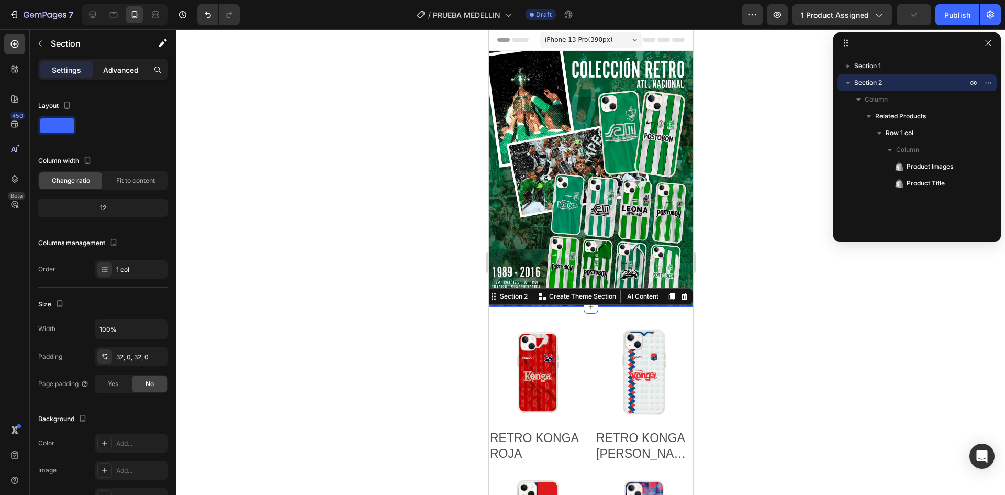
click at [118, 74] on p "Advanced" at bounding box center [121, 69] width 36 height 11
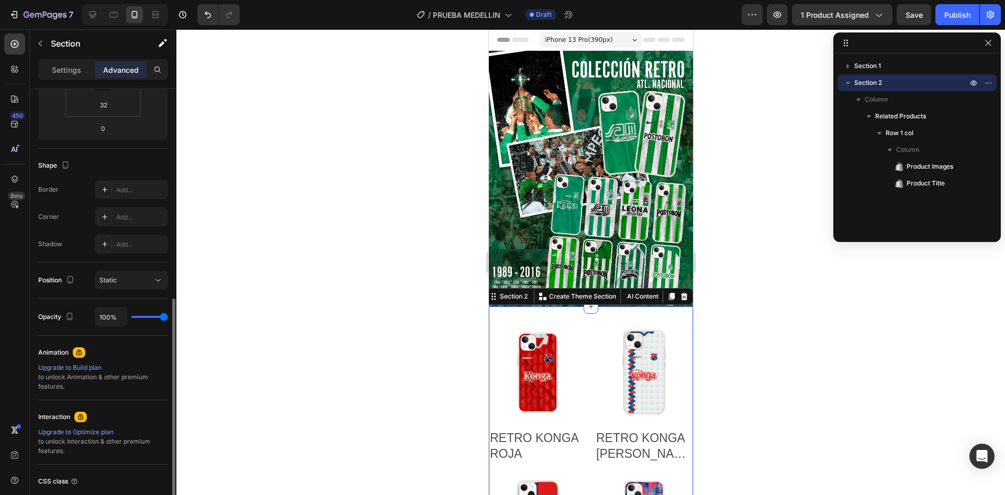
scroll to position [291, 0]
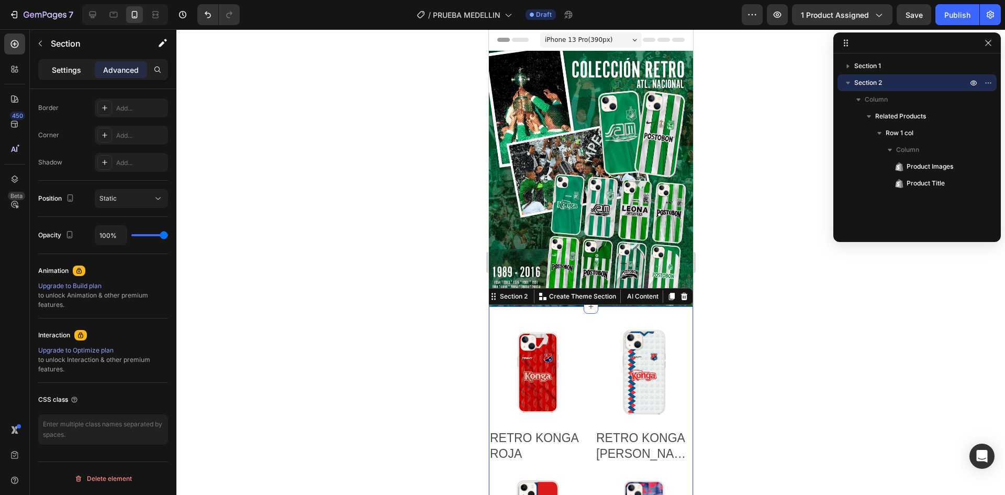
click at [76, 72] on p "Settings" at bounding box center [66, 69] width 29 height 11
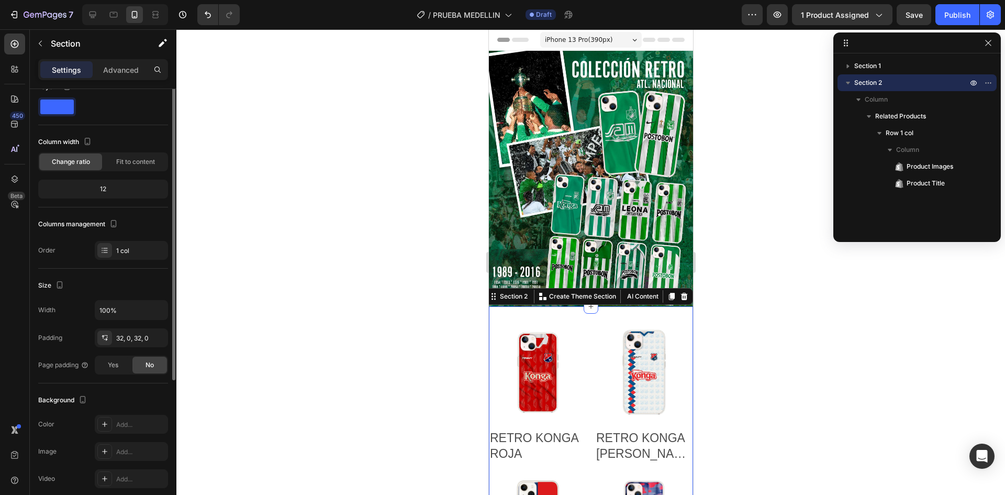
scroll to position [0, 0]
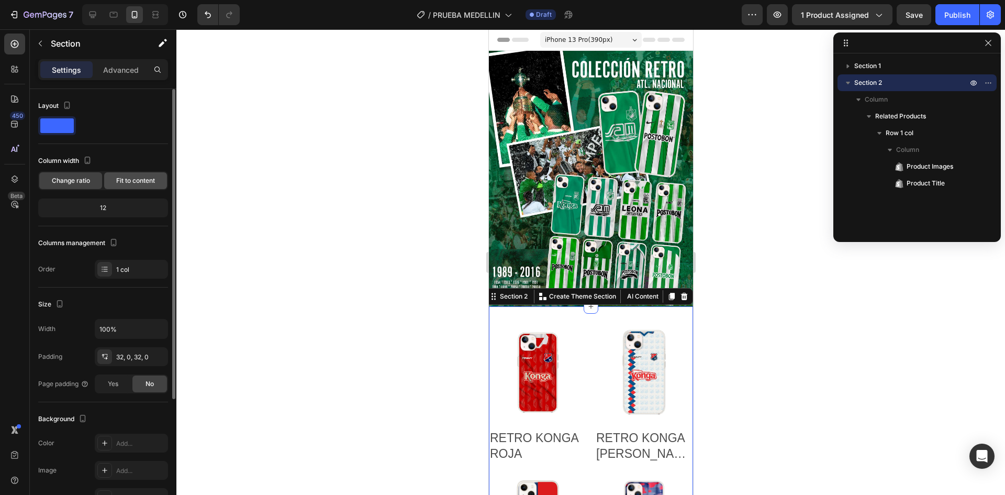
click at [139, 181] on span "Fit to content" at bounding box center [135, 180] width 39 height 9
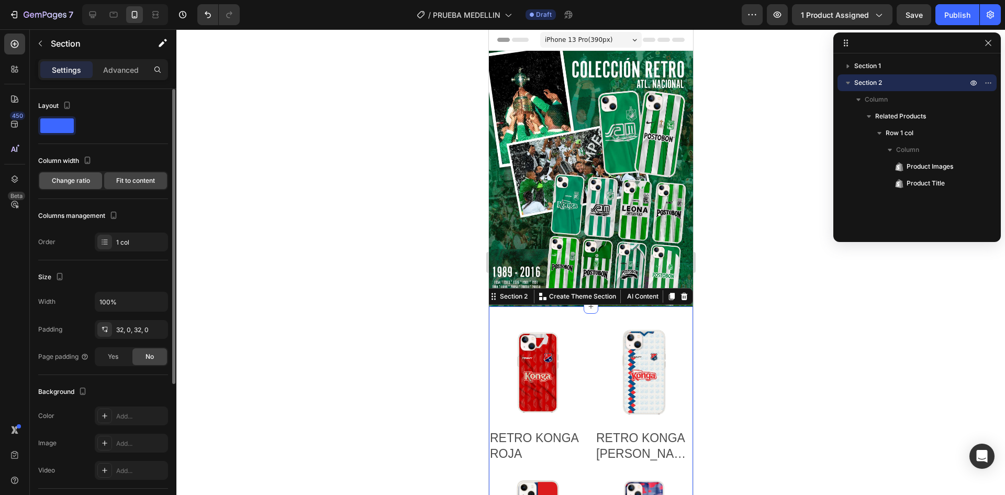
click at [74, 181] on span "Change ratio" at bounding box center [71, 180] width 38 height 9
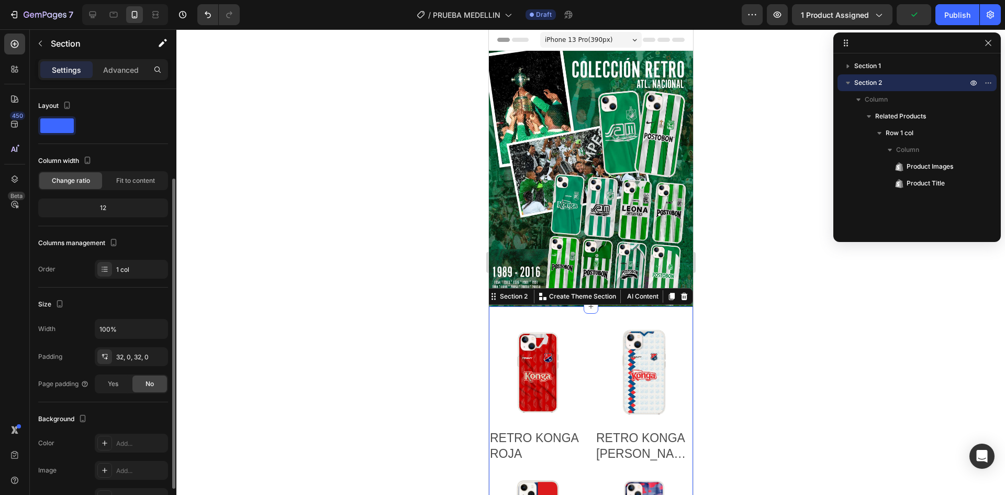
scroll to position [52, 0]
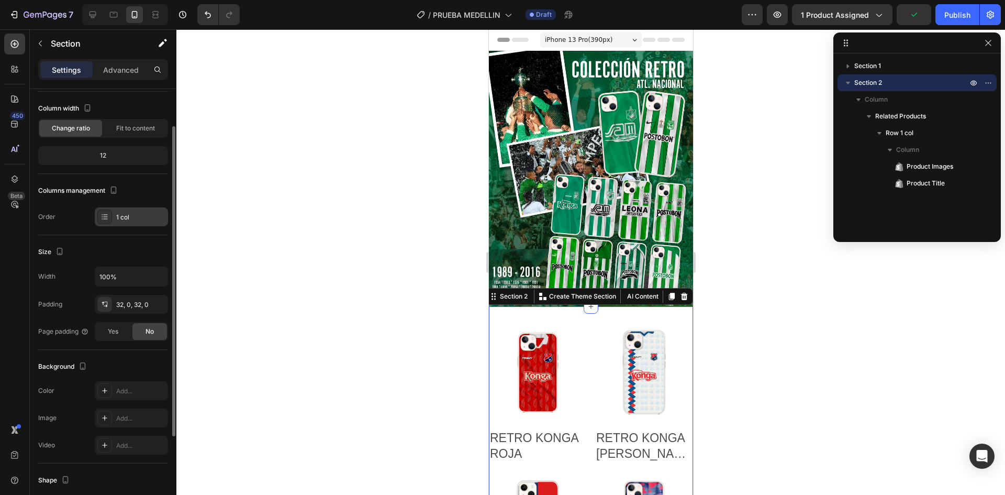
click at [133, 214] on div "1 col" at bounding box center [140, 217] width 49 height 9
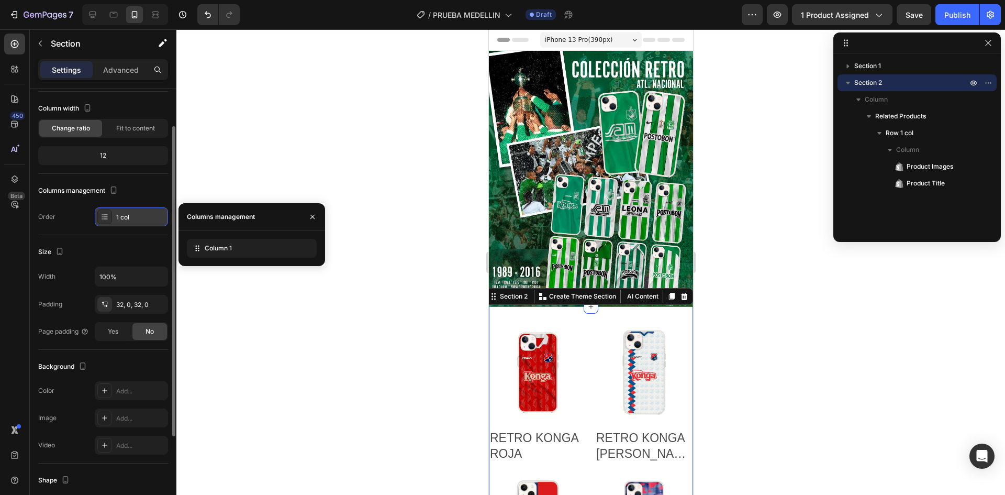
click at [133, 213] on div "1 col" at bounding box center [140, 217] width 49 height 9
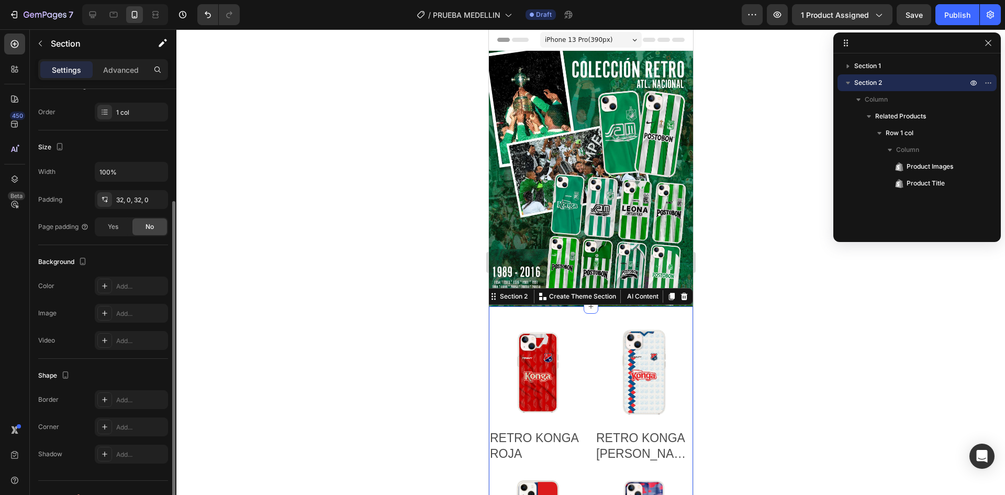
scroll to position [176, 0]
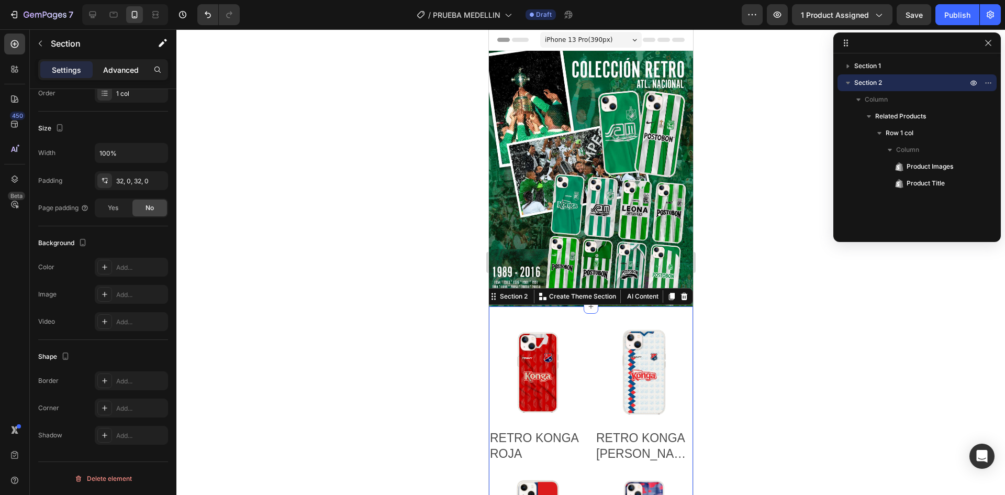
click at [119, 75] on div "Advanced" at bounding box center [121, 69] width 52 height 17
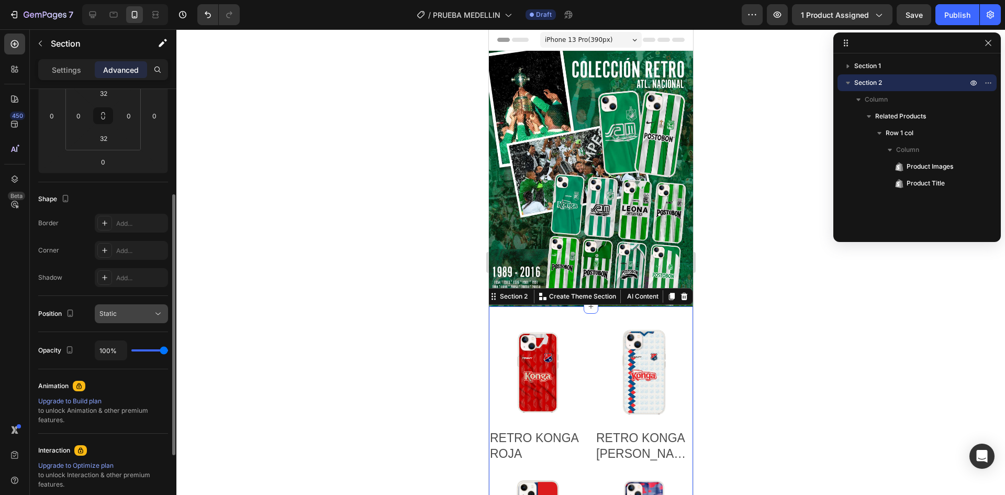
click at [147, 314] on div "Static" at bounding box center [125, 313] width 53 height 9
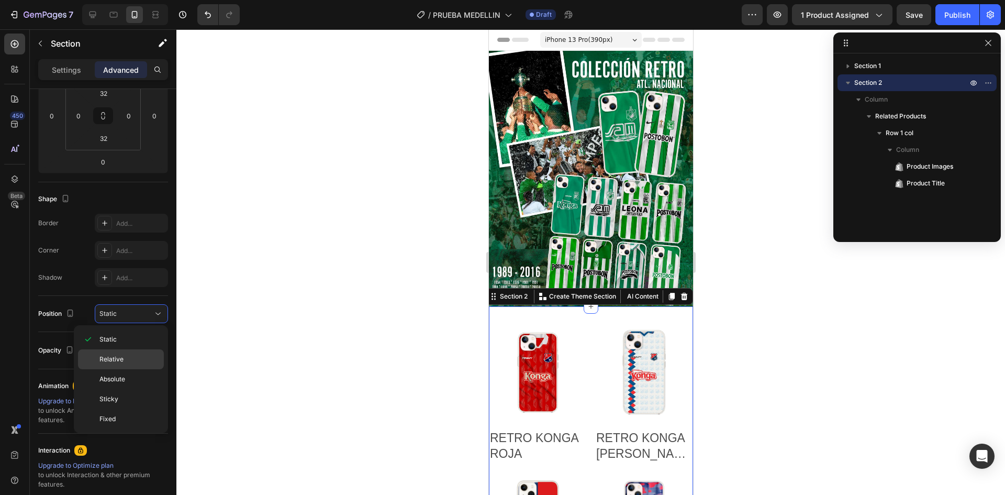
click at [128, 360] on p "Relative" at bounding box center [129, 358] width 60 height 9
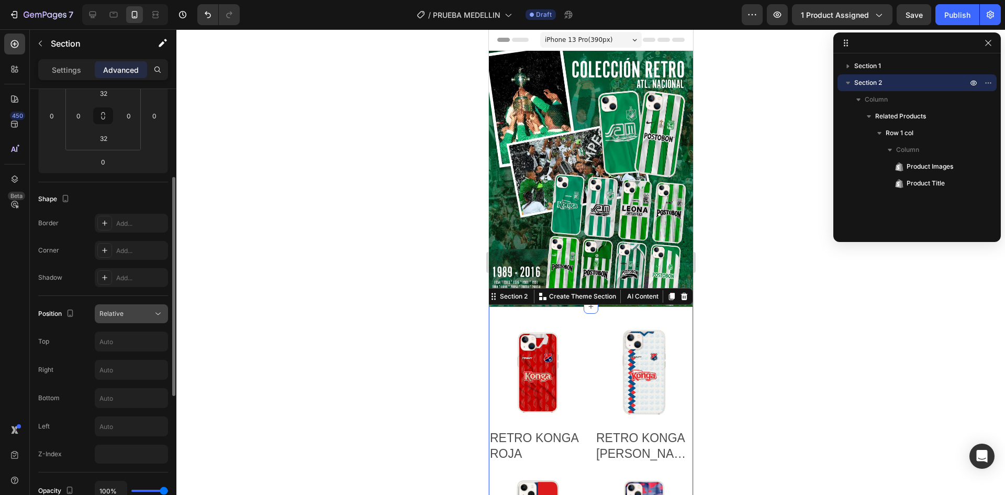
click at [137, 316] on div "Relative" at bounding box center [125, 313] width 53 height 9
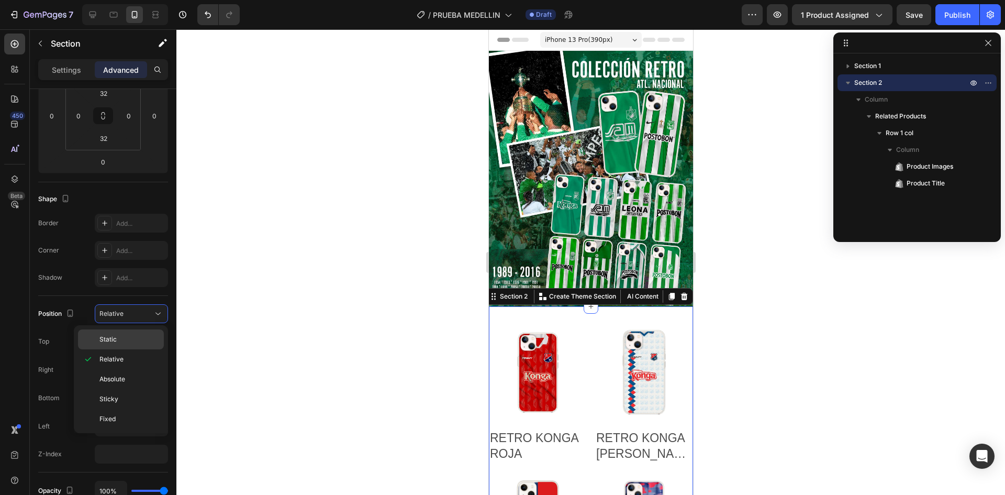
click at [123, 336] on p "Static" at bounding box center [129, 339] width 60 height 9
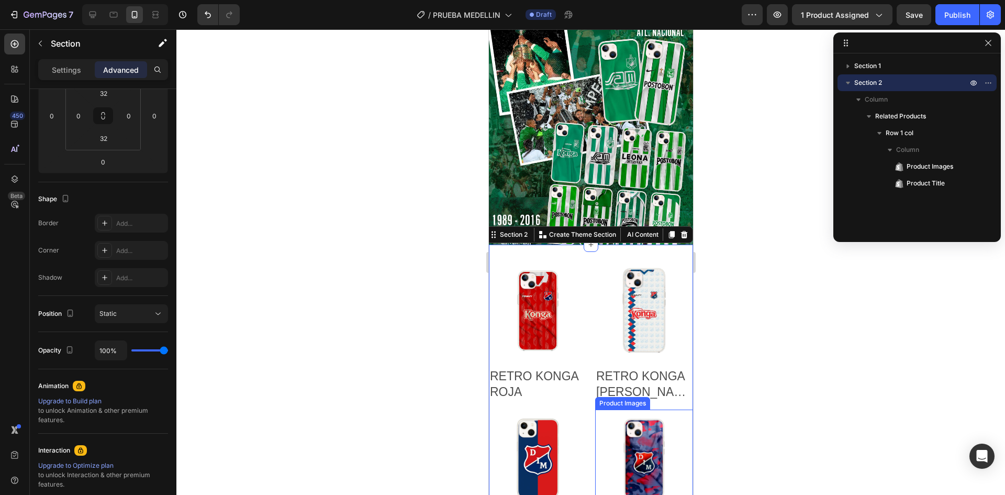
scroll to position [49, 0]
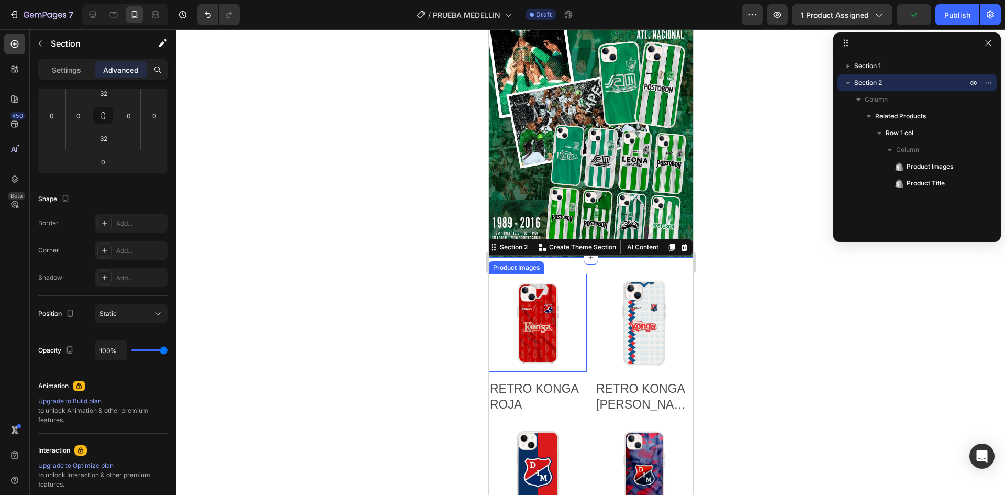
click at [547, 301] on img at bounding box center [537, 323] width 98 height 98
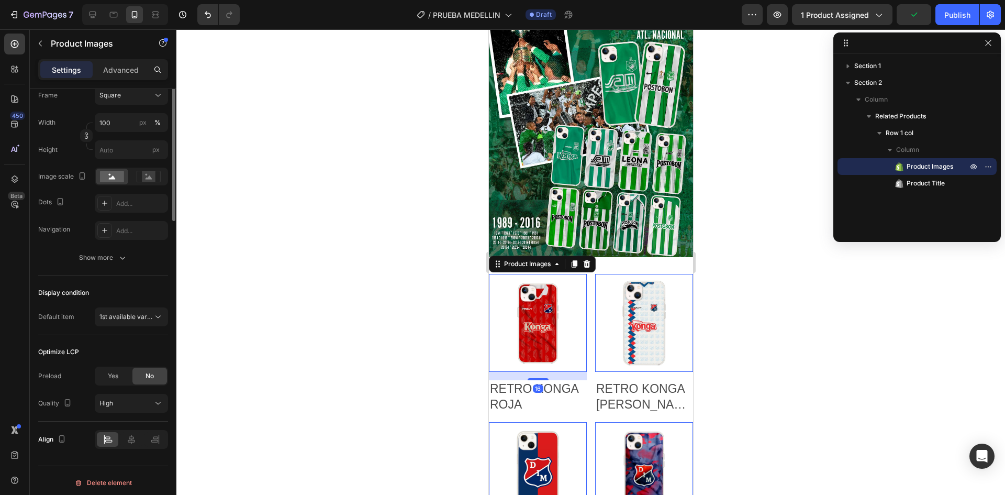
scroll to position [0, 0]
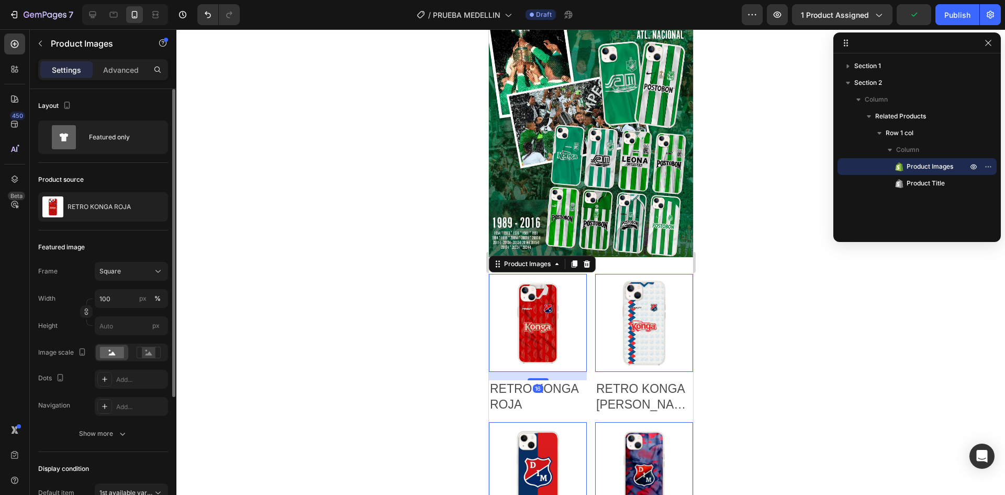
click at [547, 301] on img at bounding box center [537, 323] width 98 height 98
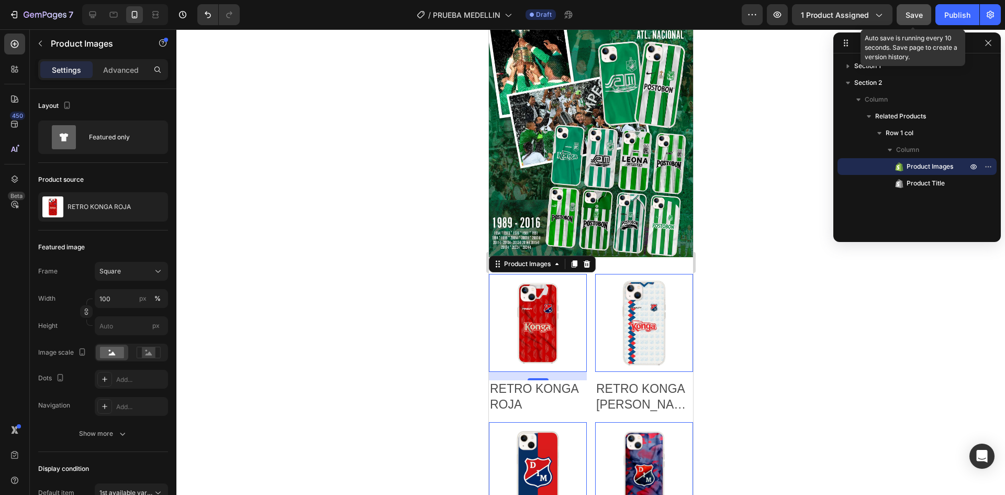
click at [923, 14] on span "Save" at bounding box center [914, 14] width 17 height 9
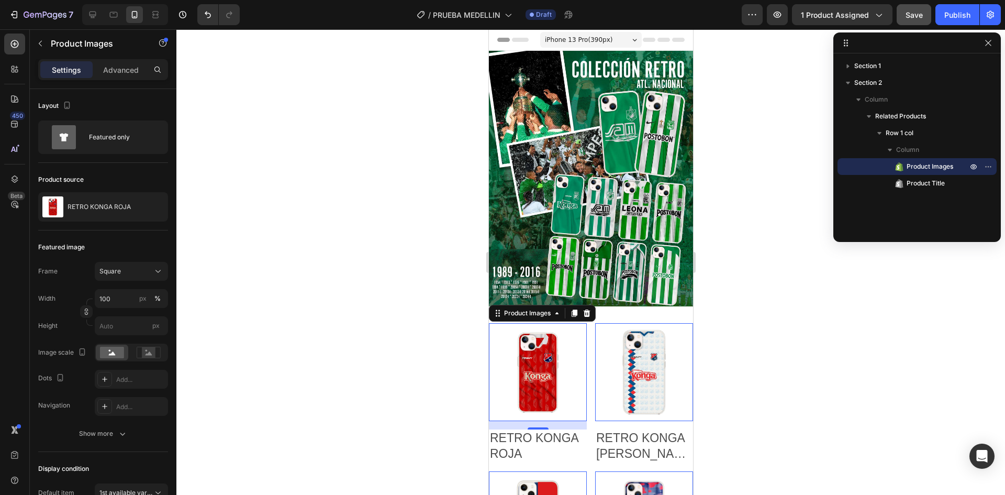
click at [525, 42] on span "Header" at bounding box center [519, 40] width 23 height 10
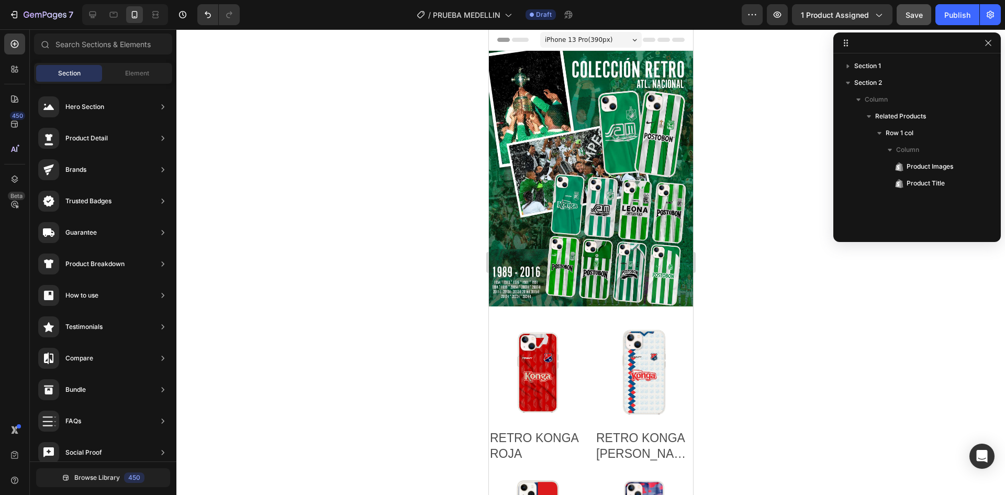
click at [515, 39] on span "Header" at bounding box center [519, 40] width 23 height 10
click at [990, 17] on icon "button" at bounding box center [990, 14] width 10 height 10
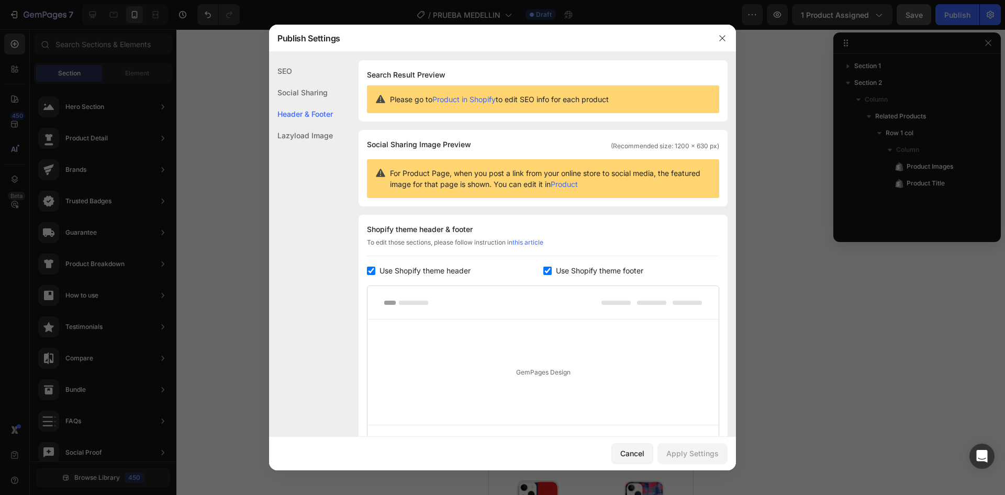
scroll to position [108, 0]
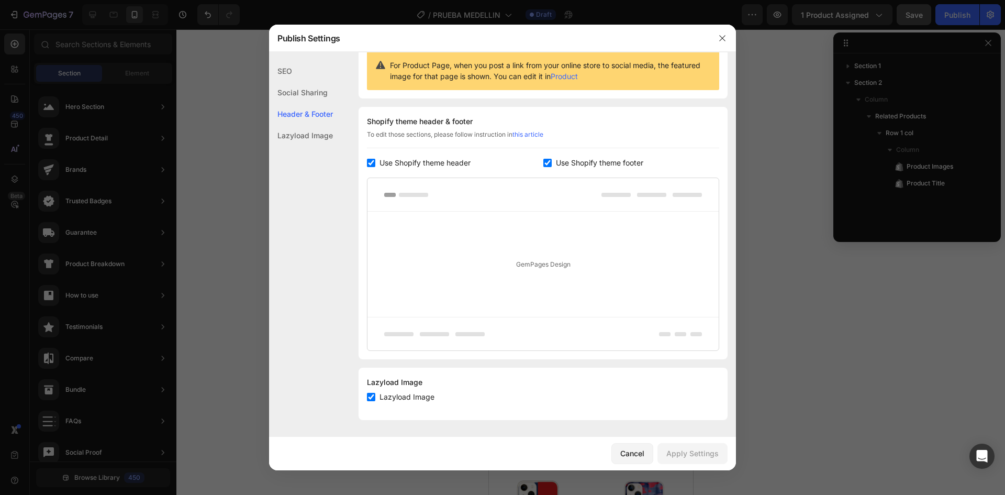
click at [372, 162] on input "checkbox" at bounding box center [371, 163] width 8 height 8
checkbox input "false"
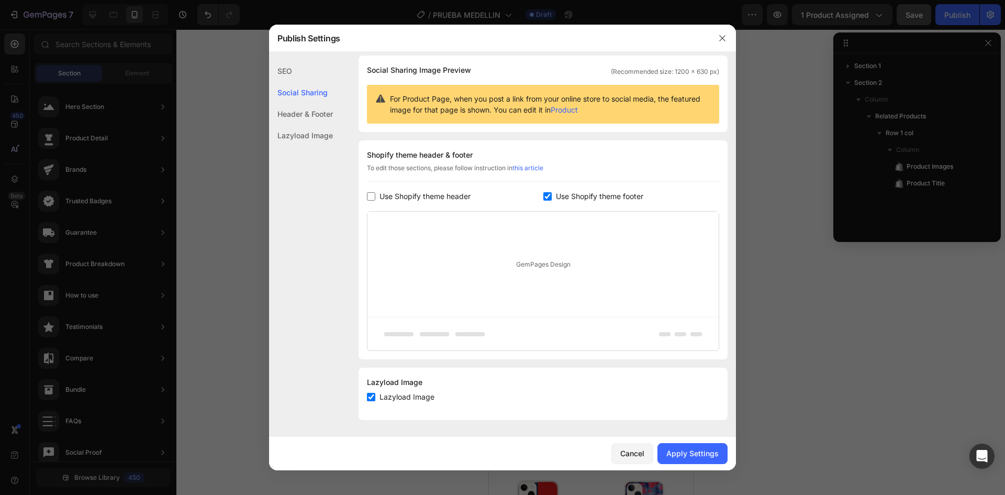
click at [543, 198] on input "checkbox" at bounding box center [547, 196] width 8 height 8
checkbox input "false"
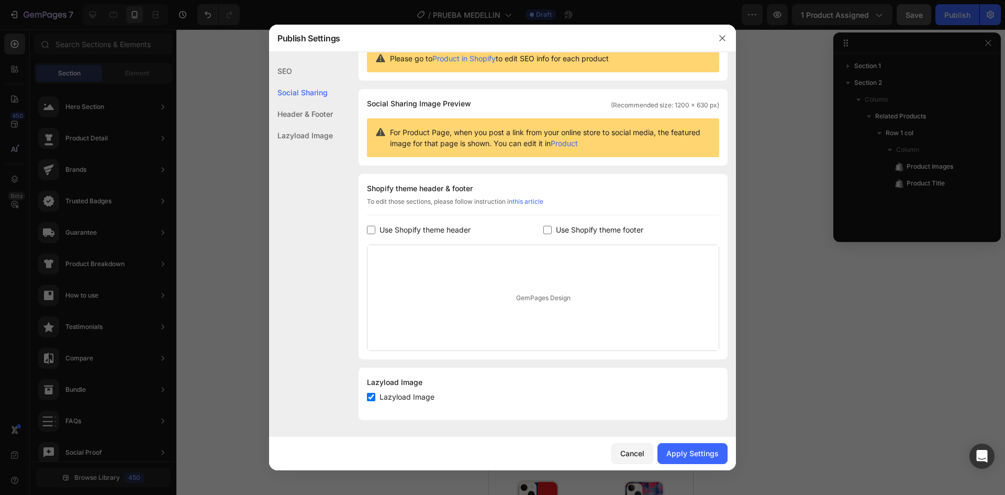
scroll to position [41, 0]
click at [371, 397] on input "checkbox" at bounding box center [371, 397] width 8 height 8
checkbox input "false"
click at [712, 452] on div "Apply Settings" at bounding box center [693, 453] width 52 height 11
click at [317, 114] on div "Header & Footer" at bounding box center [301, 113] width 64 height 21
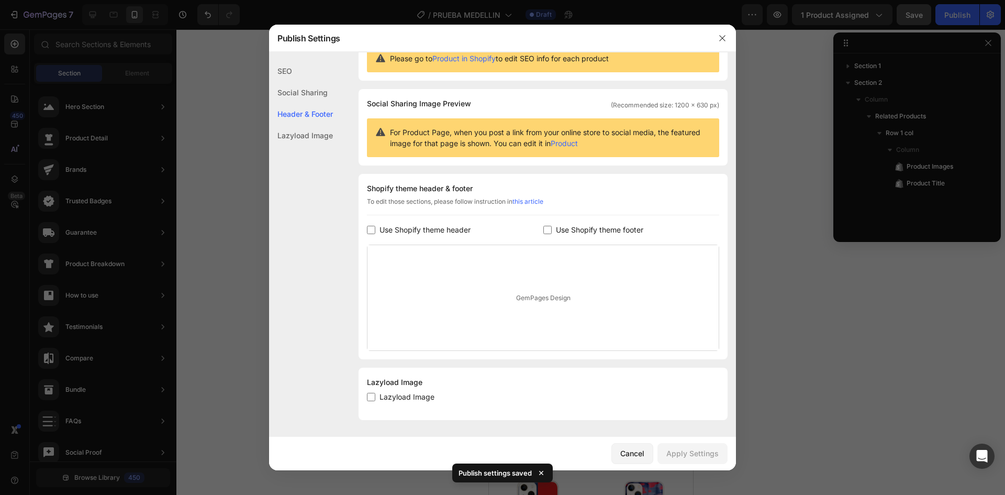
click at [313, 138] on div "Lazyload Image" at bounding box center [301, 135] width 64 height 21
click at [726, 37] on icon "button" at bounding box center [722, 38] width 8 height 8
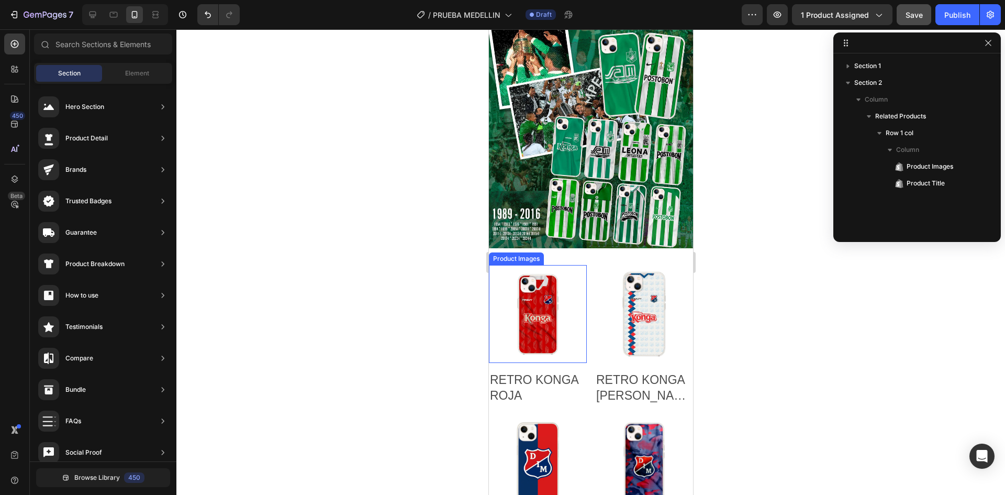
scroll to position [52, 0]
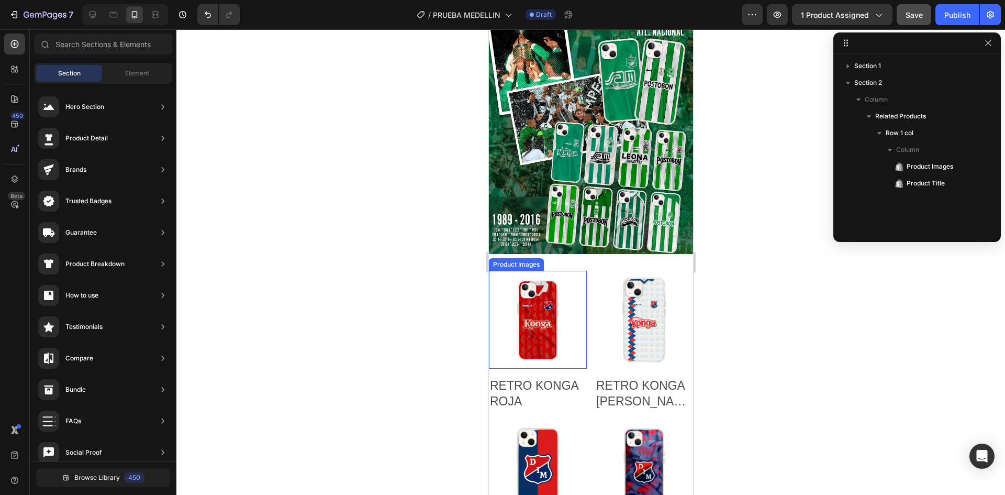
click at [571, 320] on img at bounding box center [537, 320] width 98 height 98
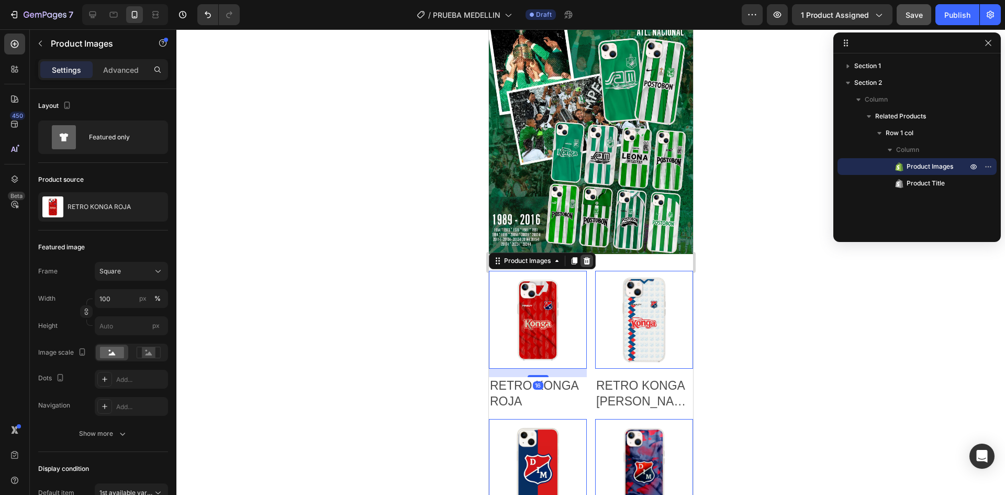
click at [591, 257] on icon at bounding box center [586, 261] width 8 height 8
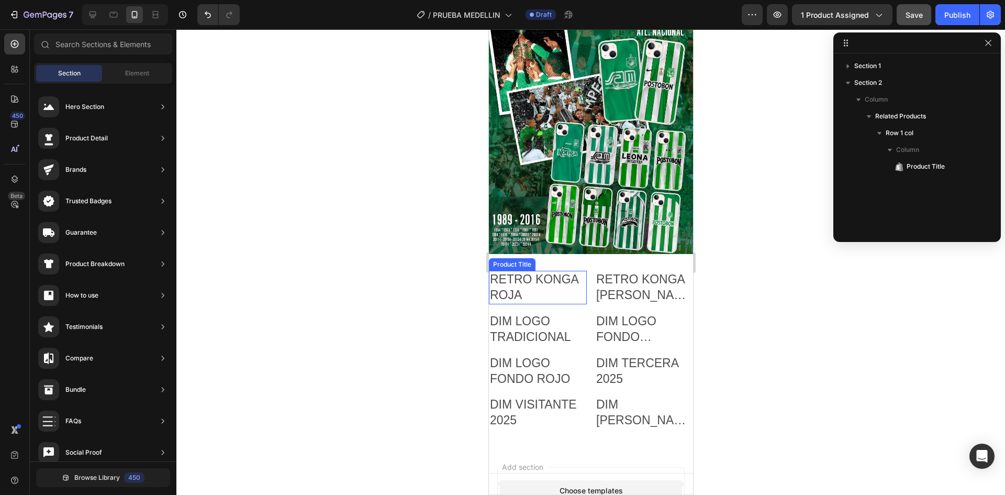
click at [557, 279] on h2 "RETRO KONGA ROJA" at bounding box center [537, 288] width 98 height 34
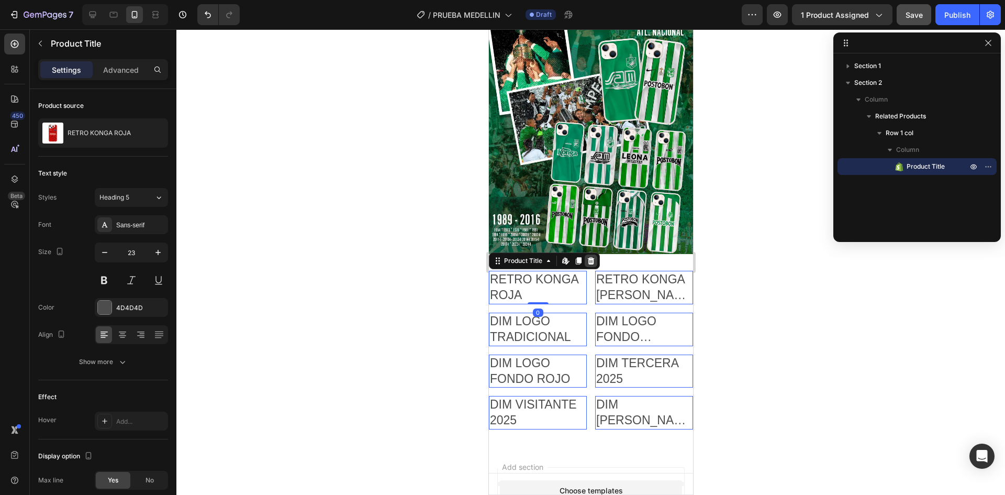
click at [588, 257] on icon at bounding box center [590, 260] width 7 height 7
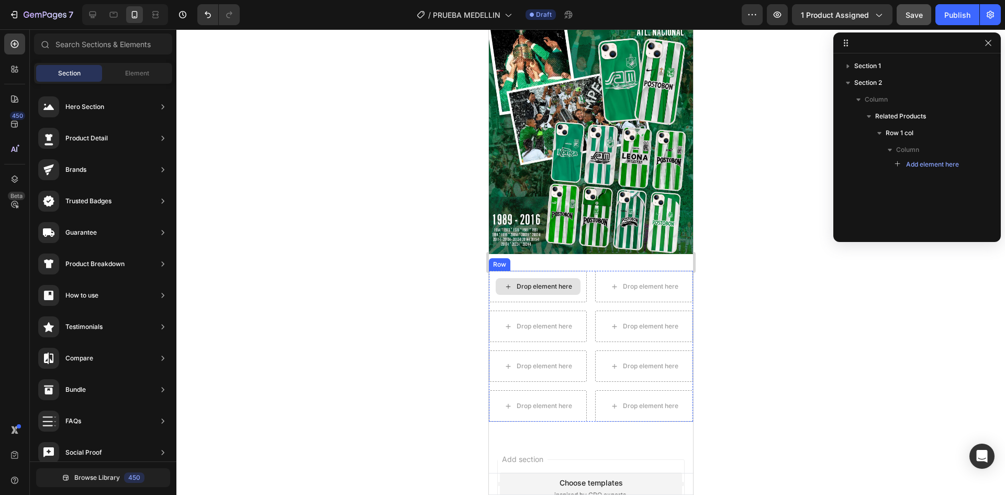
click at [558, 282] on div "Drop element here" at bounding box center [543, 286] width 55 height 8
click at [658, 259] on div "Drop element here Row Related Products Drop element here Row Related Products D…" at bounding box center [590, 346] width 204 height 184
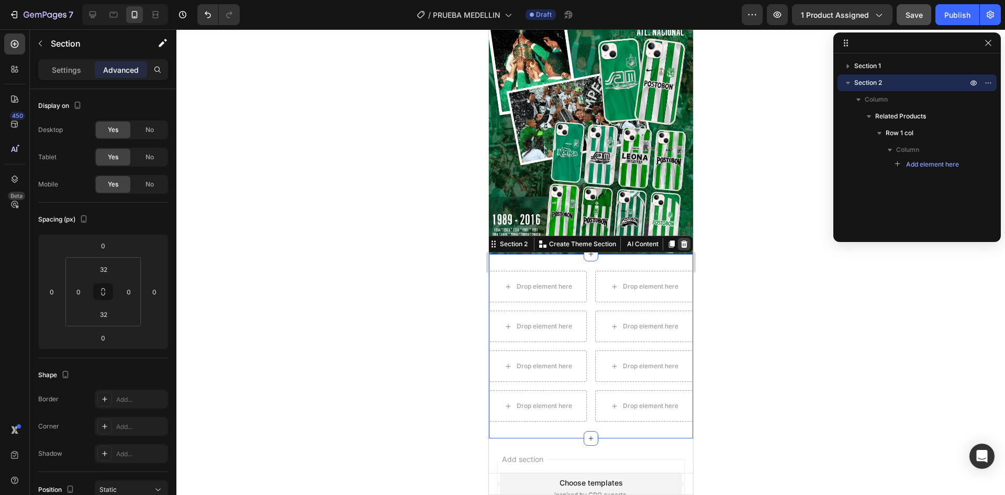
click at [681, 240] on icon at bounding box center [684, 243] width 7 height 7
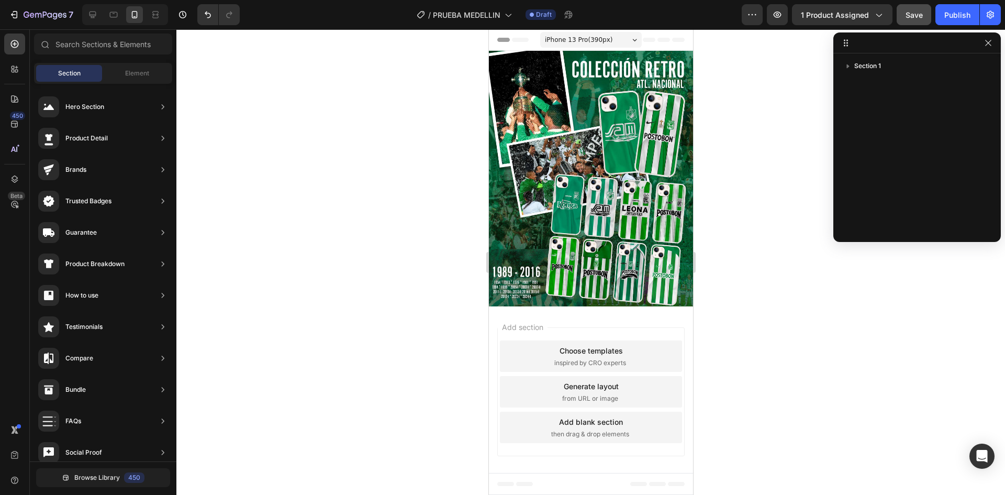
scroll to position [0, 0]
click at [149, 75] on span "Element" at bounding box center [137, 73] width 24 height 9
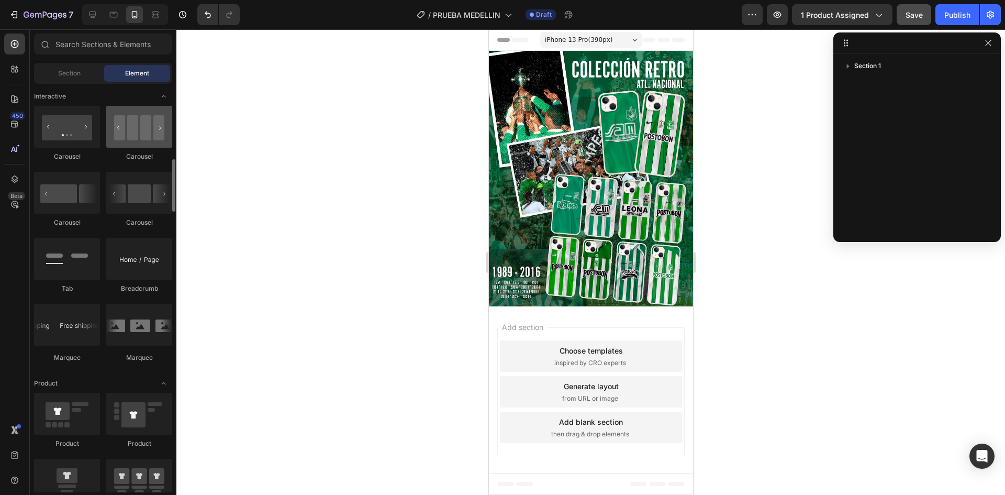
scroll to position [995, 0]
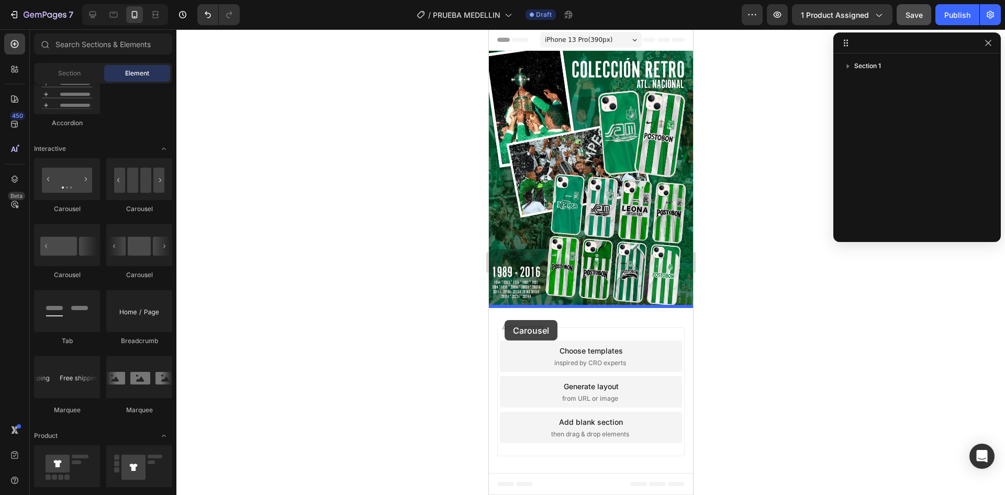
drag, startPoint x: 620, startPoint y: 211, endPoint x: 504, endPoint y: 320, distance: 158.9
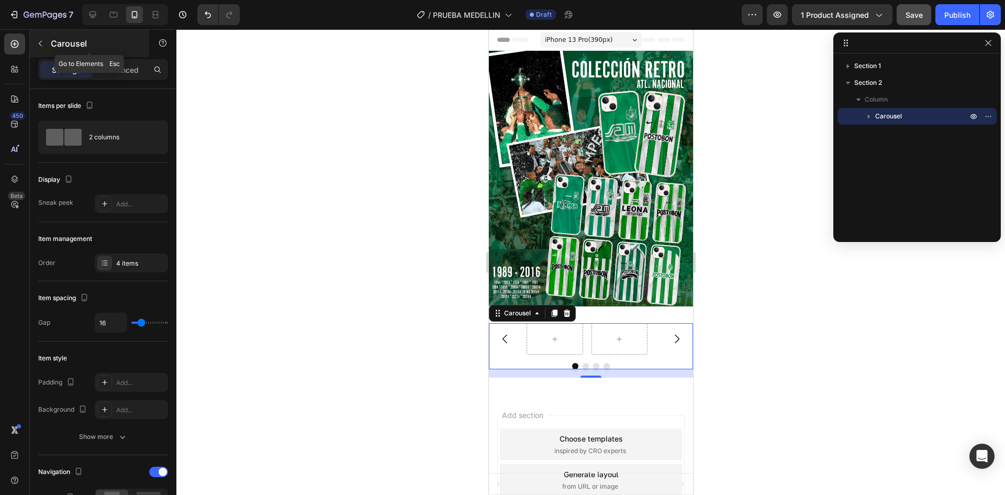
click at [52, 46] on p "Carousel" at bounding box center [95, 43] width 89 height 13
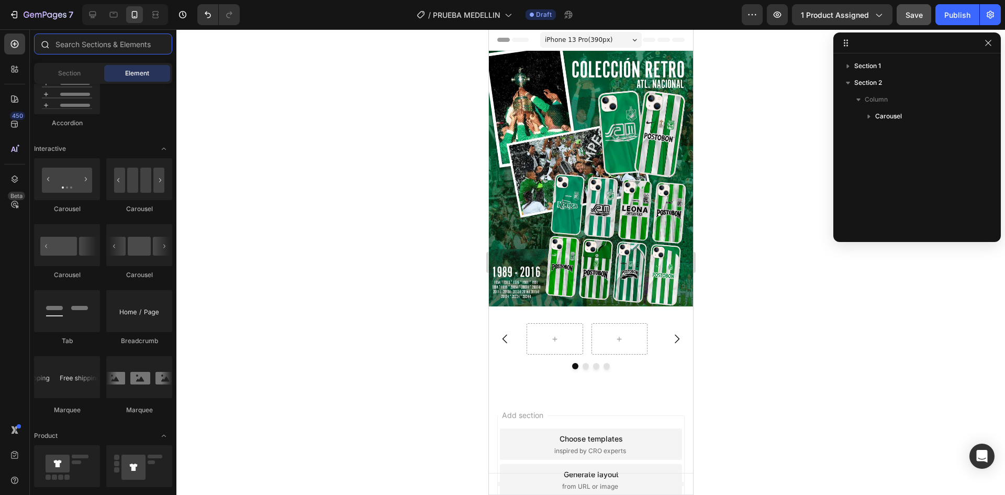
click at [130, 49] on input "text" at bounding box center [103, 44] width 138 height 21
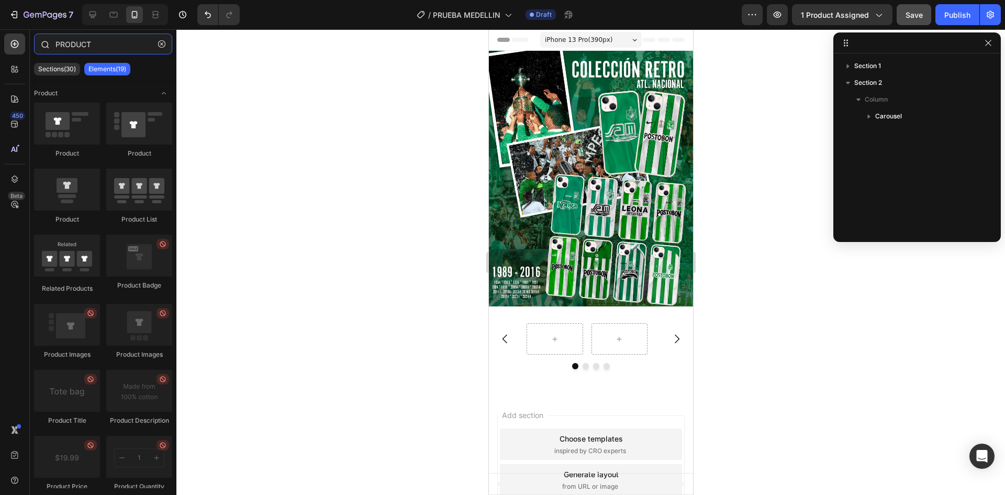
type input "PRODUCT"
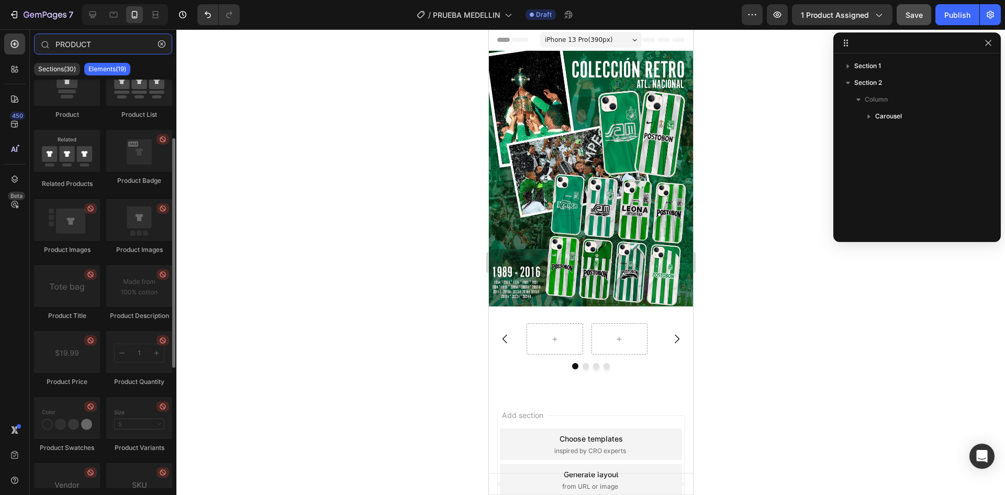
scroll to position [0, 0]
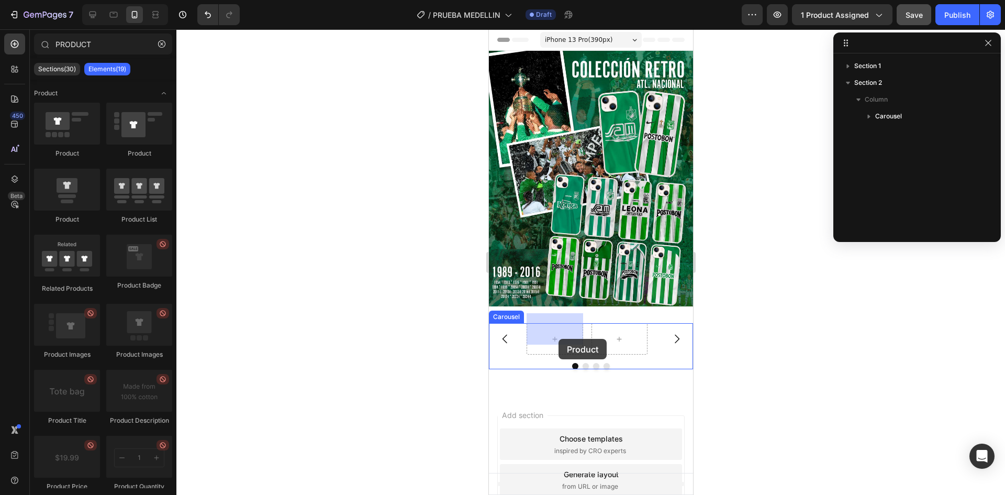
drag, startPoint x: 626, startPoint y: 156, endPoint x: 558, endPoint y: 339, distance: 195.5
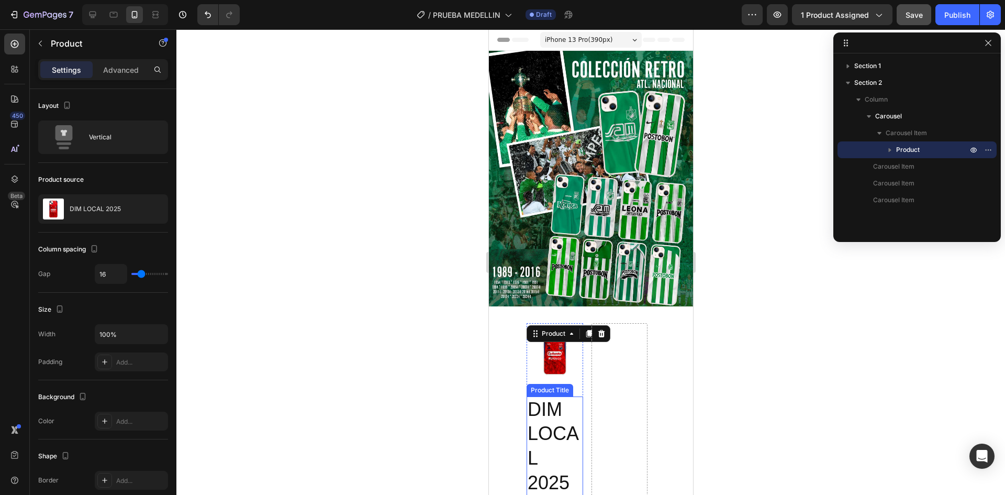
click at [545, 401] on h2 "DIM LOCAL 2025" at bounding box center [554, 446] width 57 height 100
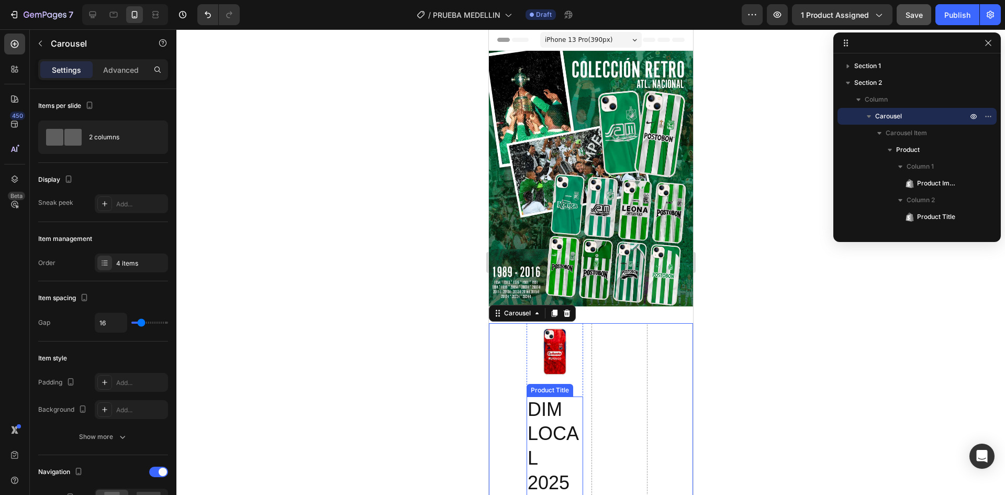
click at [549, 459] on h2 "DIM LOCAL 2025" at bounding box center [554, 446] width 57 height 100
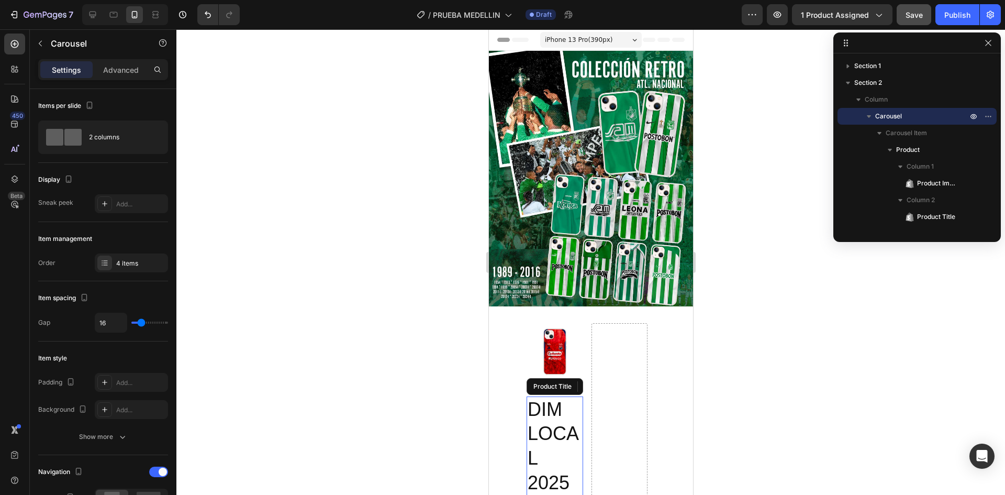
click at [544, 438] on h2 "DIM LOCAL 2025" at bounding box center [554, 446] width 57 height 100
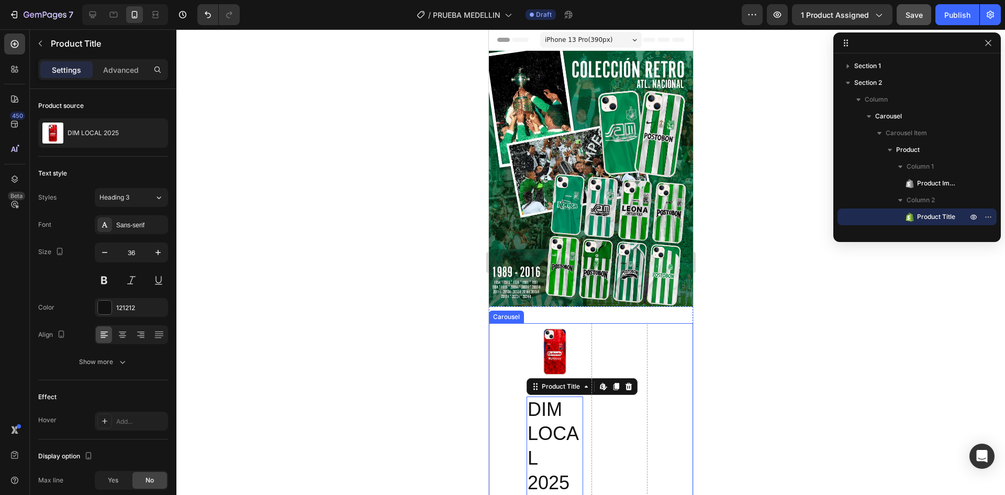
click at [538, 396] on h2 "DIM LOCAL 2025" at bounding box center [554, 446] width 57 height 100
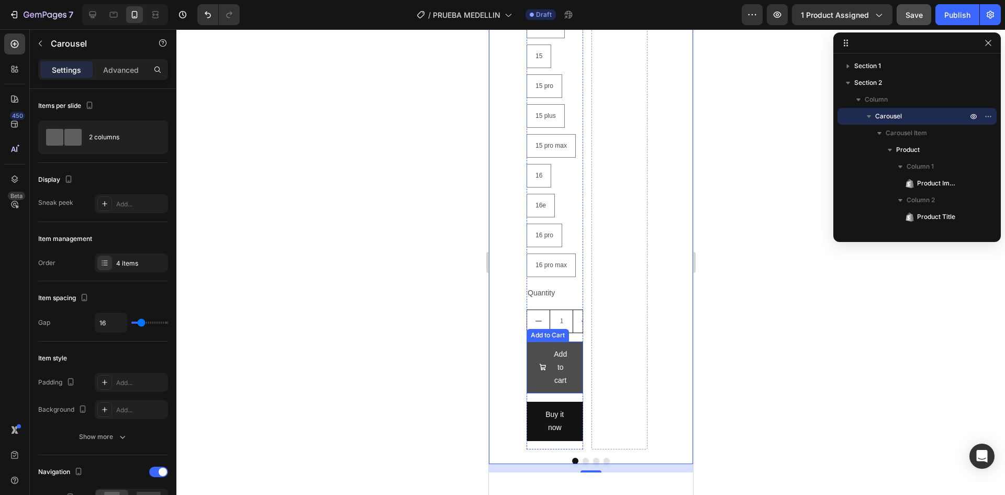
scroll to position [1047, 0]
